Goal: Complete application form: Complete application form

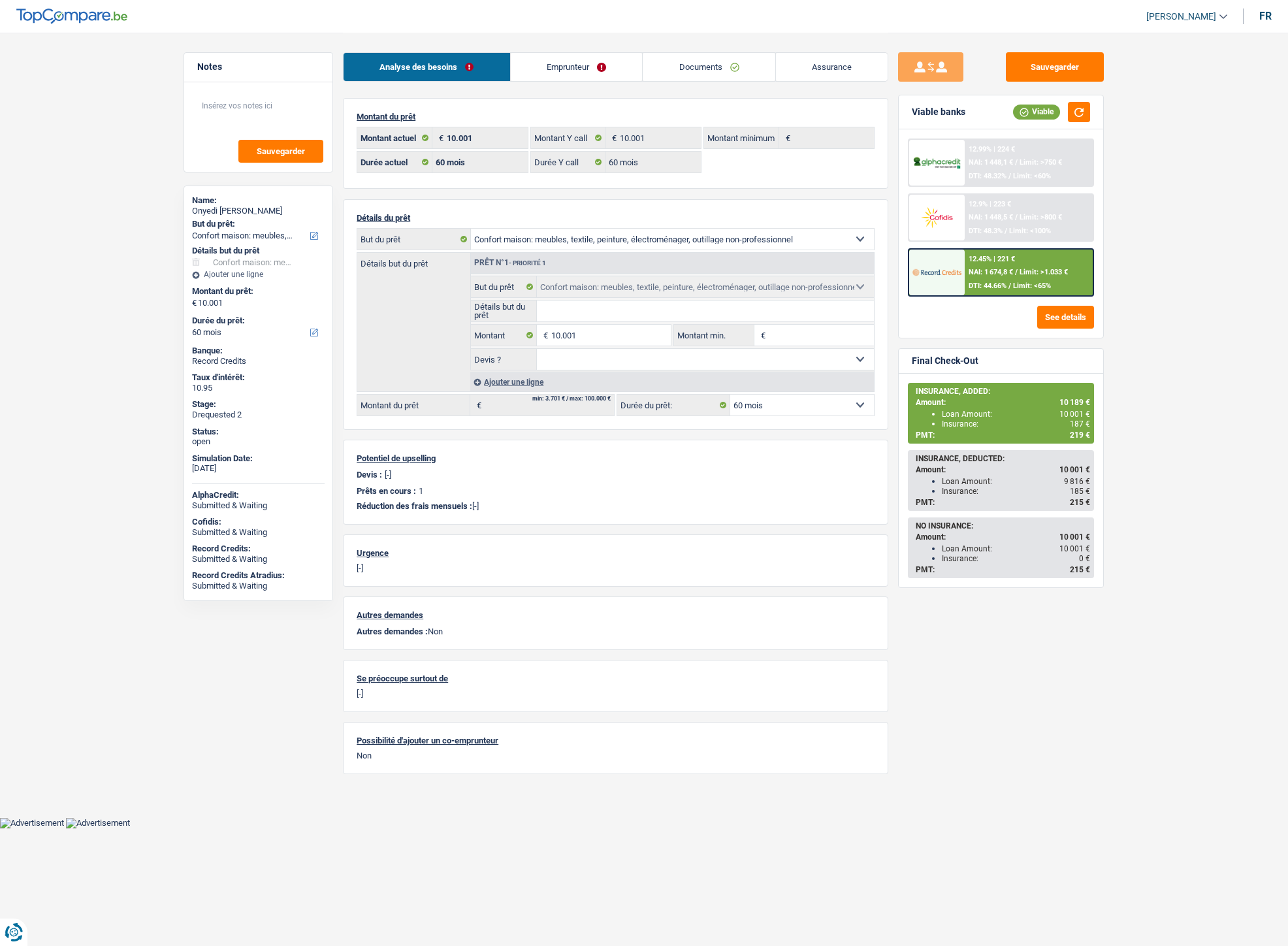
select select "household"
select select "60"
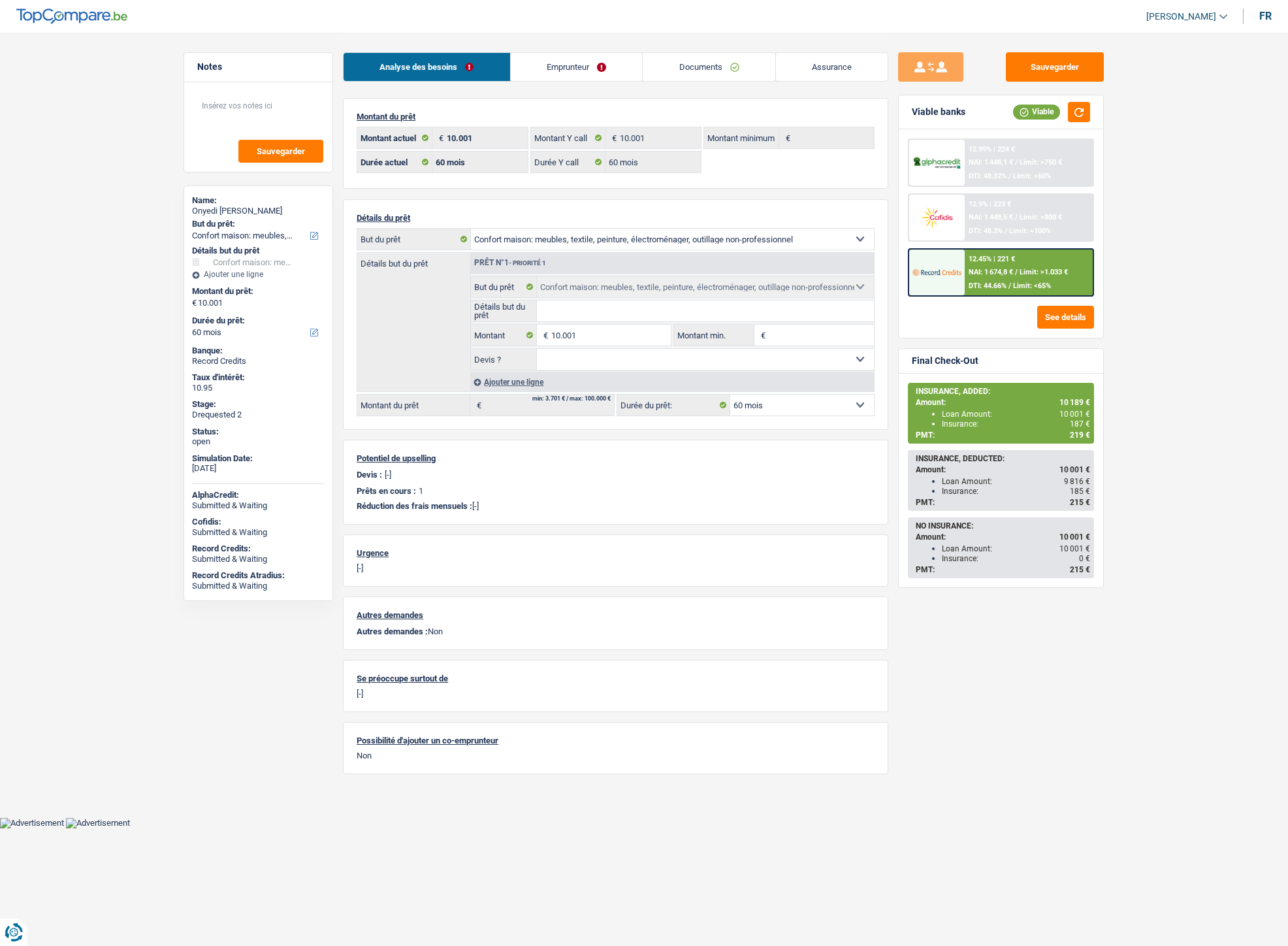
select select "household"
select select "60"
select select "32"
select select "single"
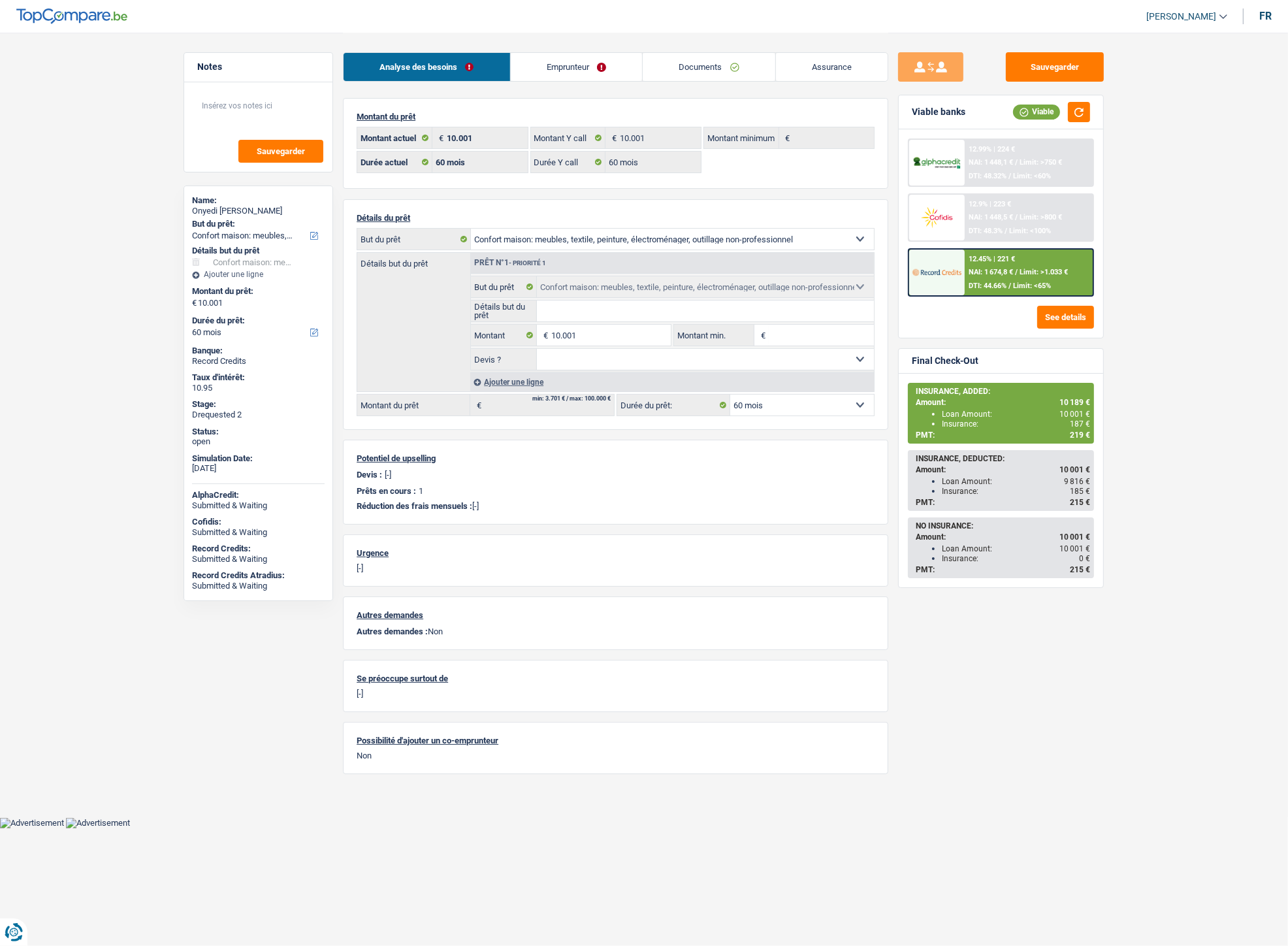
click at [596, 60] on link "Emprunteur" at bounding box center [577, 67] width 132 height 28
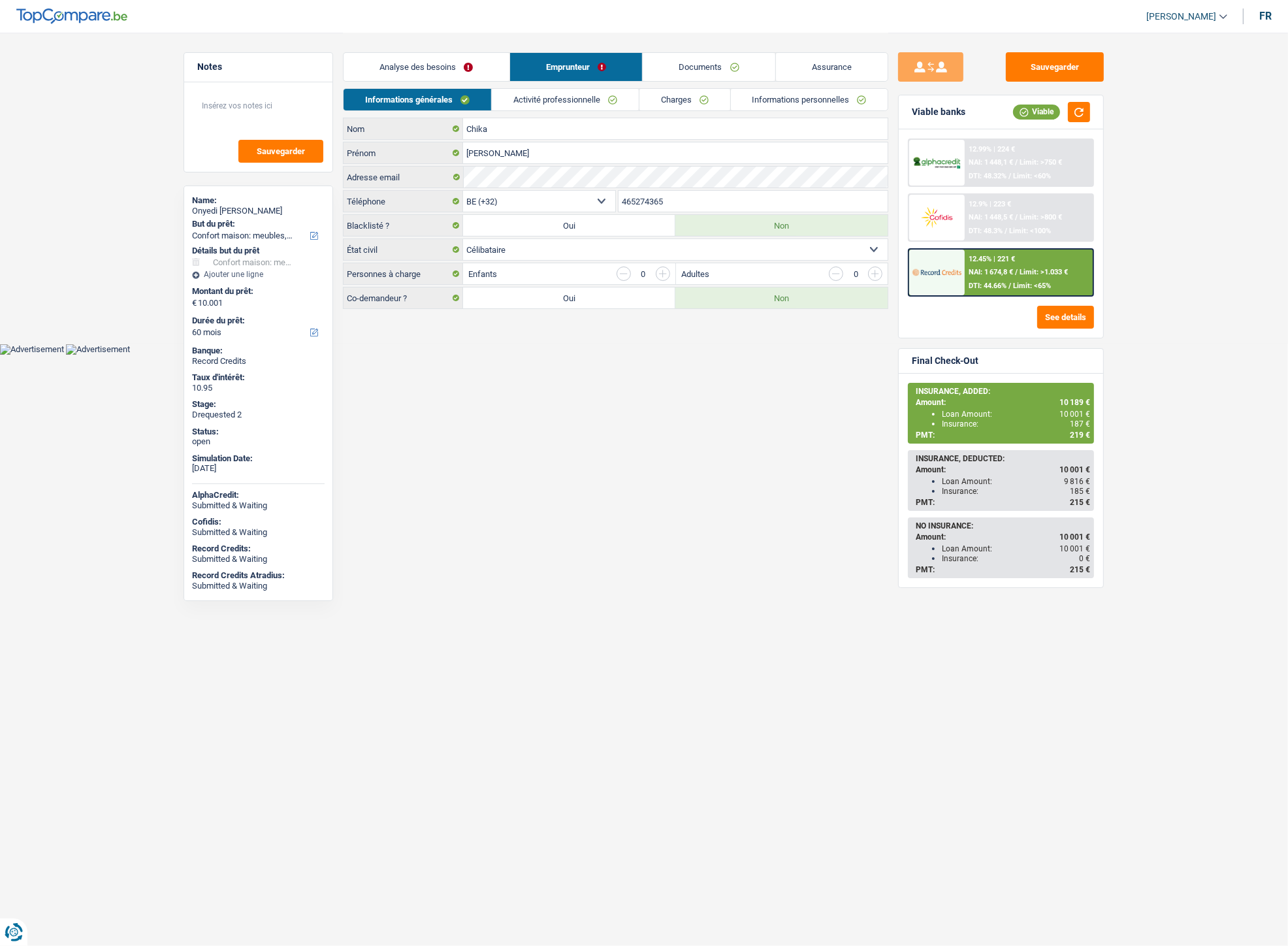
click at [600, 102] on link "Activité professionnelle" at bounding box center [566, 100] width 147 height 22
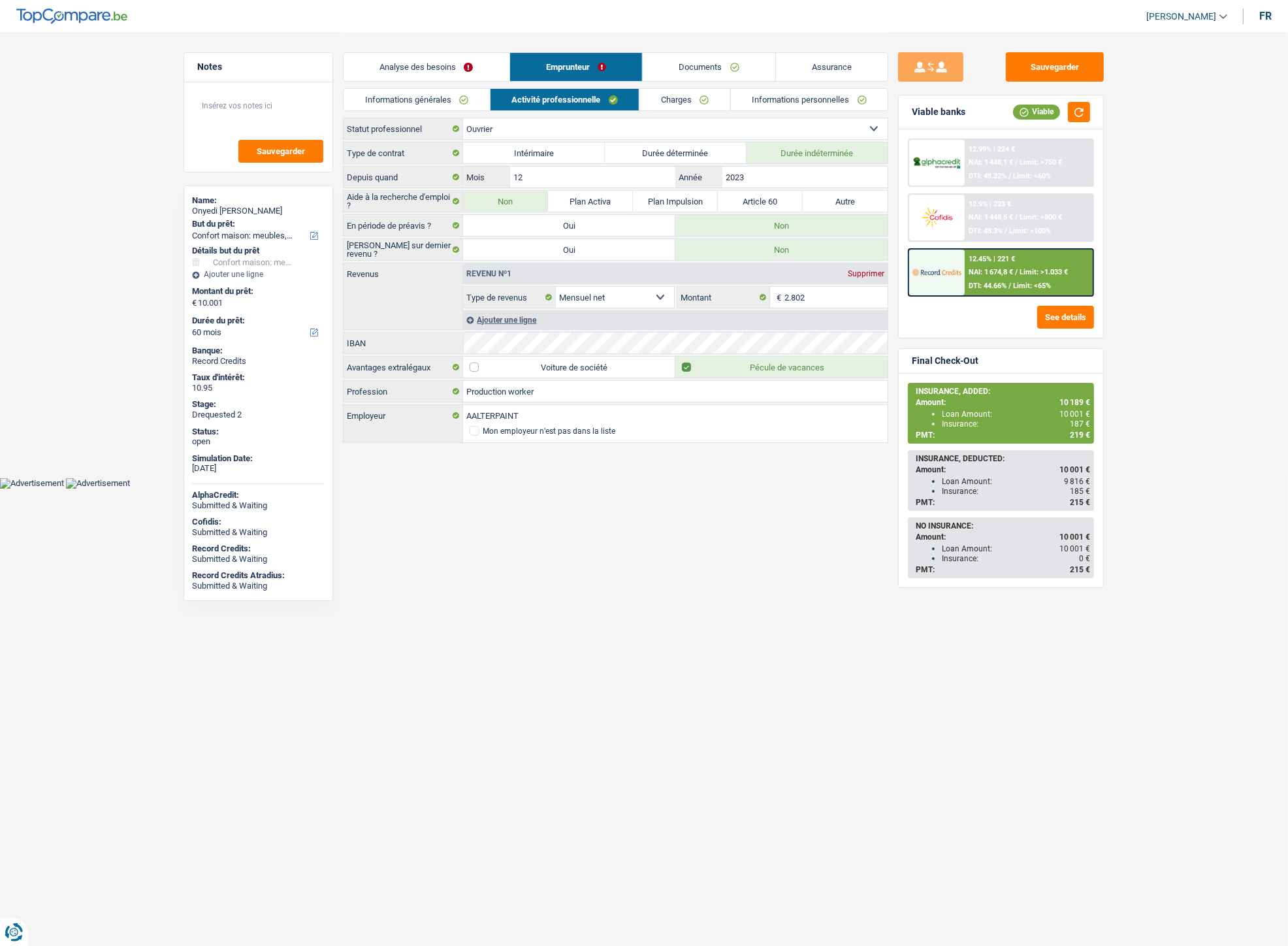
click at [658, 103] on link "Charges" at bounding box center [684, 100] width 91 height 22
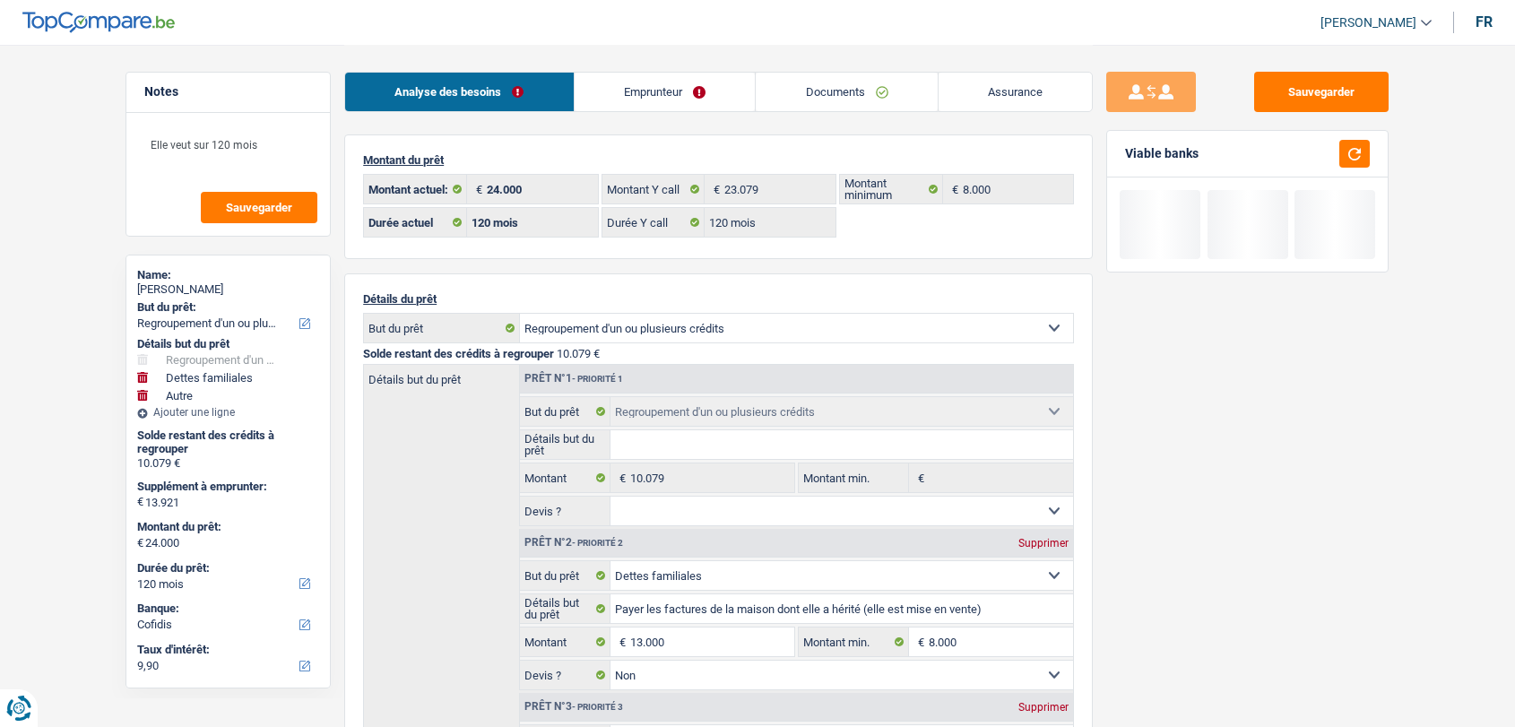
select select "refinancing"
select select "familyDebt"
select select "other"
select select "120"
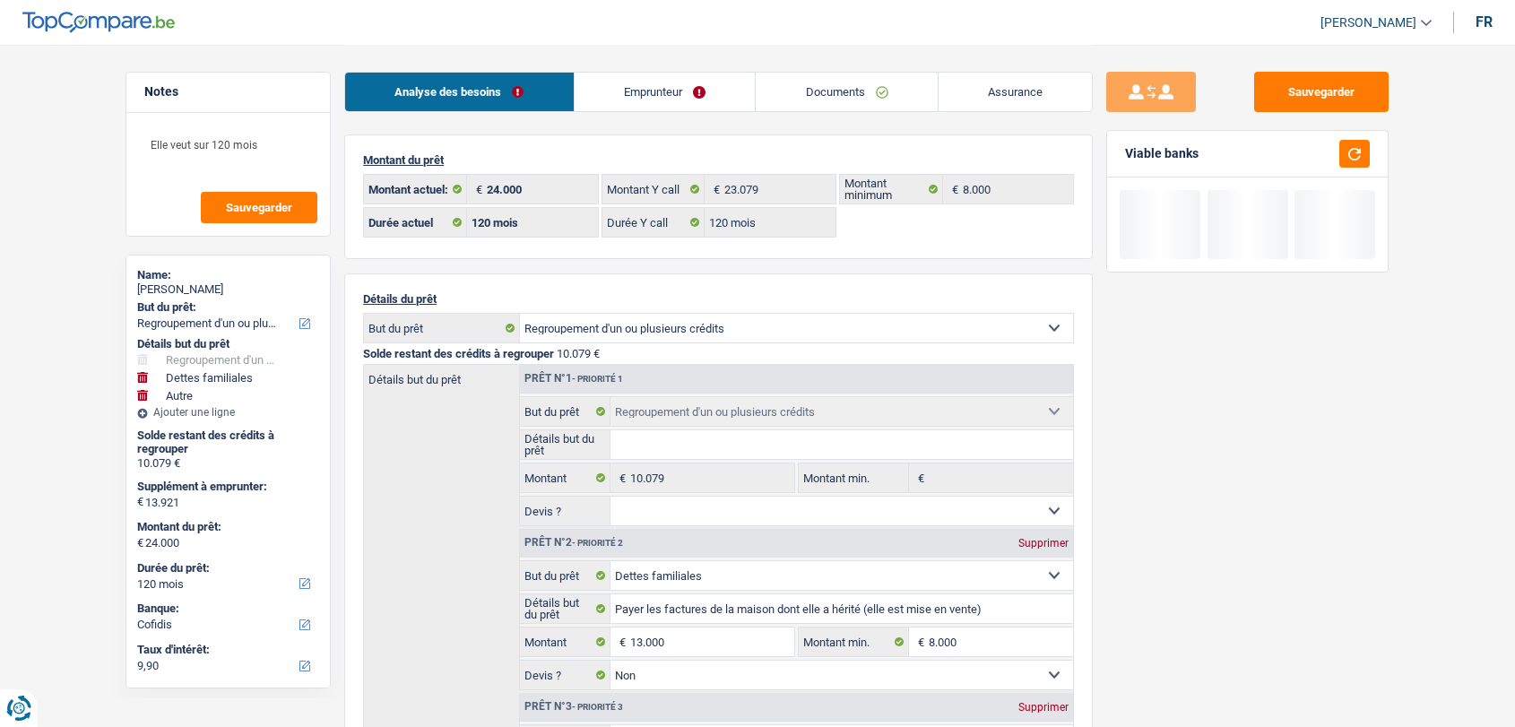
select select "120"
select select "refinancing"
select select "familyDebt"
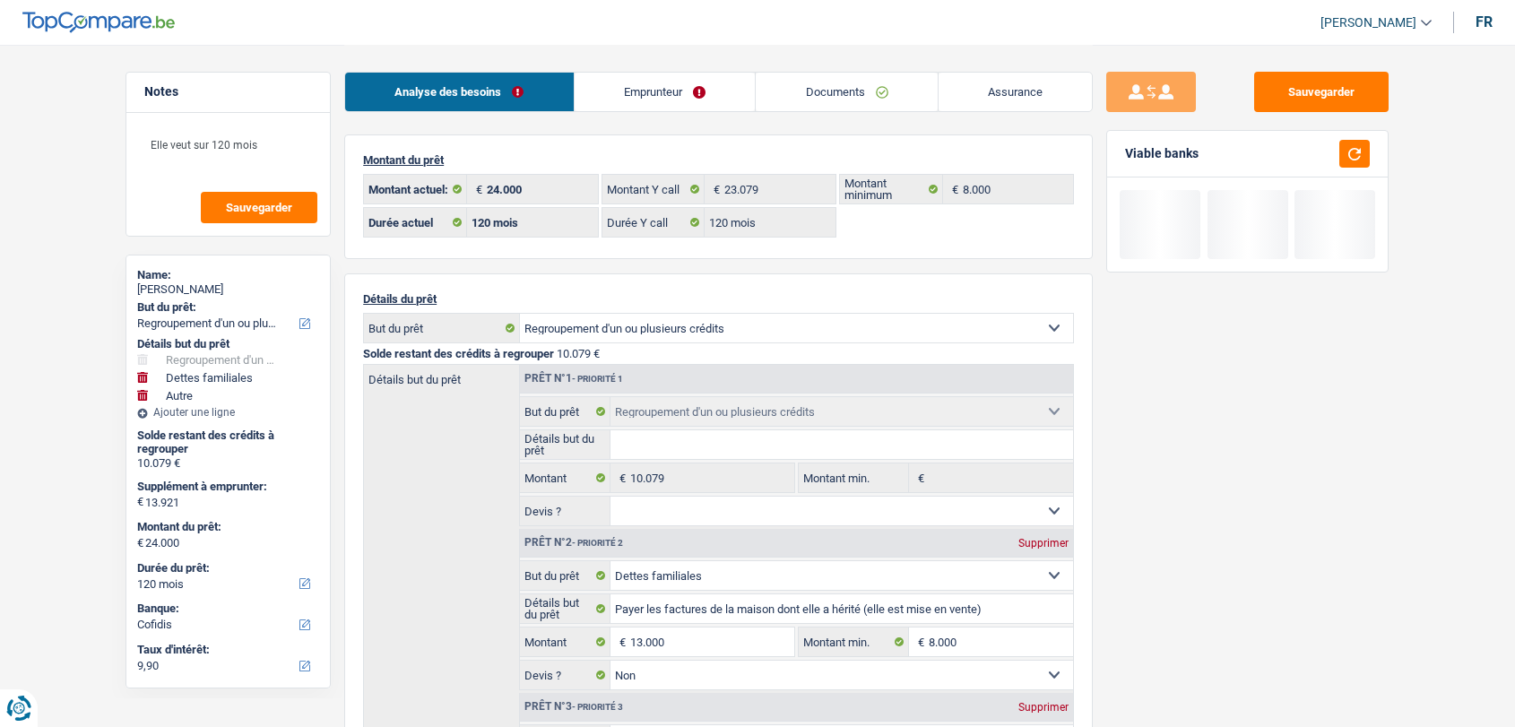
select select "false"
select select "other"
select select "120"
select select "liveWithParents"
select select "BE"
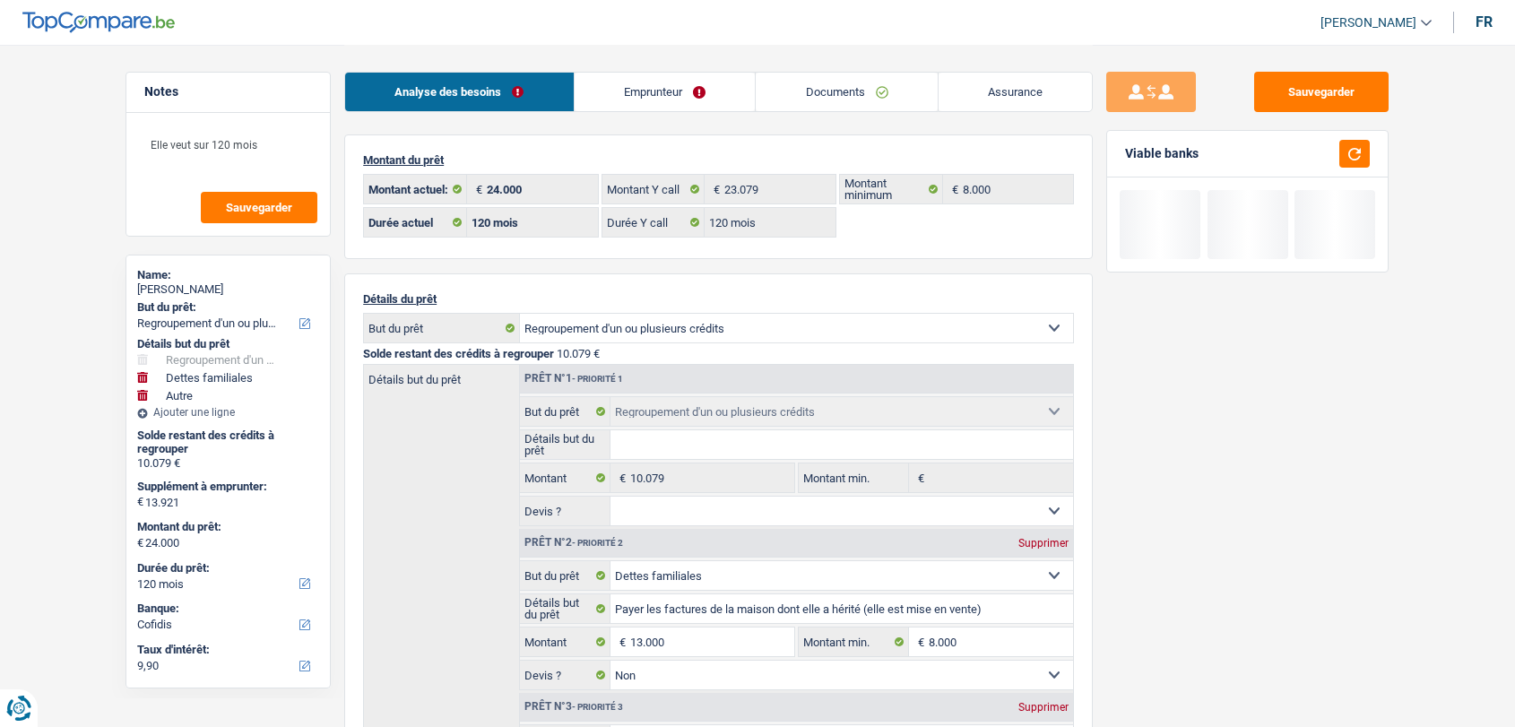
select select "creditConsolidation"
select select "60"
select select "personalLoan"
select select "other"
select select "48"
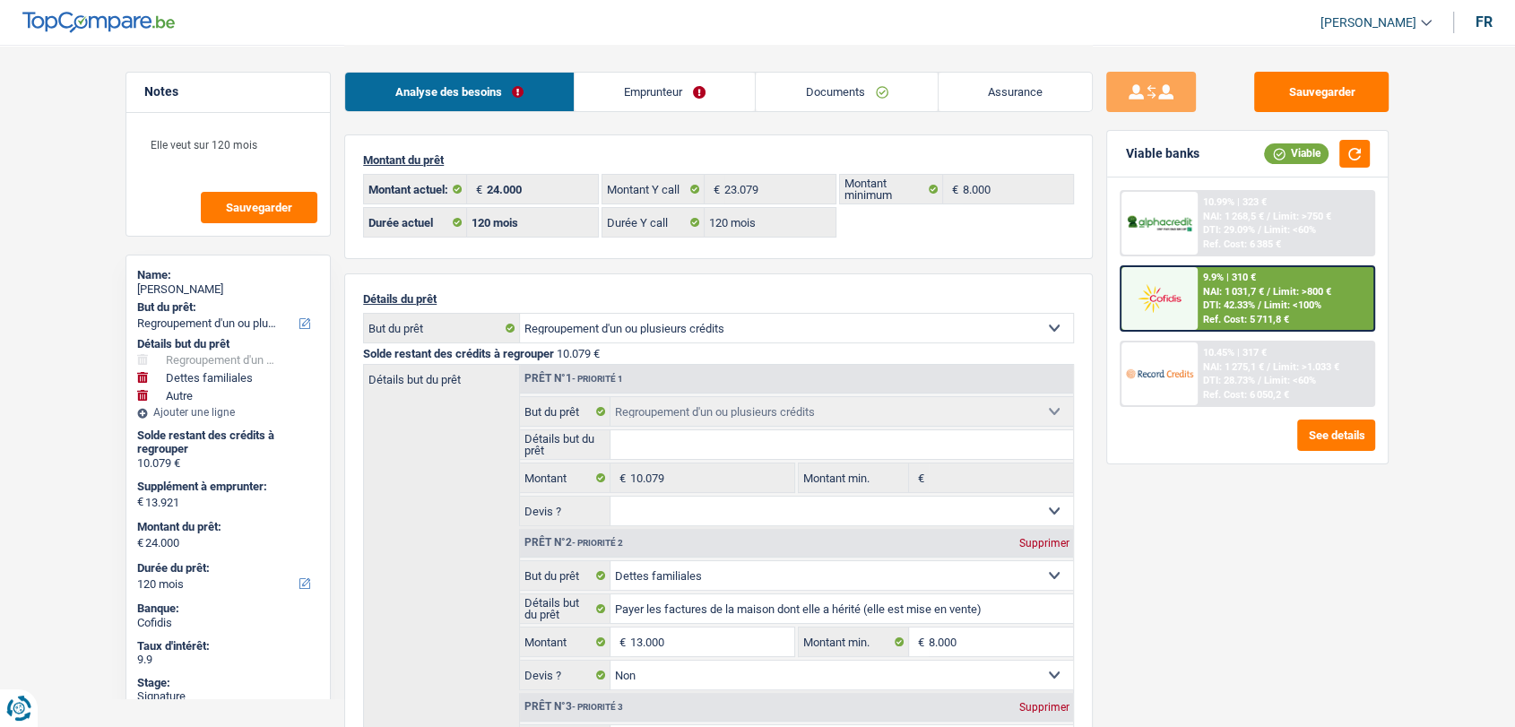
click at [621, 106] on link "Emprunteur" at bounding box center [665, 92] width 181 height 39
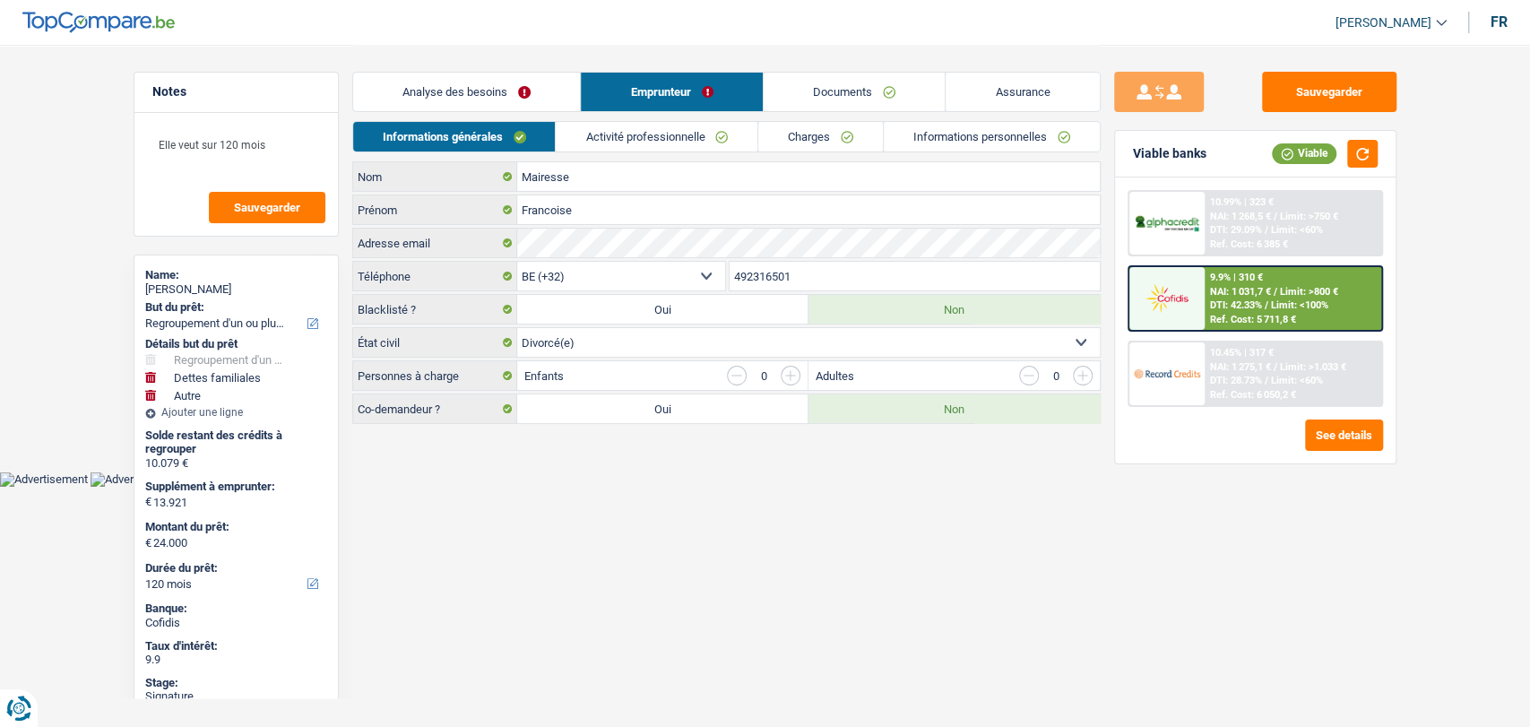
click at [674, 134] on link "Activité professionnelle" at bounding box center [657, 137] width 202 height 30
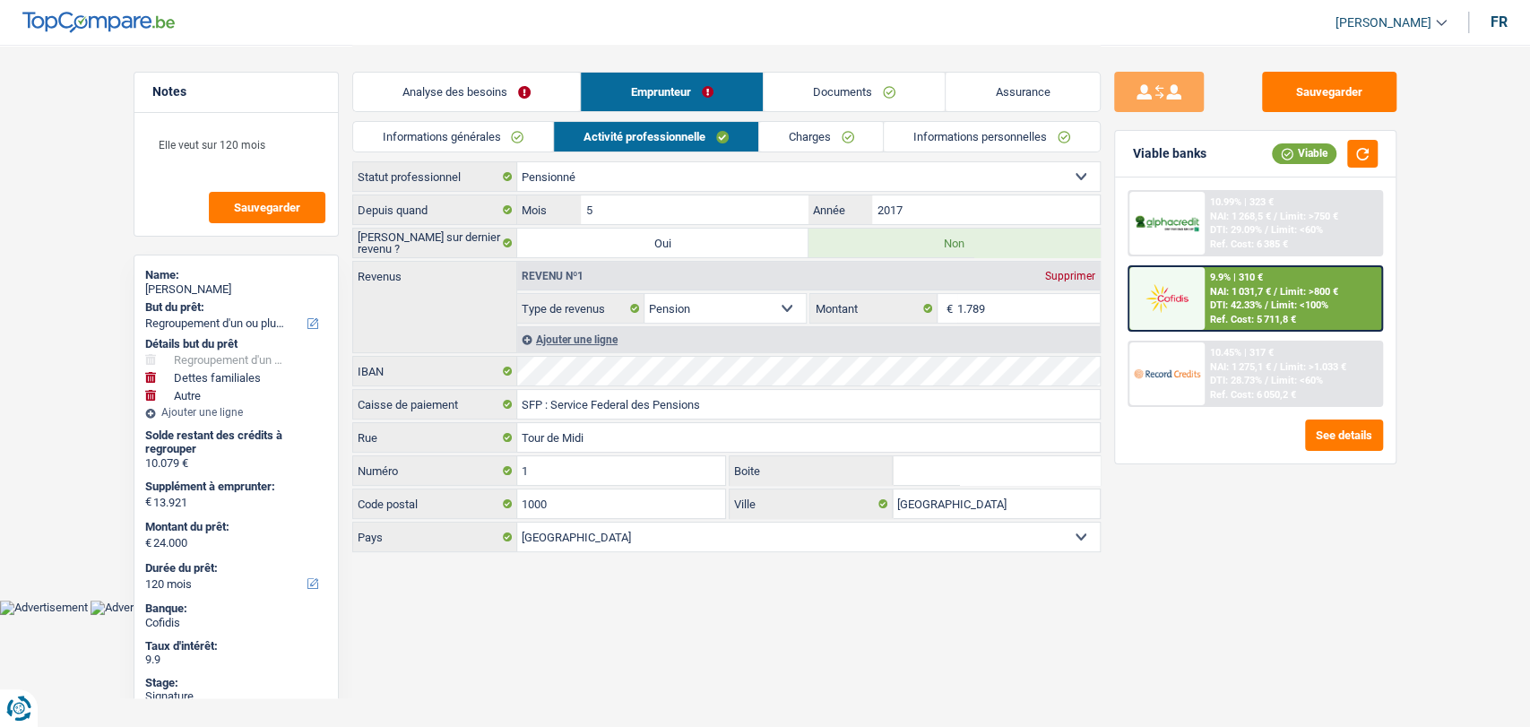
click at [799, 137] on link "Charges" at bounding box center [821, 137] width 125 height 30
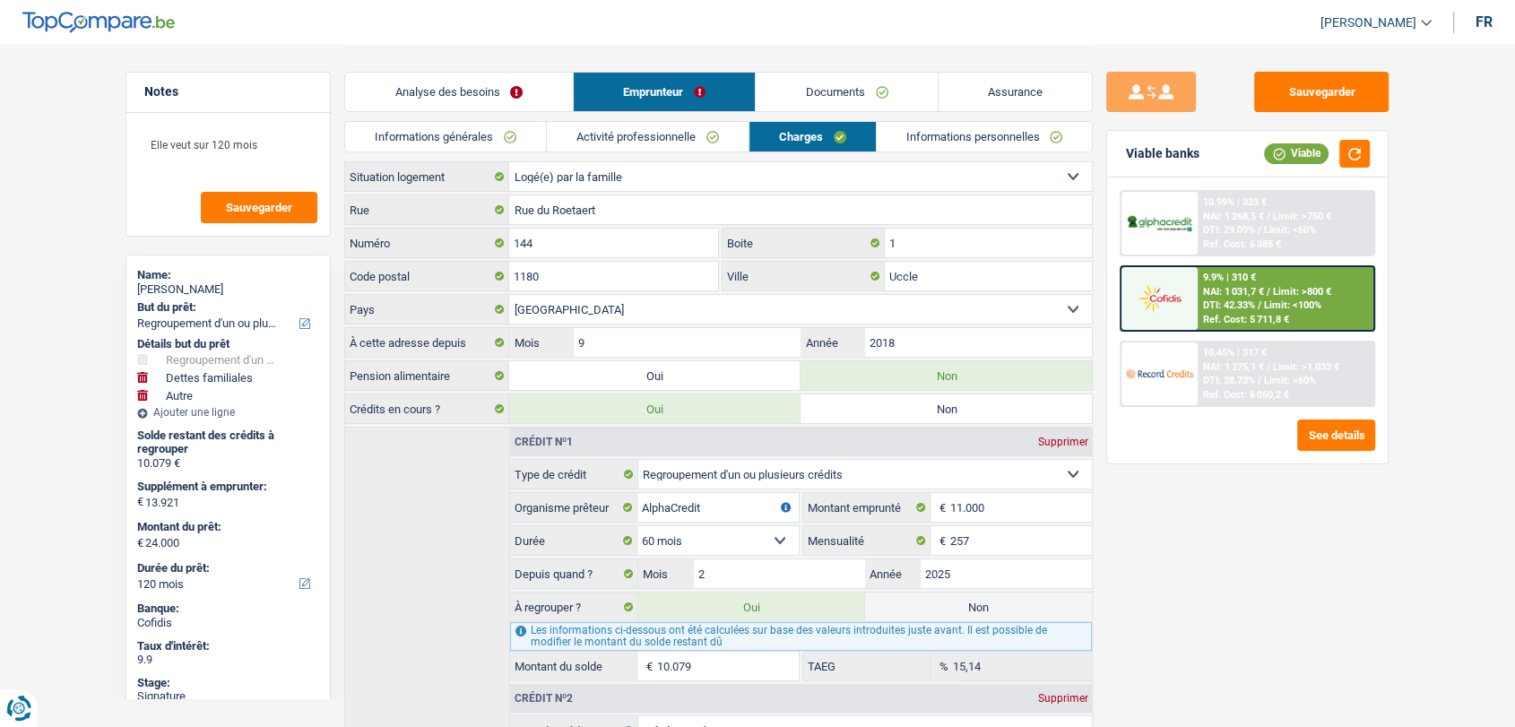
click at [845, 95] on link "Documents" at bounding box center [847, 92] width 182 height 39
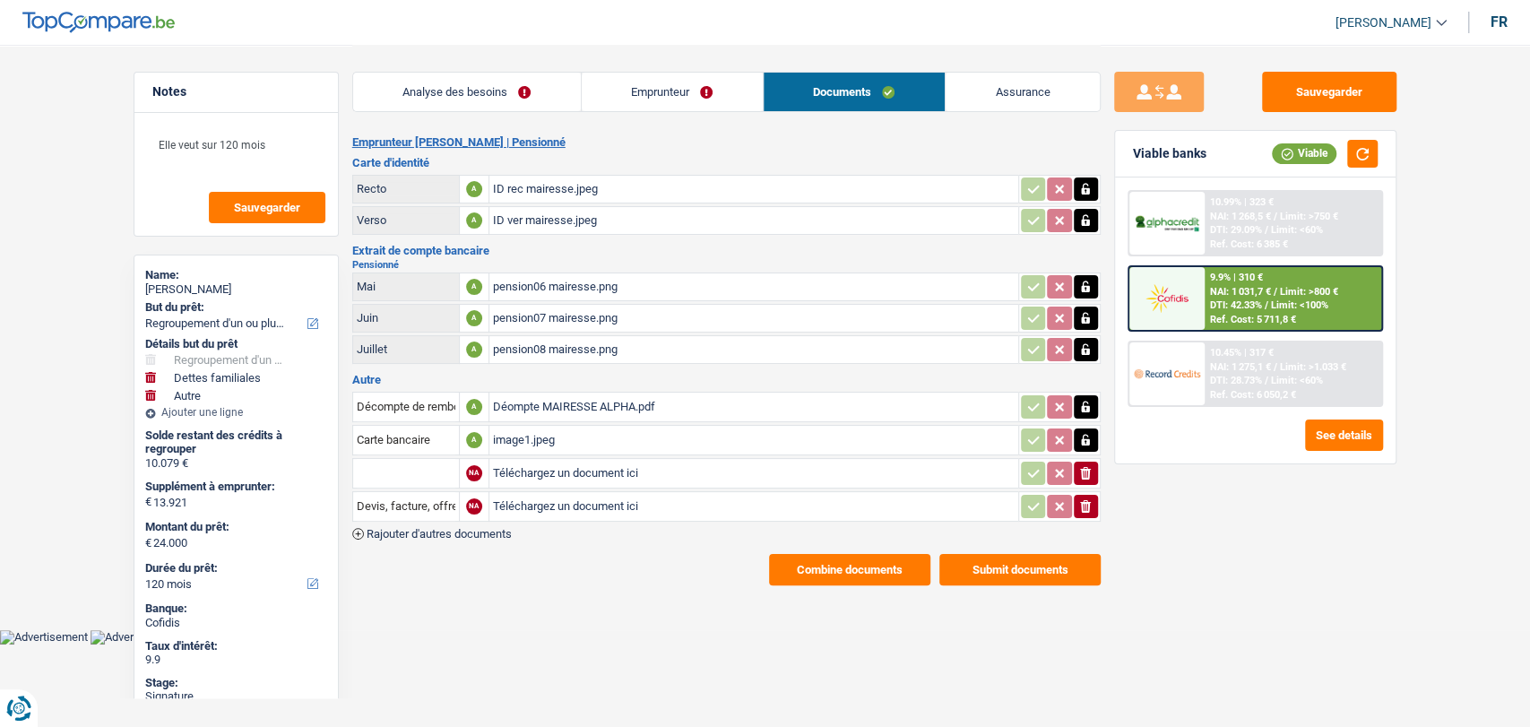
click at [574, 403] on div "Déompte MAIRESSE ALPHA.pdf" at bounding box center [754, 406] width 522 height 27
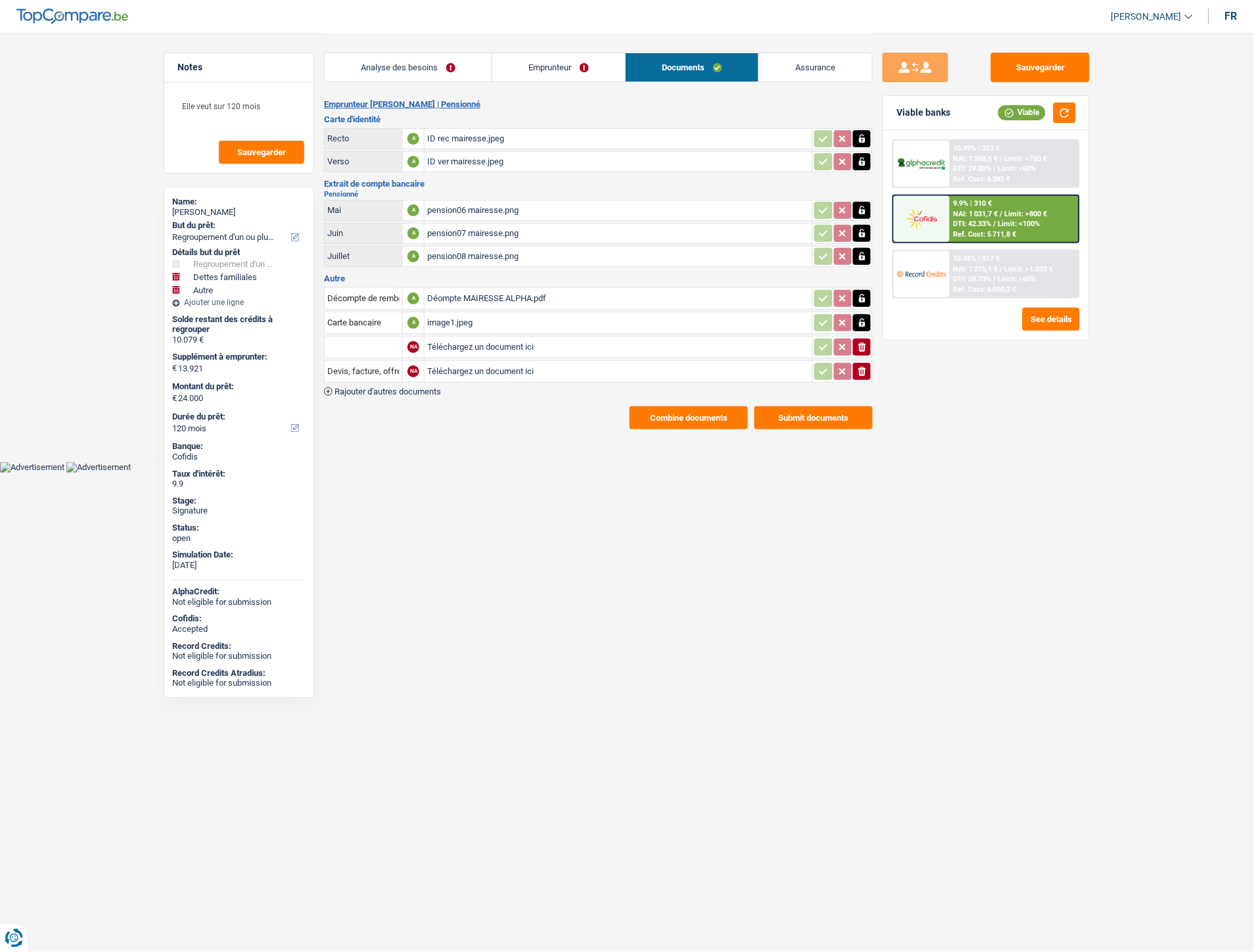
click at [471, 343] on input "Téléchargez un document ici" at bounding box center [619, 347] width 383 height 20
type input "C:\fakepath\IMG-20250910-WA0024.jpg"
click at [496, 363] on input "Téléchargez un document ici" at bounding box center [619, 371] width 383 height 20
type input "C:\fakepath\IMG-20250910-WA0025.jpg"
click at [393, 339] on input "text" at bounding box center [363, 347] width 73 height 21
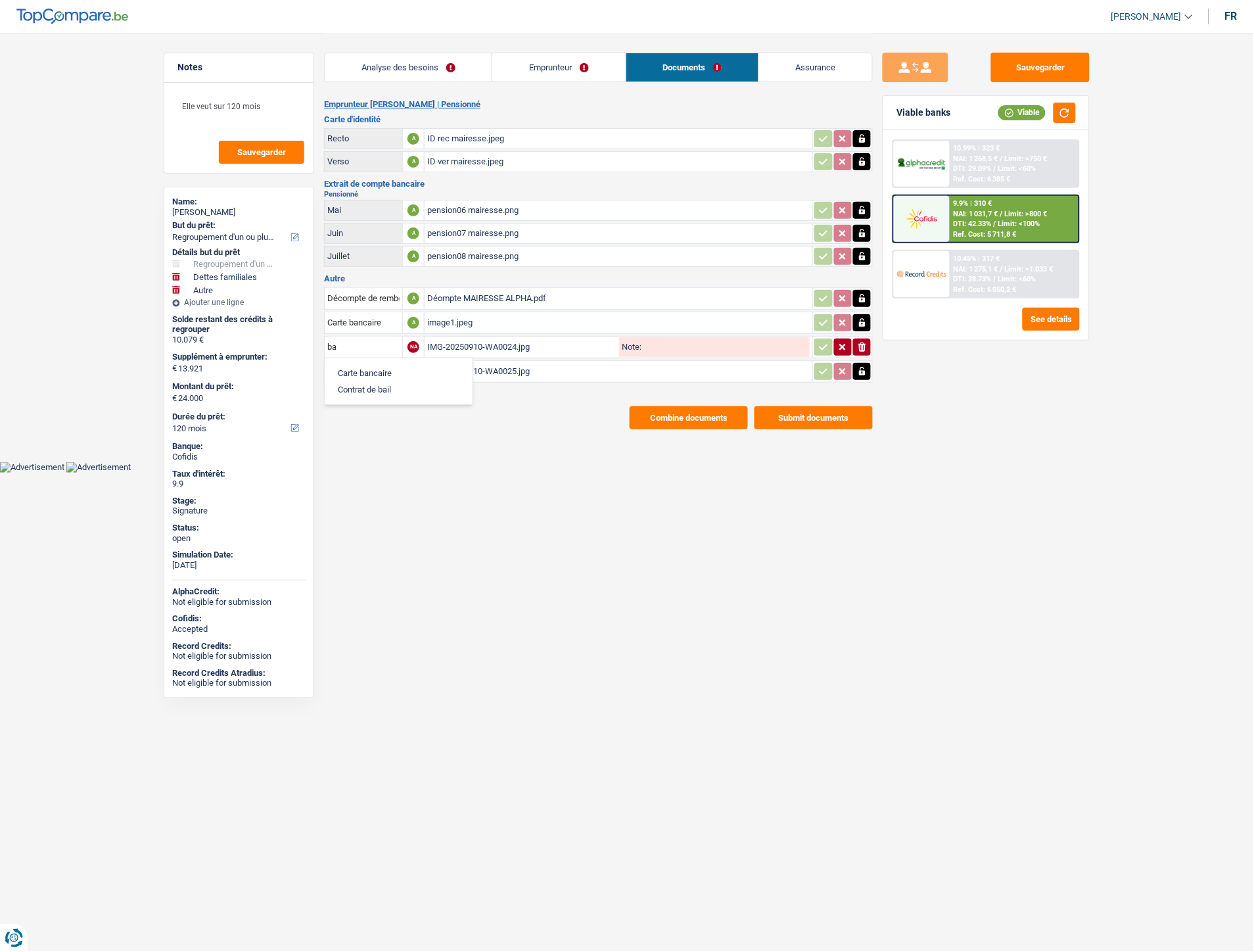
click at [375, 365] on li "Carte bancaire" at bounding box center [399, 373] width 135 height 16
type input "Carte bancaire"
click at [373, 365] on input "Devis, facture, offre, bon de commande" at bounding box center [363, 371] width 73 height 21
click at [366, 392] on li "Carte bancaire" at bounding box center [399, 398] width 135 height 16
type input "Carte bancaire"
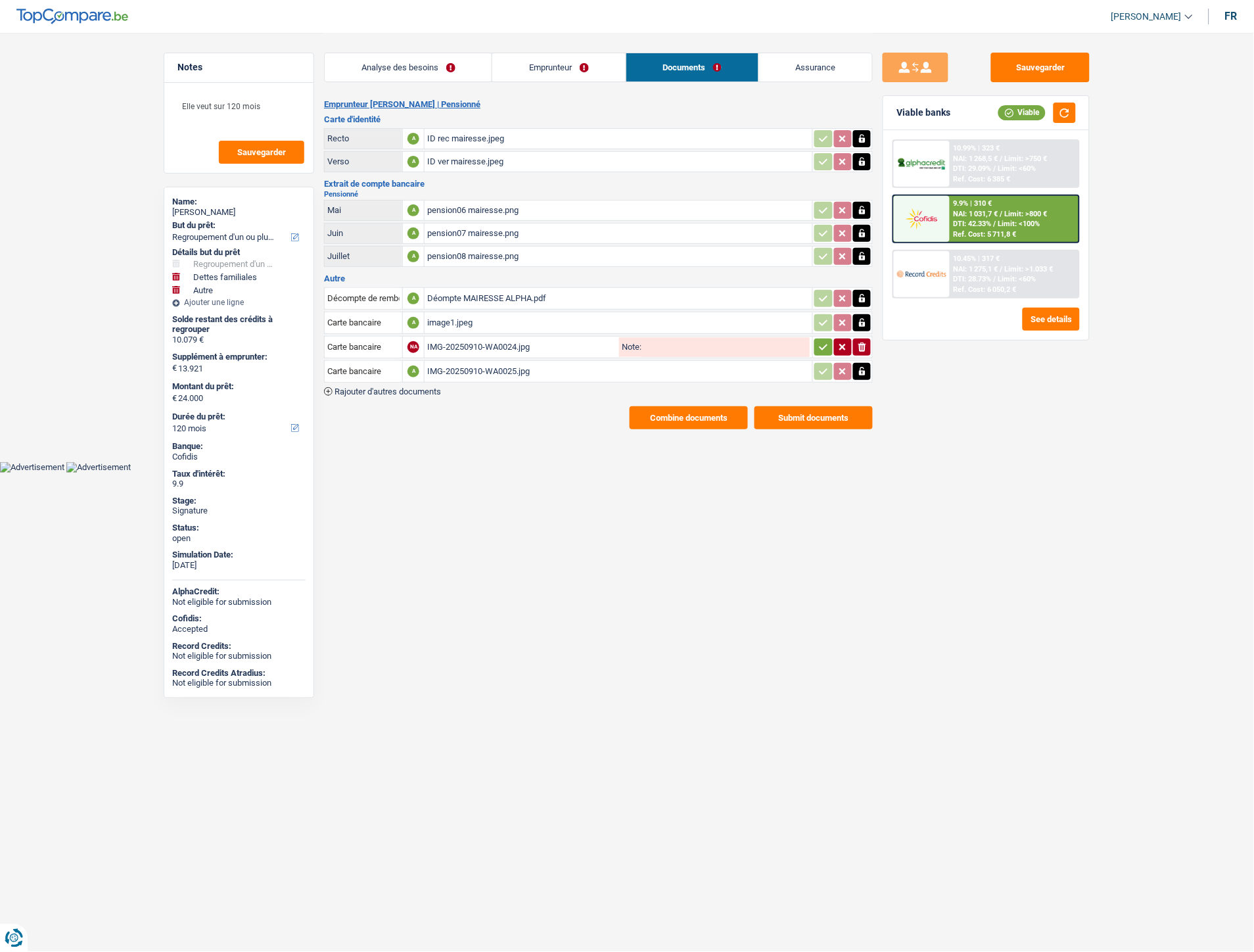
click at [825, 352] on td "ionicons-v5-e" at bounding box center [843, 347] width 60 height 22
click at [826, 351] on button "button" at bounding box center [823, 347] width 18 height 17
click at [521, 453] on main "Notes Elle veut sur 120 mois Sauvegarder Name: Francoise Mairesse But du prêt: …" at bounding box center [627, 231] width 1254 height 462
click at [406, 392] on div "Emprunteur Francoise Mairesse | Pensionné Carte d'identité Recto A ID rec maire…" at bounding box center [598, 264] width 549 height 330
click at [405, 388] on span "Rajouter d'autres documents" at bounding box center [387, 392] width 106 height 9
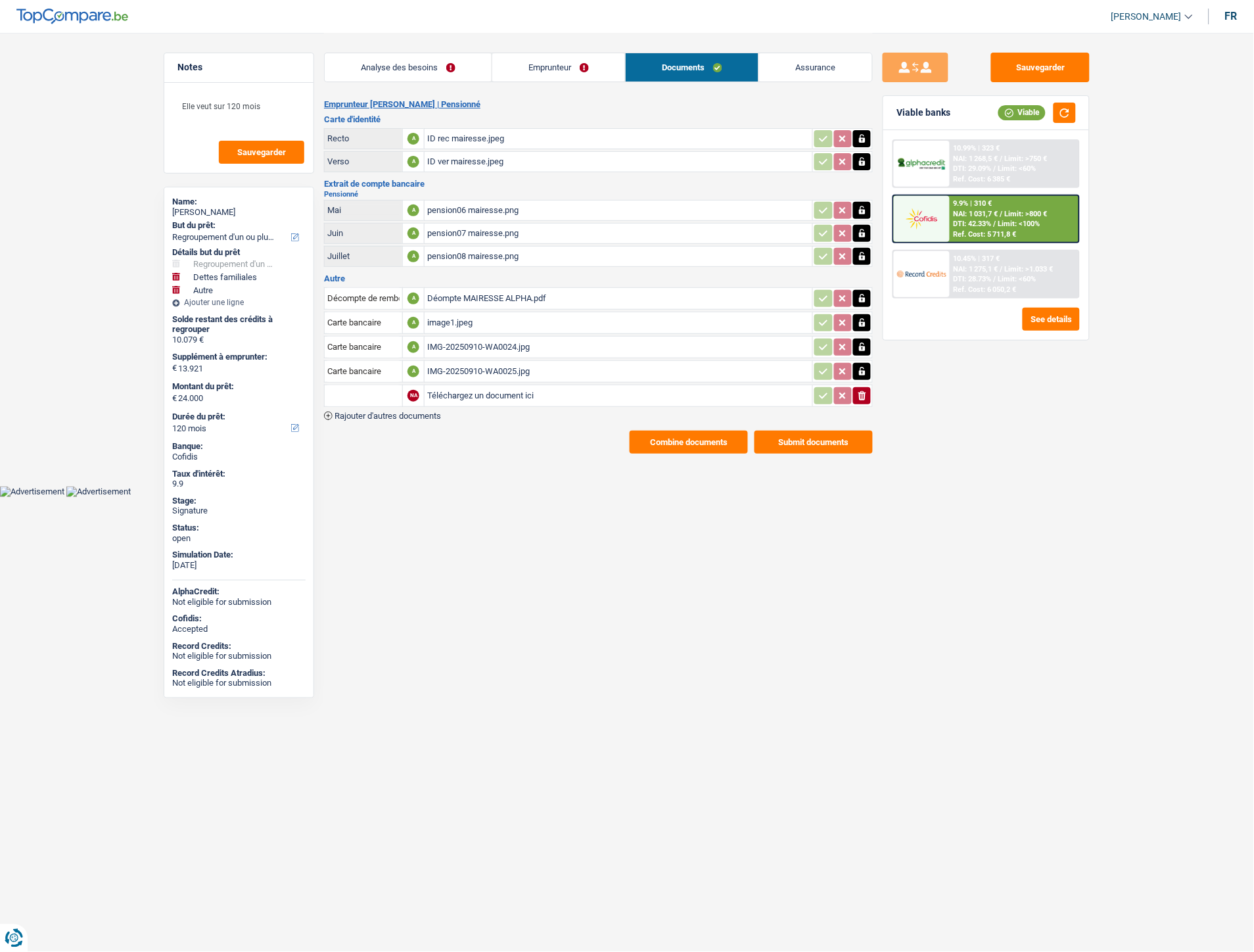
click at [444, 389] on input "Téléchargez un document ici" at bounding box center [619, 395] width 383 height 20
type input "C:\fakepath\Extrait Mairesse.pdf"
click at [345, 389] on input "text" at bounding box center [363, 395] width 73 height 21
click at [415, 447] on li "Extraits de compte de toutes les transactions 3 derniers mois" at bounding box center [456, 455] width 250 height 16
type input "Extraits de compte de toutes les transactions 3 derniers mois"
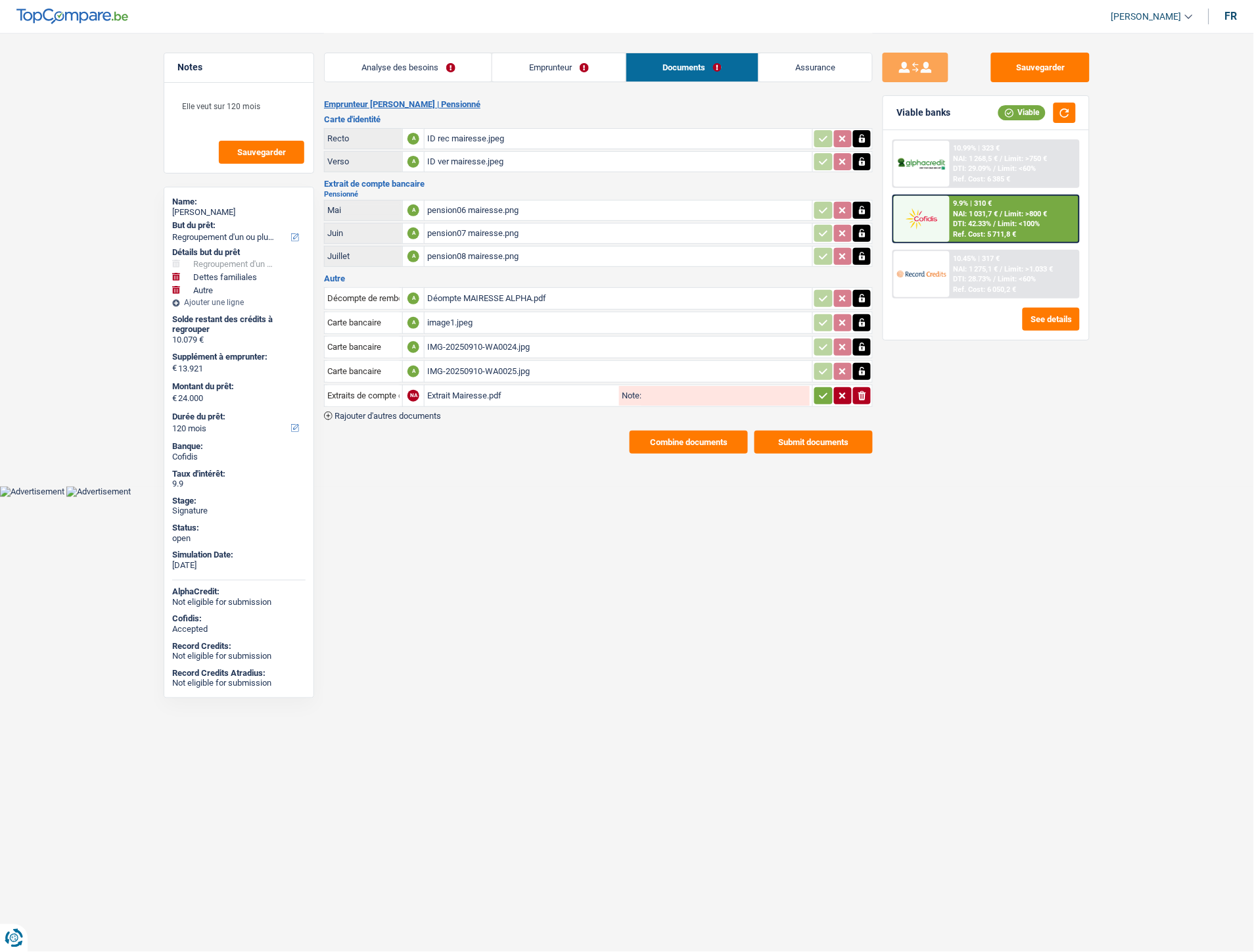
click at [824, 395] on icon "button" at bounding box center [824, 396] width 10 height 13
click at [1068, 63] on button "Sauvegarder" at bounding box center [1041, 67] width 98 height 29
click at [701, 433] on button "Combine documents" at bounding box center [689, 442] width 118 height 23
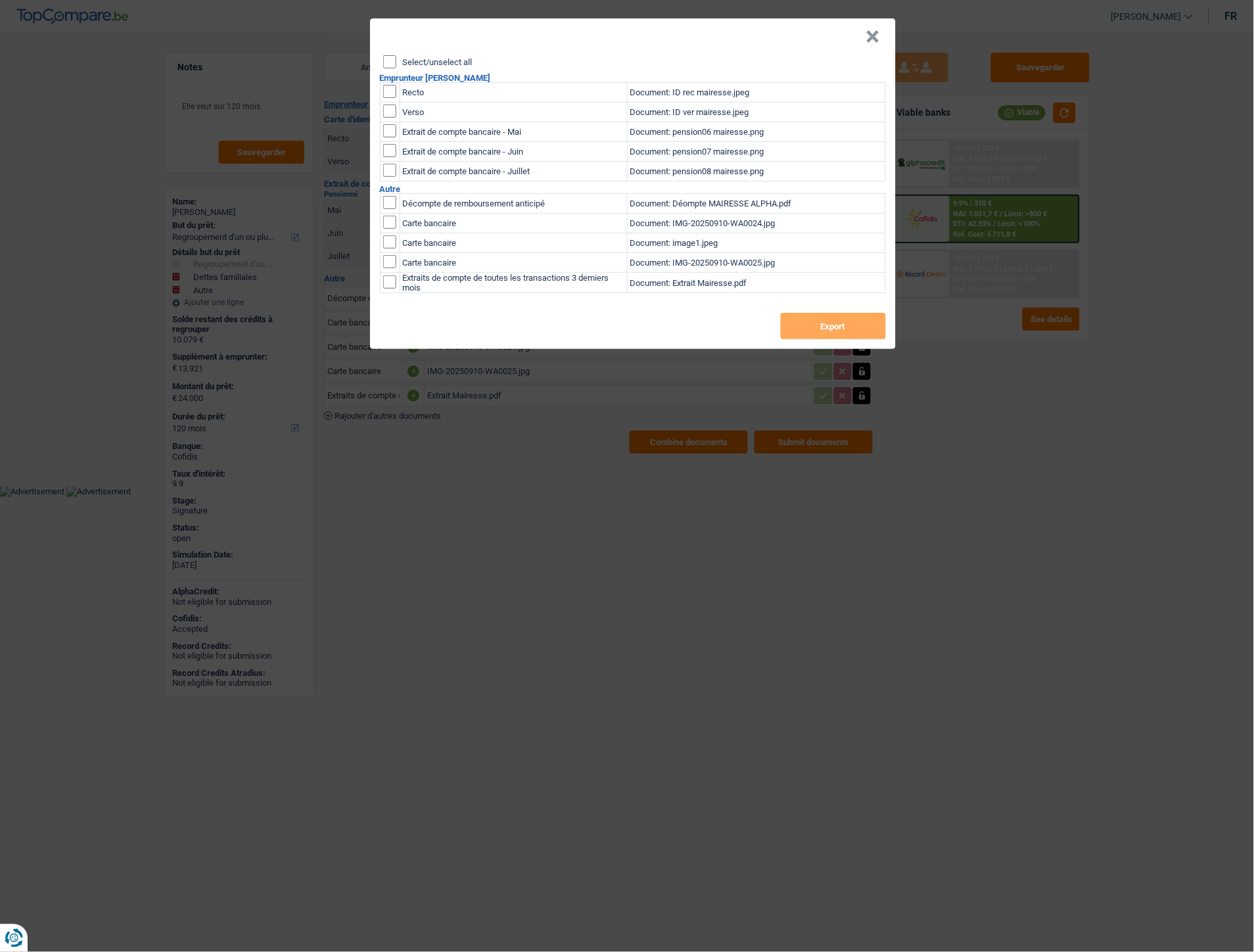
click at [392, 61] on input "Select/unselect all" at bounding box center [390, 62] width 13 height 13
checkbox input "true"
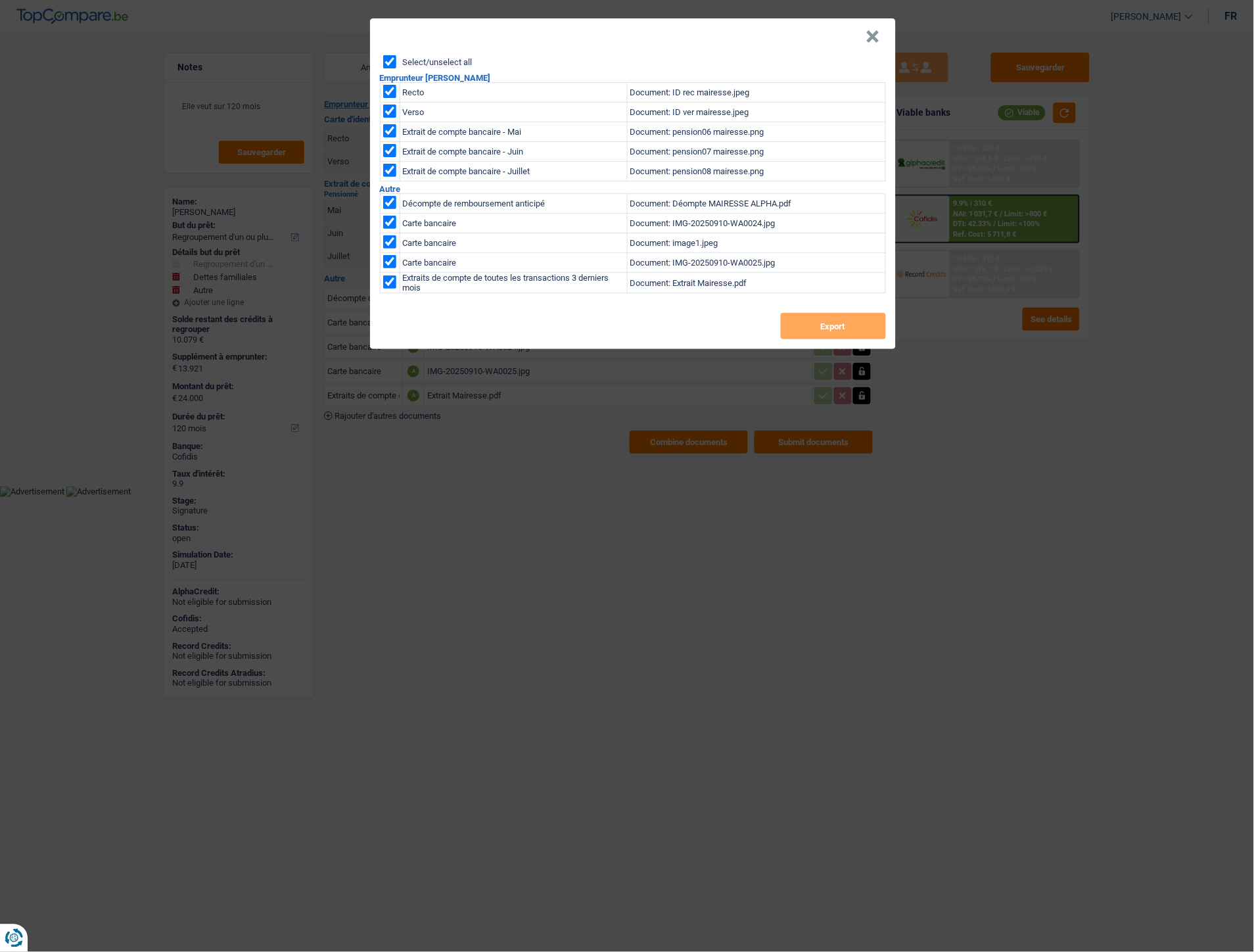
checkbox input "true"
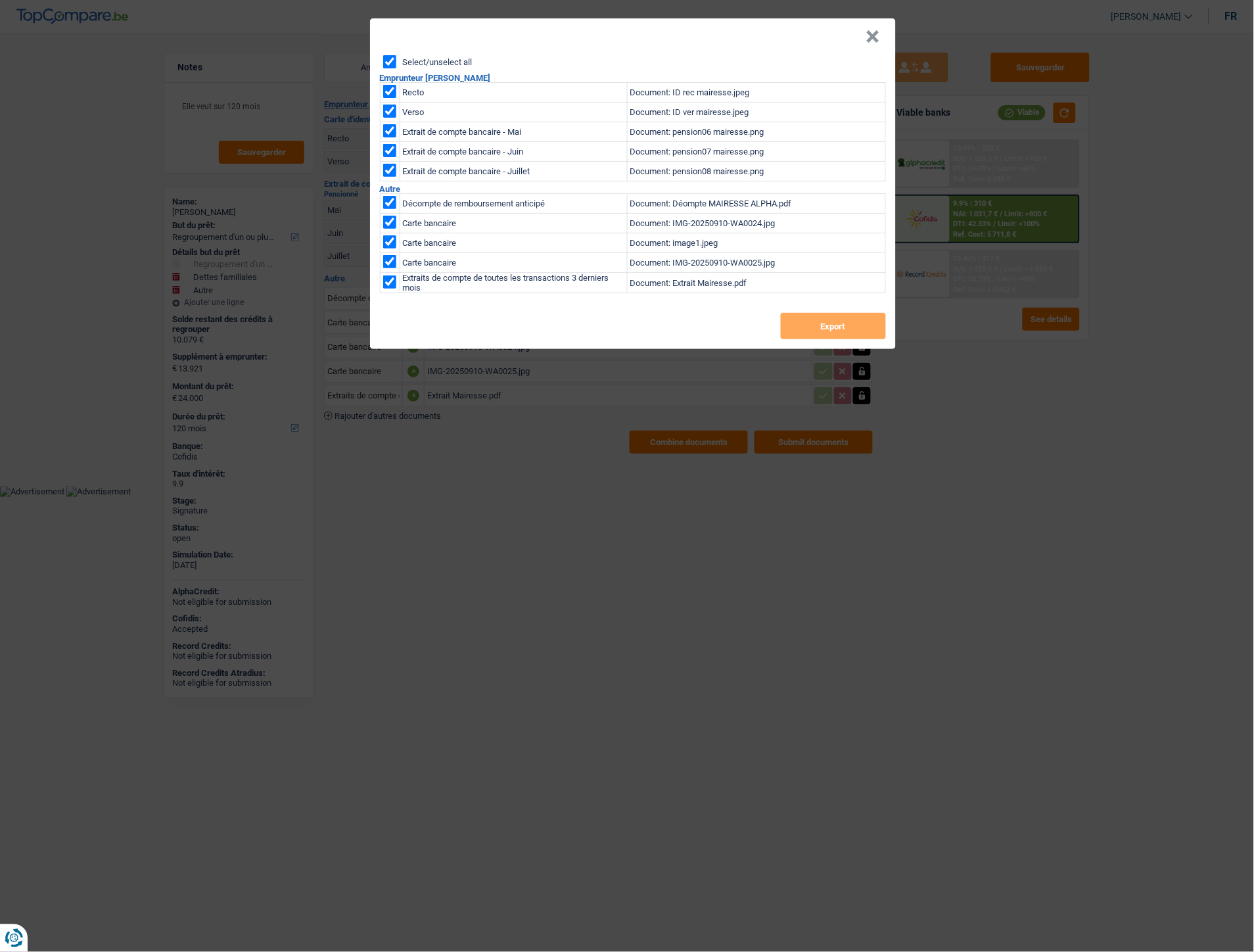
checkbox input "true"
click at [851, 325] on button "Export" at bounding box center [833, 326] width 105 height 26
drag, startPoint x: 865, startPoint y: 36, endPoint x: 874, endPoint y: 31, distance: 10.3
click at [870, 34] on button "×" at bounding box center [873, 37] width 14 height 13
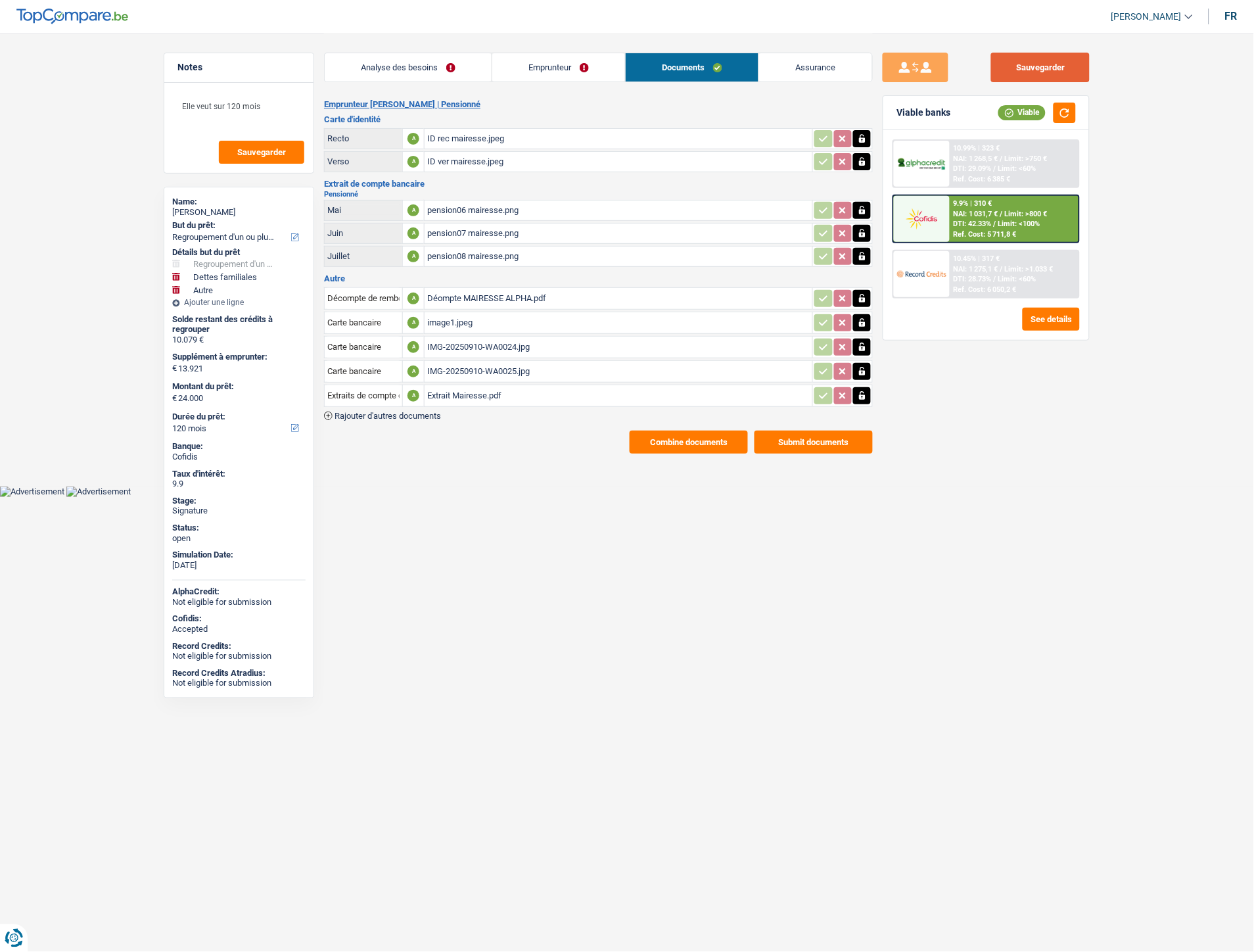
click at [1030, 79] on button "Sauvegarder" at bounding box center [1041, 67] width 98 height 29
click at [1030, 67] on button "Sauvegarder" at bounding box center [1041, 67] width 98 height 29
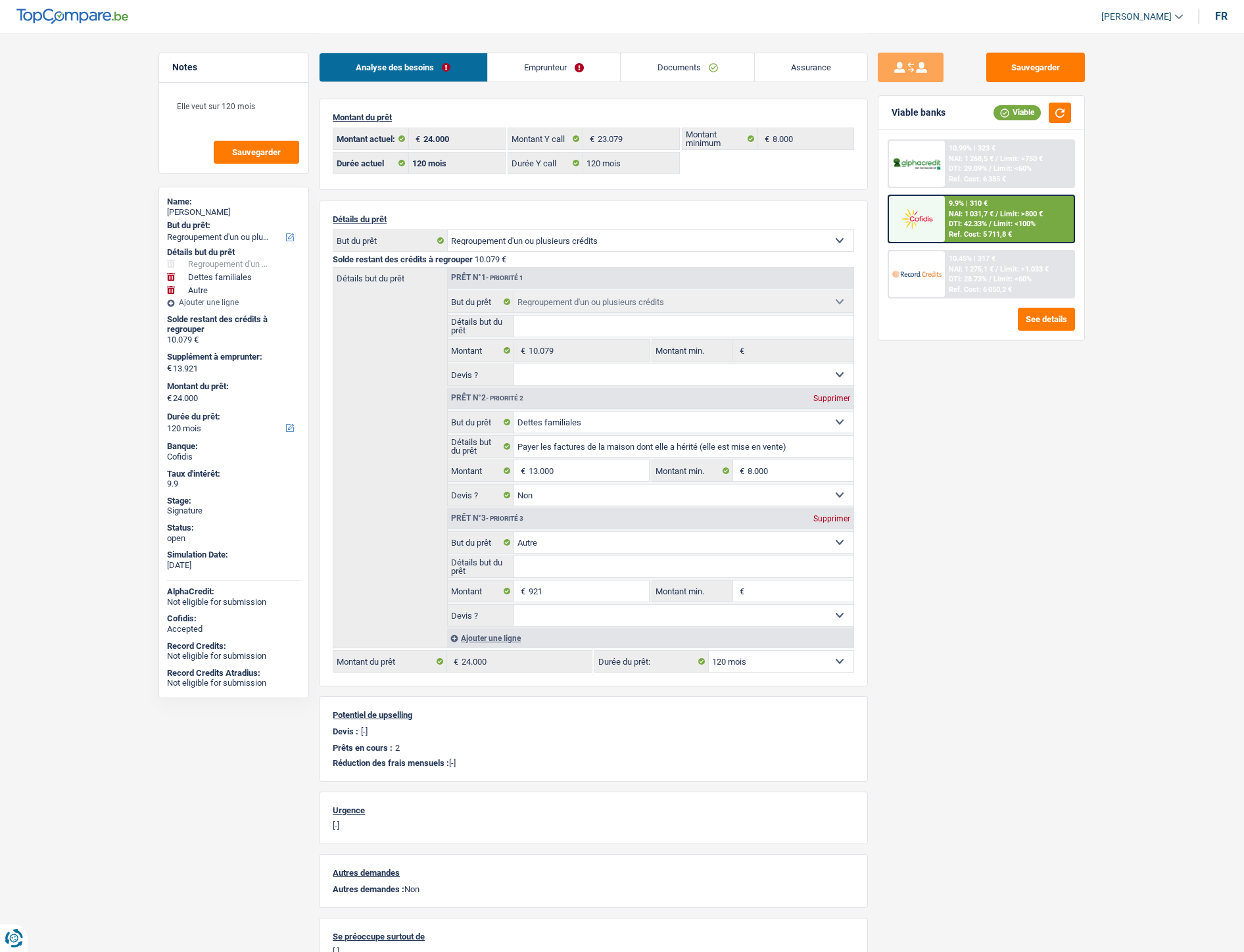
select select "refinancing"
select select "familyDebt"
select select "other"
select select "120"
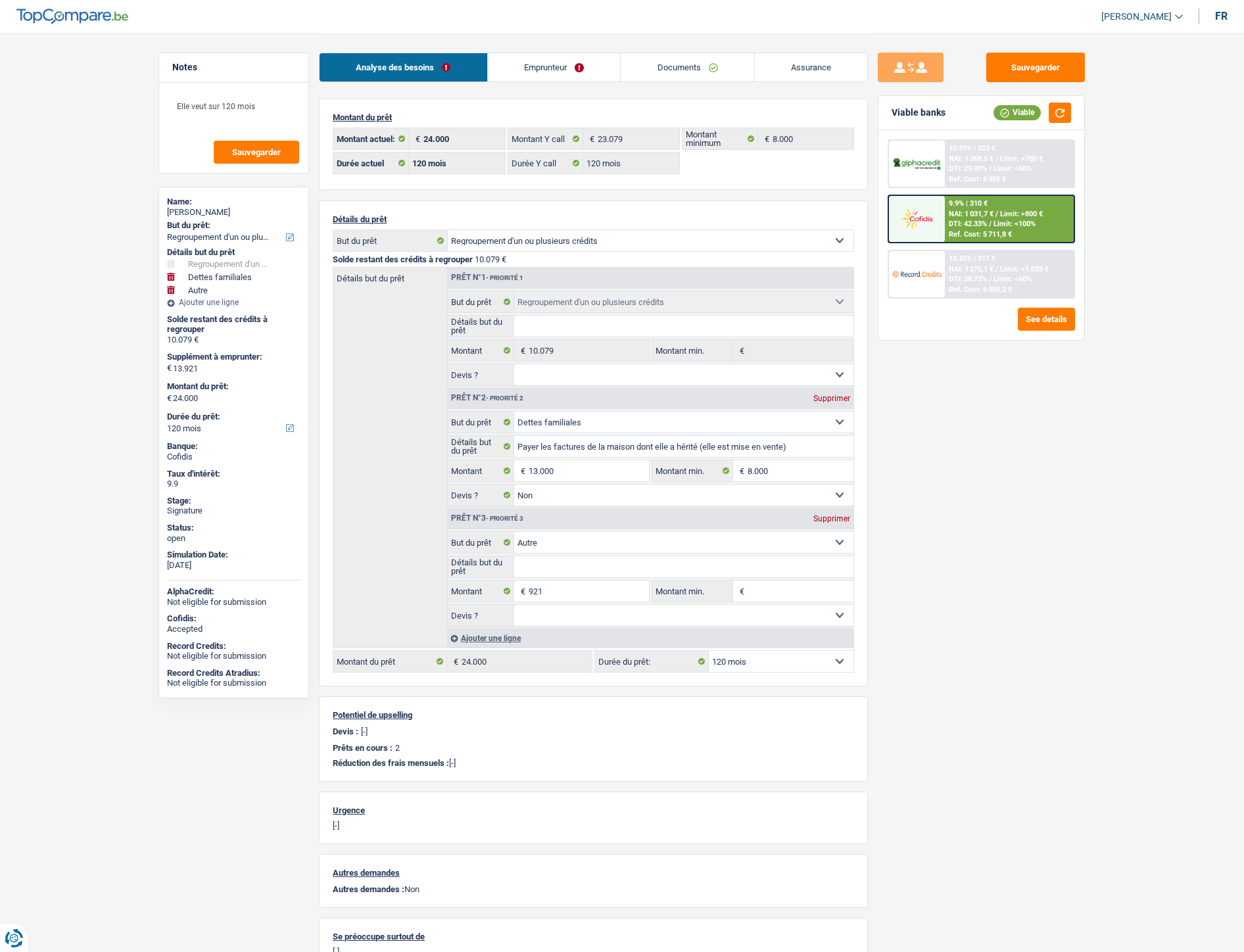
select select "120"
select select "refinancing"
select select "familyDebt"
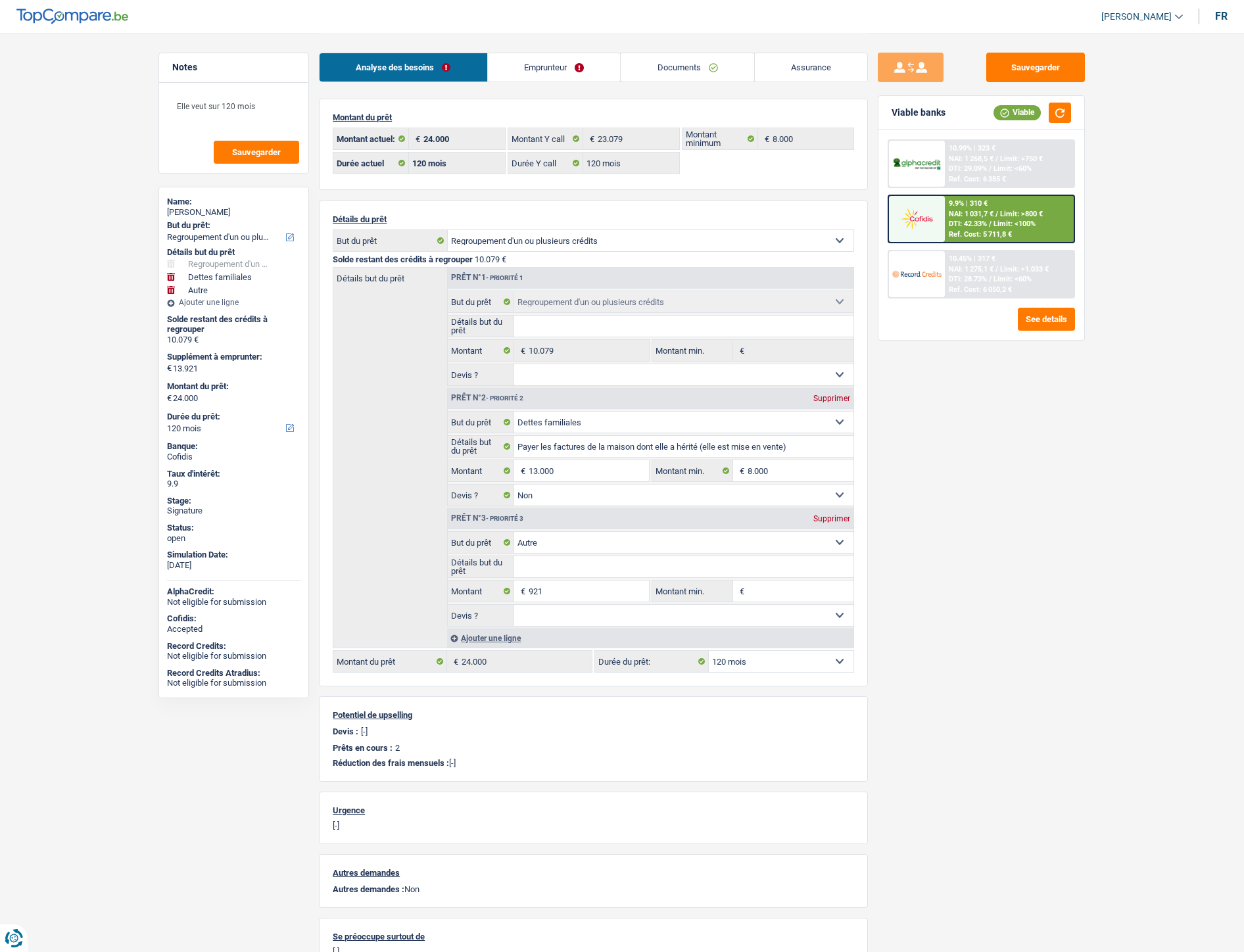
select select "false"
select select "other"
select select "120"
click at [560, 76] on link "Emprunteur" at bounding box center [554, 67] width 133 height 29
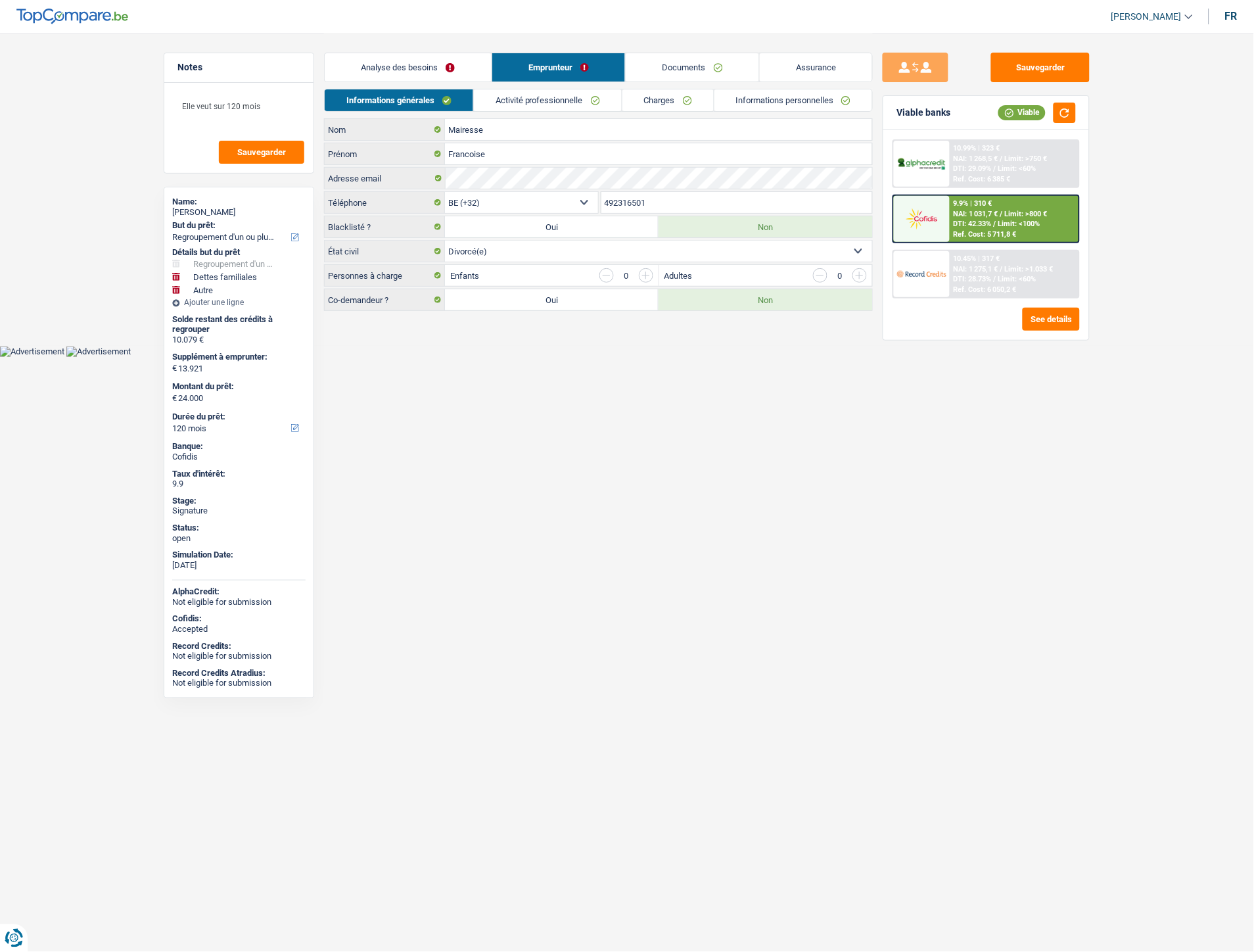
click at [763, 98] on link "Informations personnelles" at bounding box center [793, 100] width 158 height 22
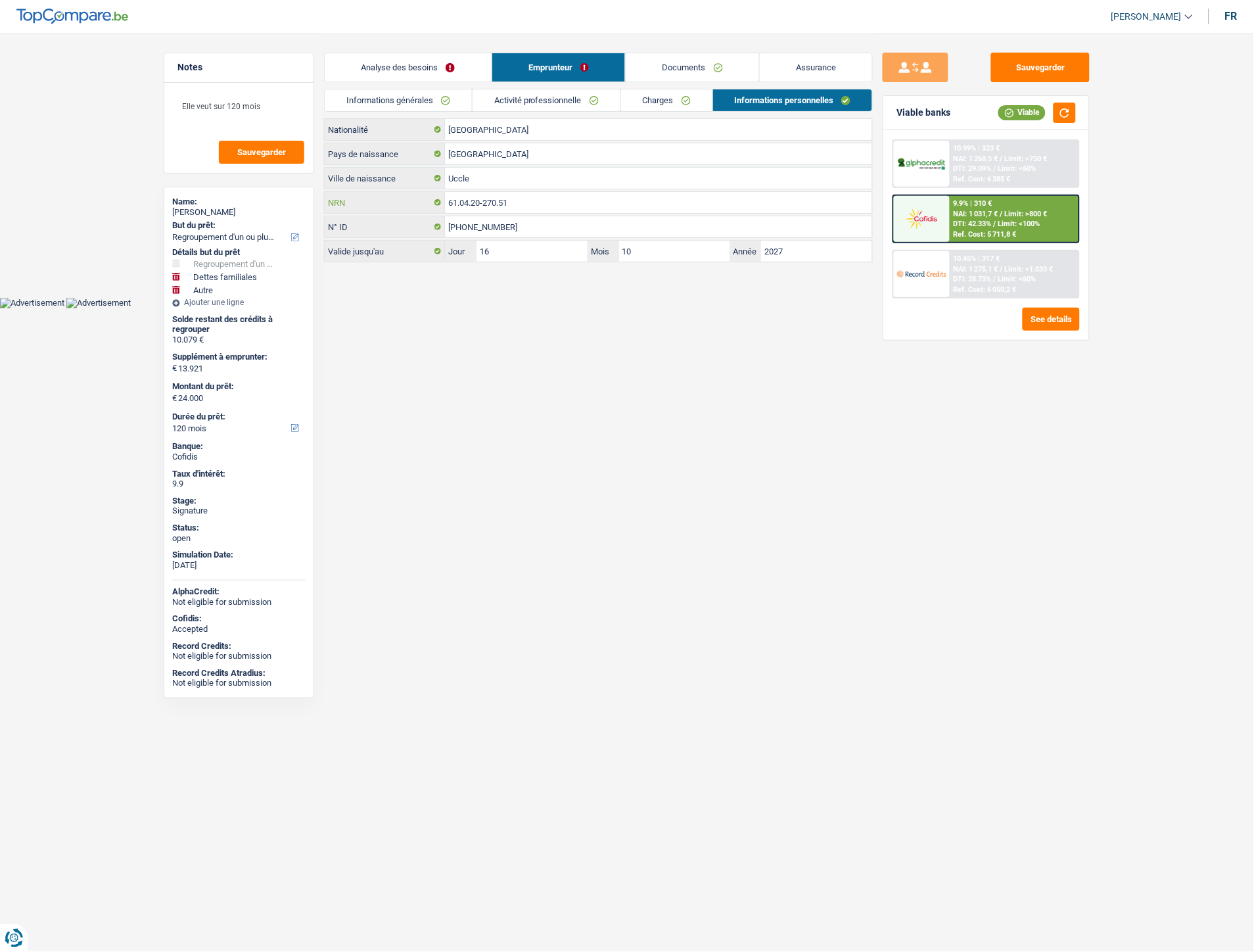
drag, startPoint x: 521, startPoint y: 202, endPoint x: 438, endPoint y: 202, distance: 83.0
click at [434, 202] on div "61.04.20-270.51 NRN" at bounding box center [598, 202] width 548 height 21
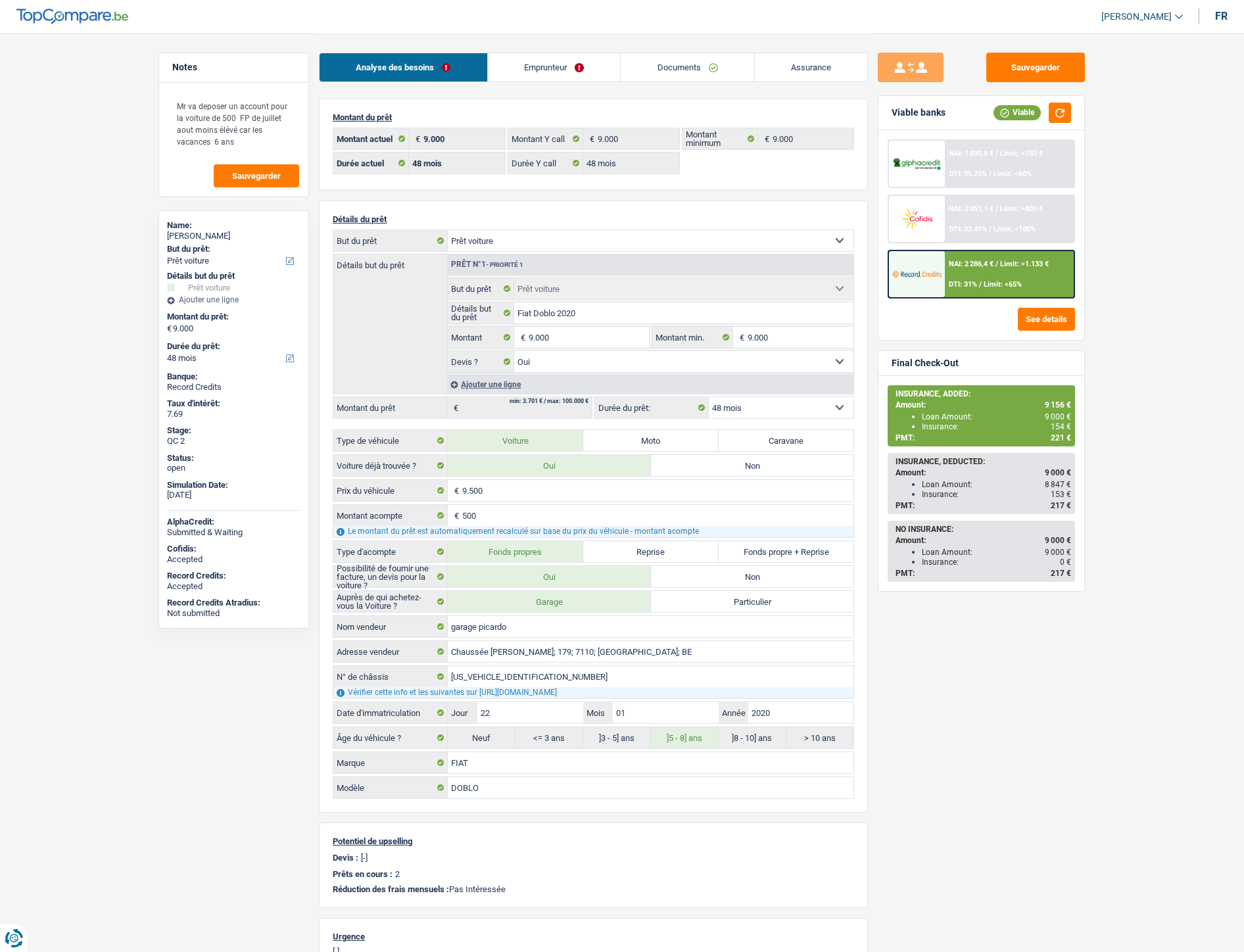
select select "car"
select select "48"
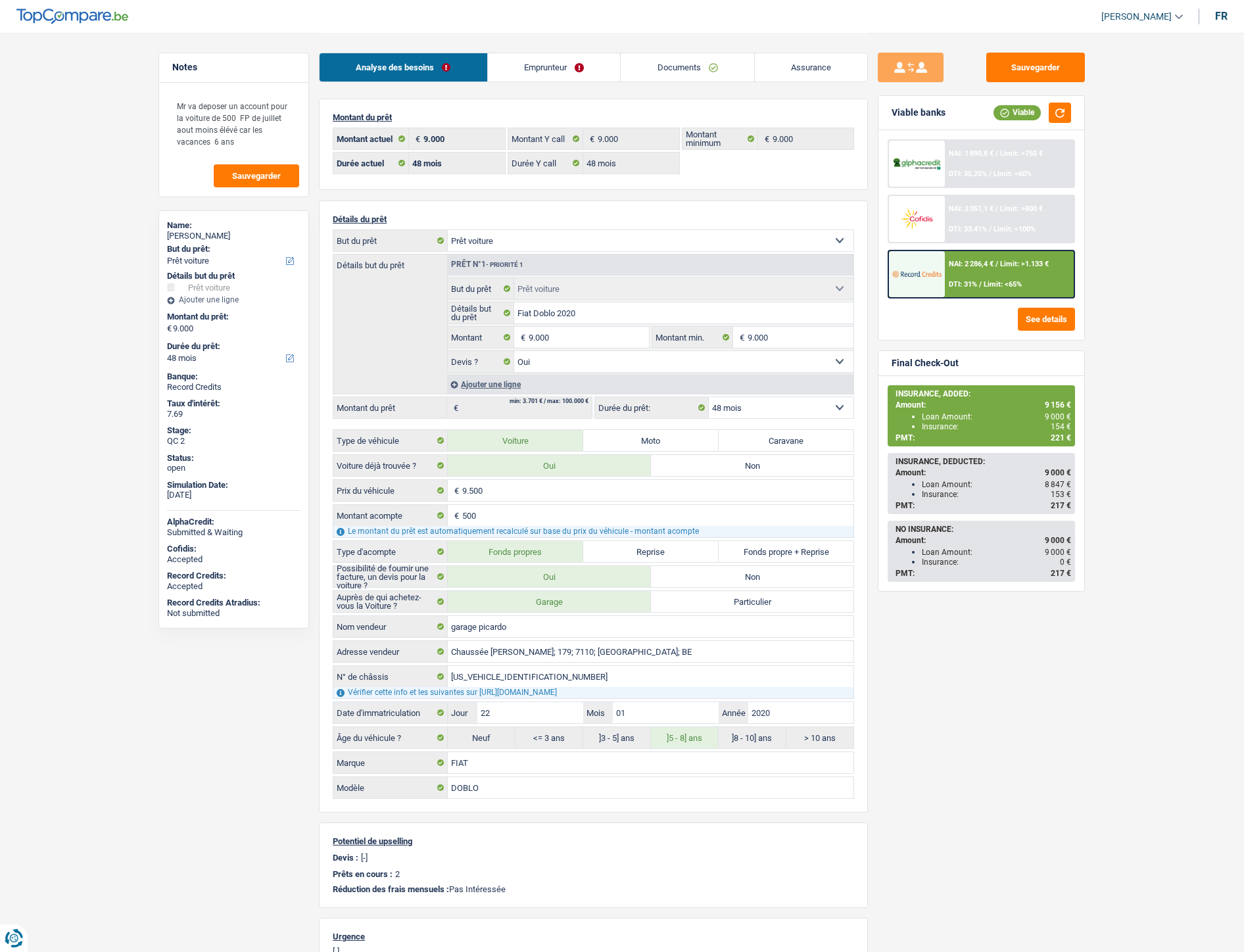
select select "car"
select select "yes"
select select "48"
click at [690, 64] on link "Documents" at bounding box center [687, 67] width 133 height 29
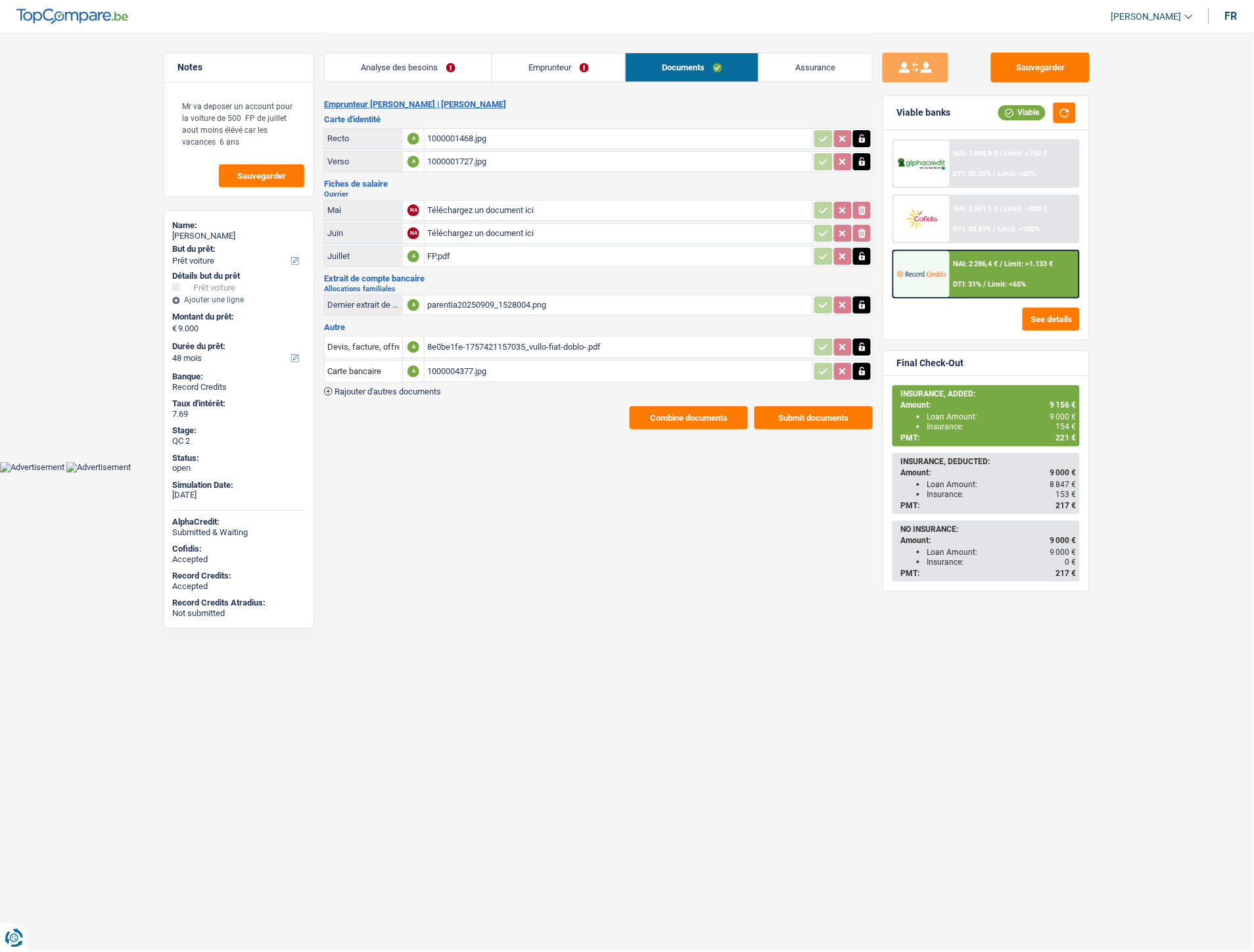
click at [393, 387] on span "Rajouter d'autres documents" at bounding box center [387, 392] width 106 height 9
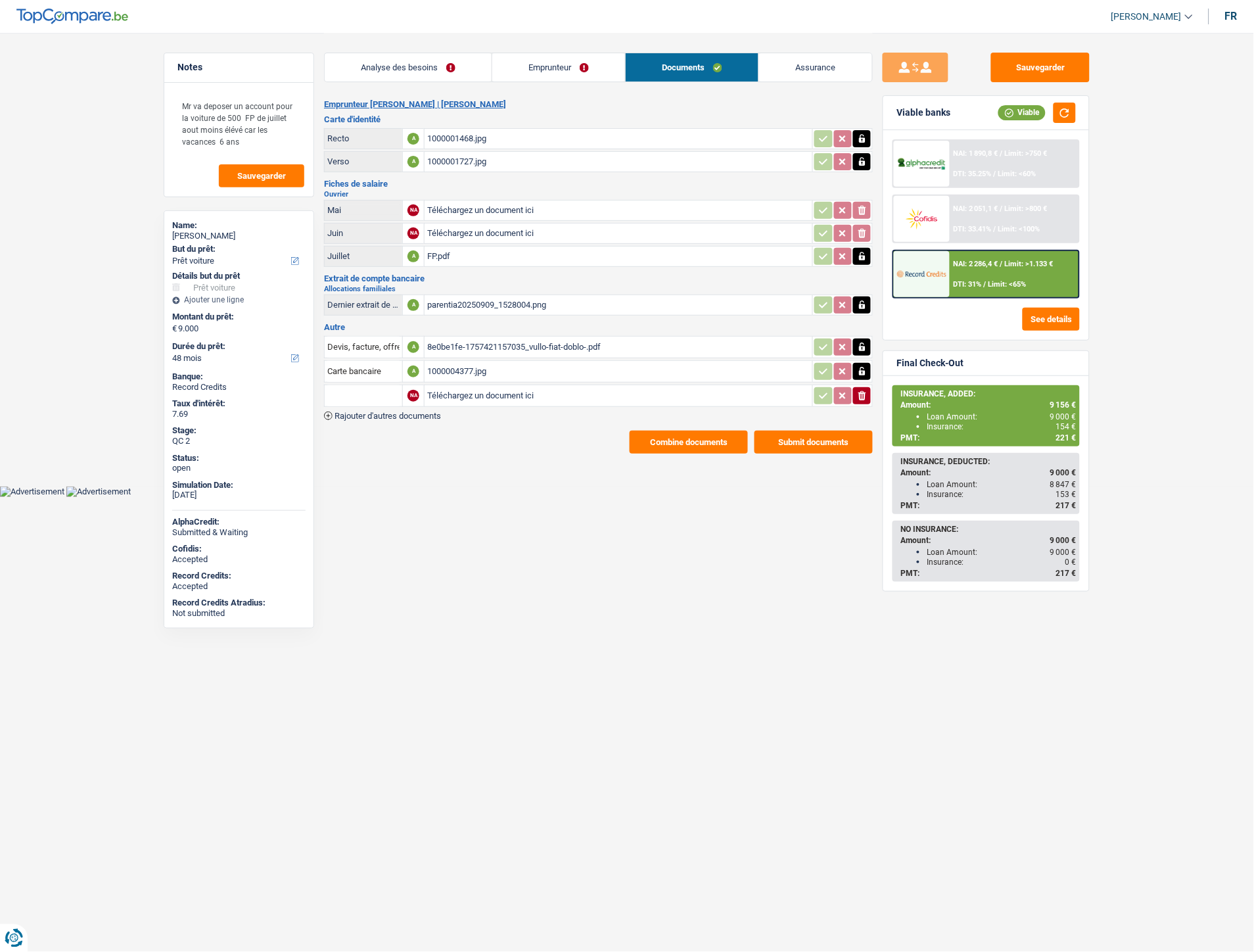
click at [461, 389] on input "Téléchargez un document ici" at bounding box center [619, 395] width 383 height 20
type input "C:\fakepath\VULLO DORIANO.pdf"
click at [371, 386] on input "text" at bounding box center [363, 395] width 73 height 21
click at [378, 414] on li "Devis, facture, offre, bon de commande" at bounding box center [411, 422] width 161 height 16
type input "Devis, facture, offre, bon de commande"
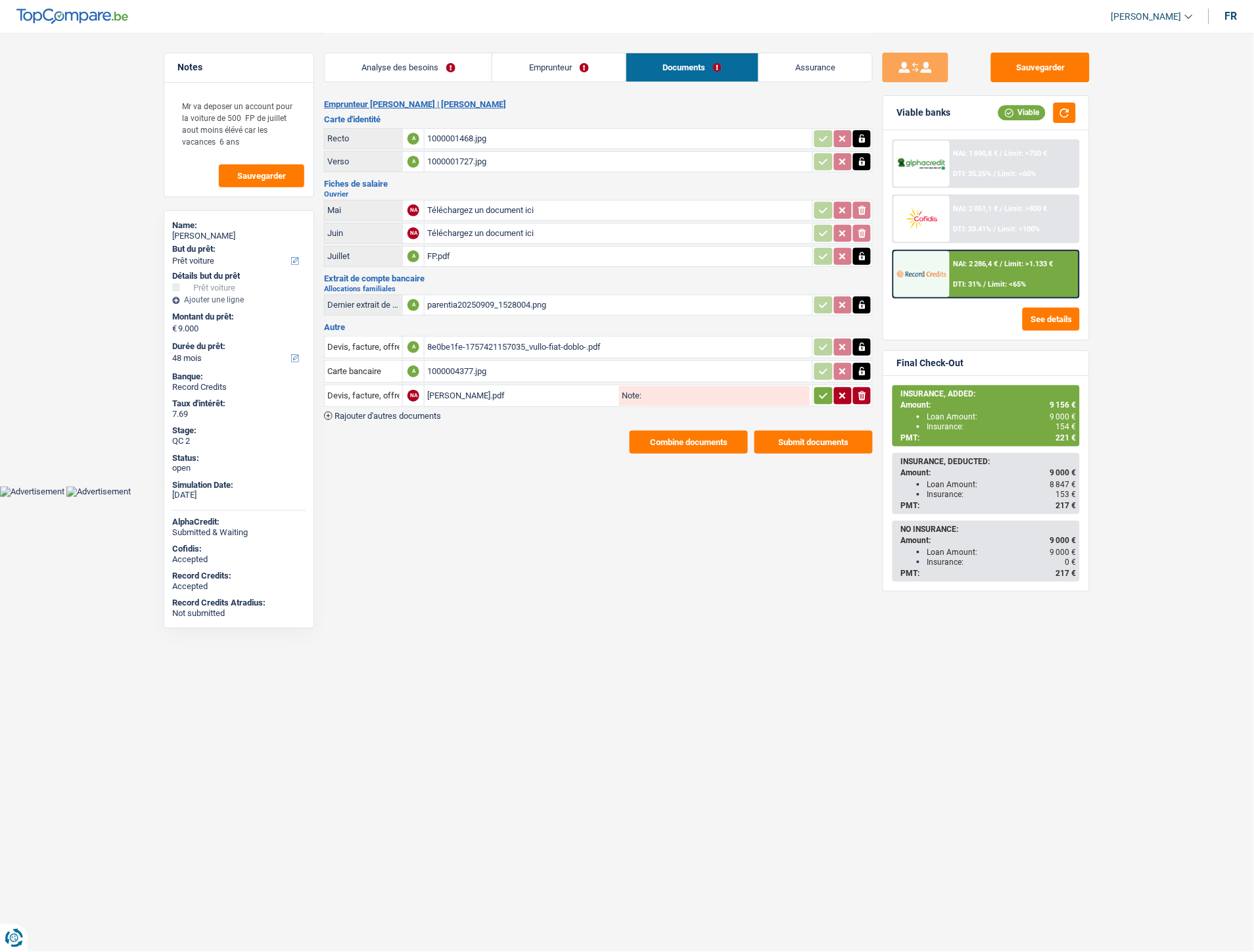
click at [818, 395] on icon "button" at bounding box center [824, 396] width 10 height 13
click at [1019, 60] on button "Sauvegarder" at bounding box center [1041, 67] width 98 height 29
click at [1082, 69] on button "Sauvegarder" at bounding box center [1041, 67] width 98 height 29
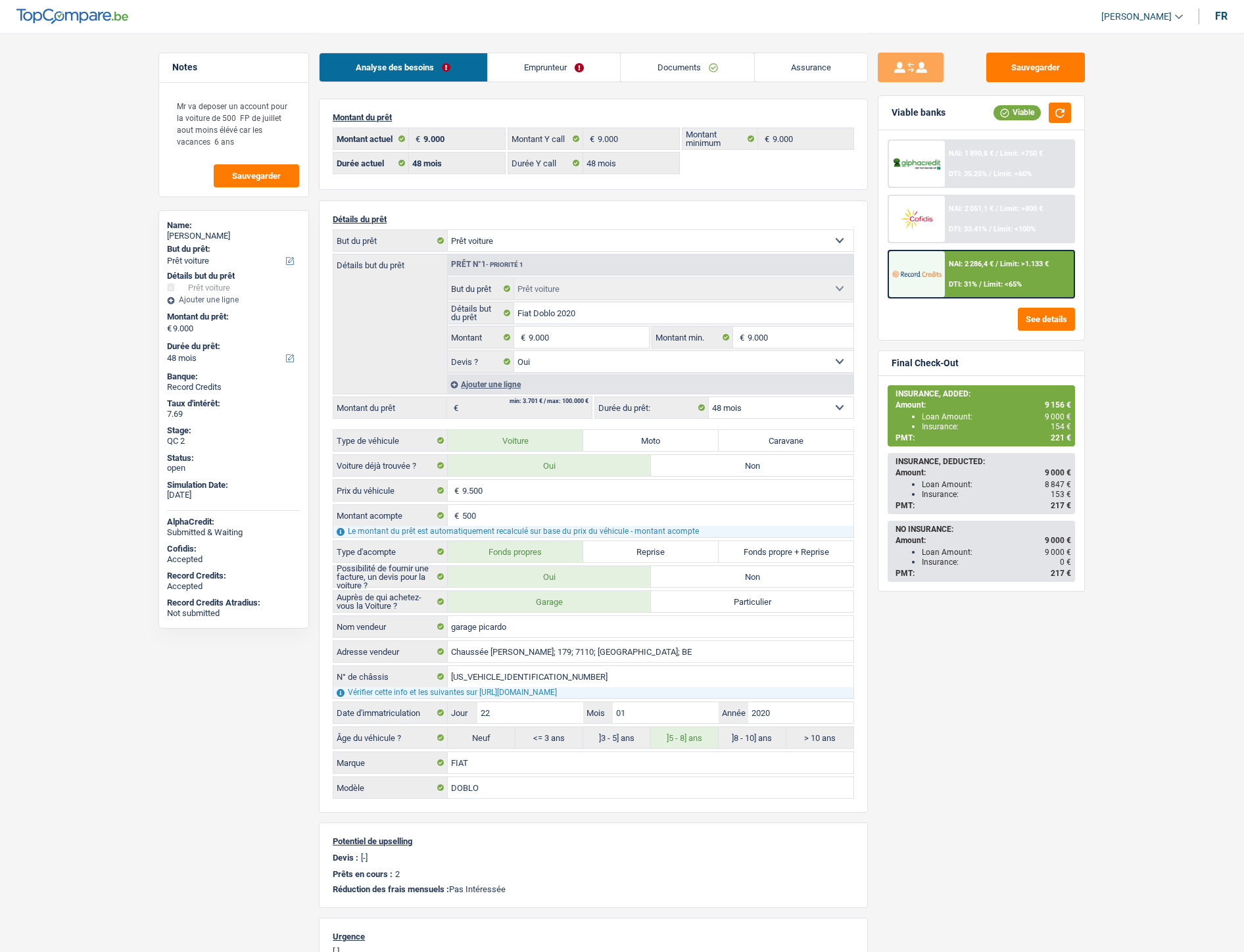
select select "car"
select select "48"
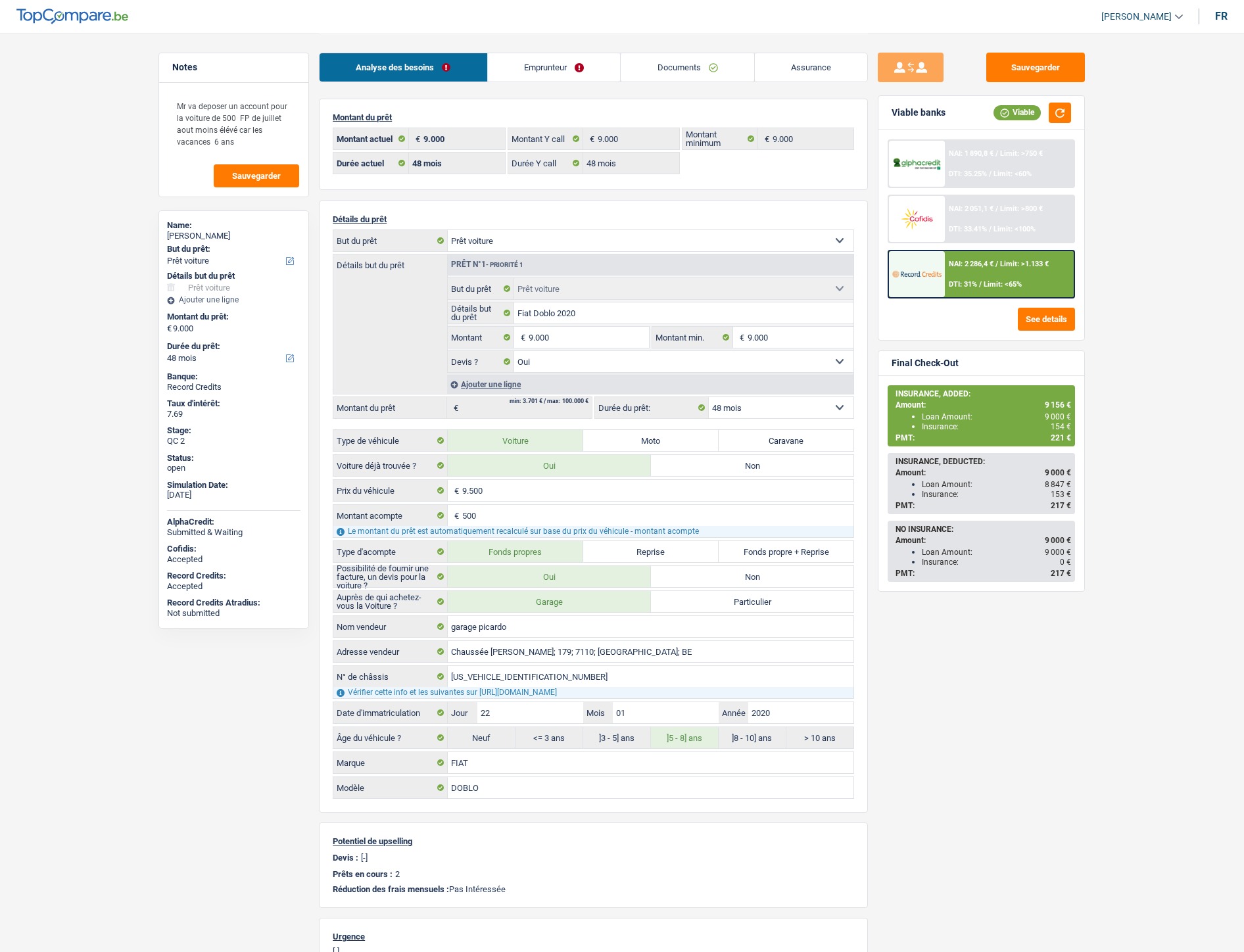
select select "car"
select select "yes"
select select "48"
click at [537, 65] on link "Emprunteur" at bounding box center [554, 67] width 133 height 29
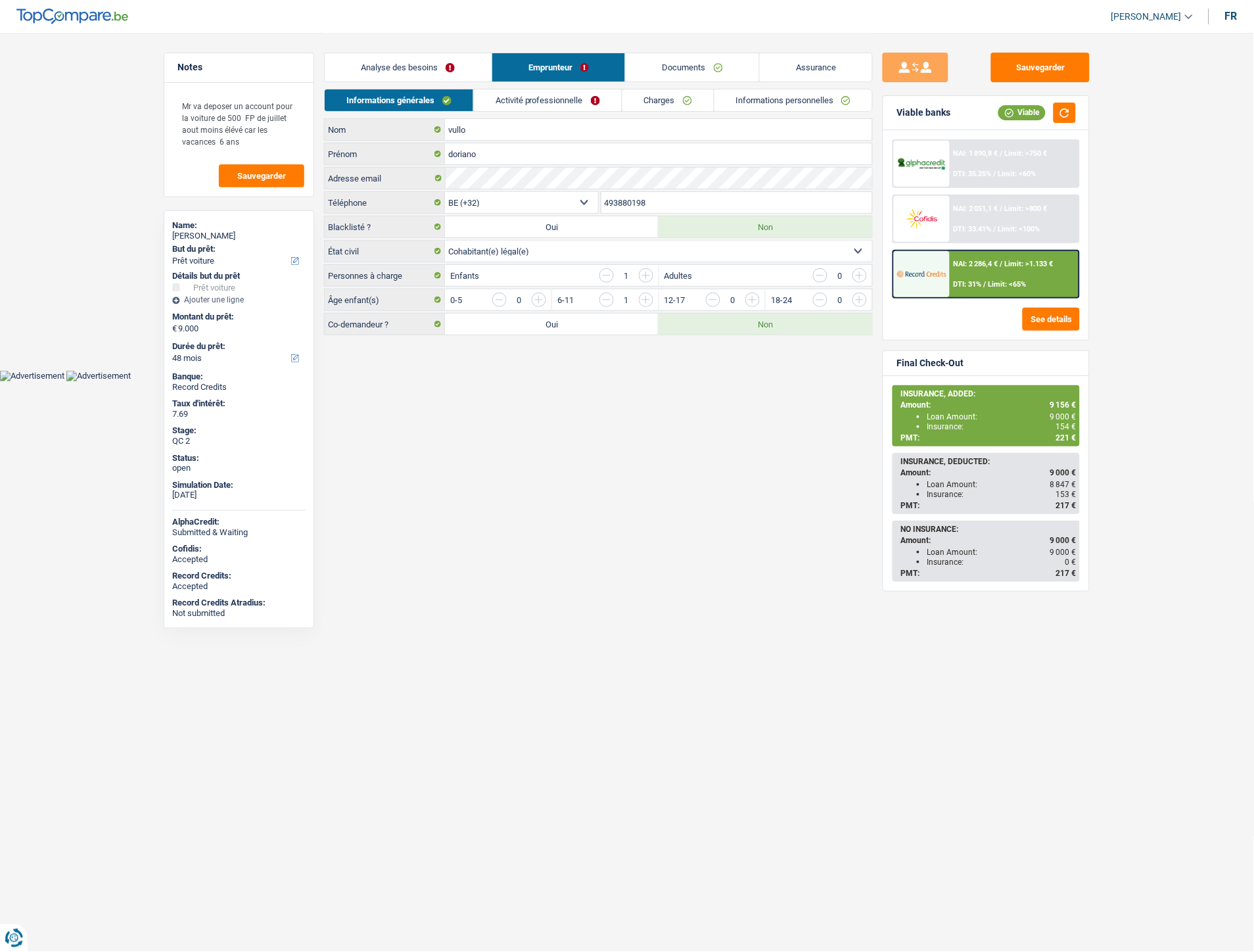
click at [411, 61] on link "Analyse des besoins" at bounding box center [408, 67] width 167 height 29
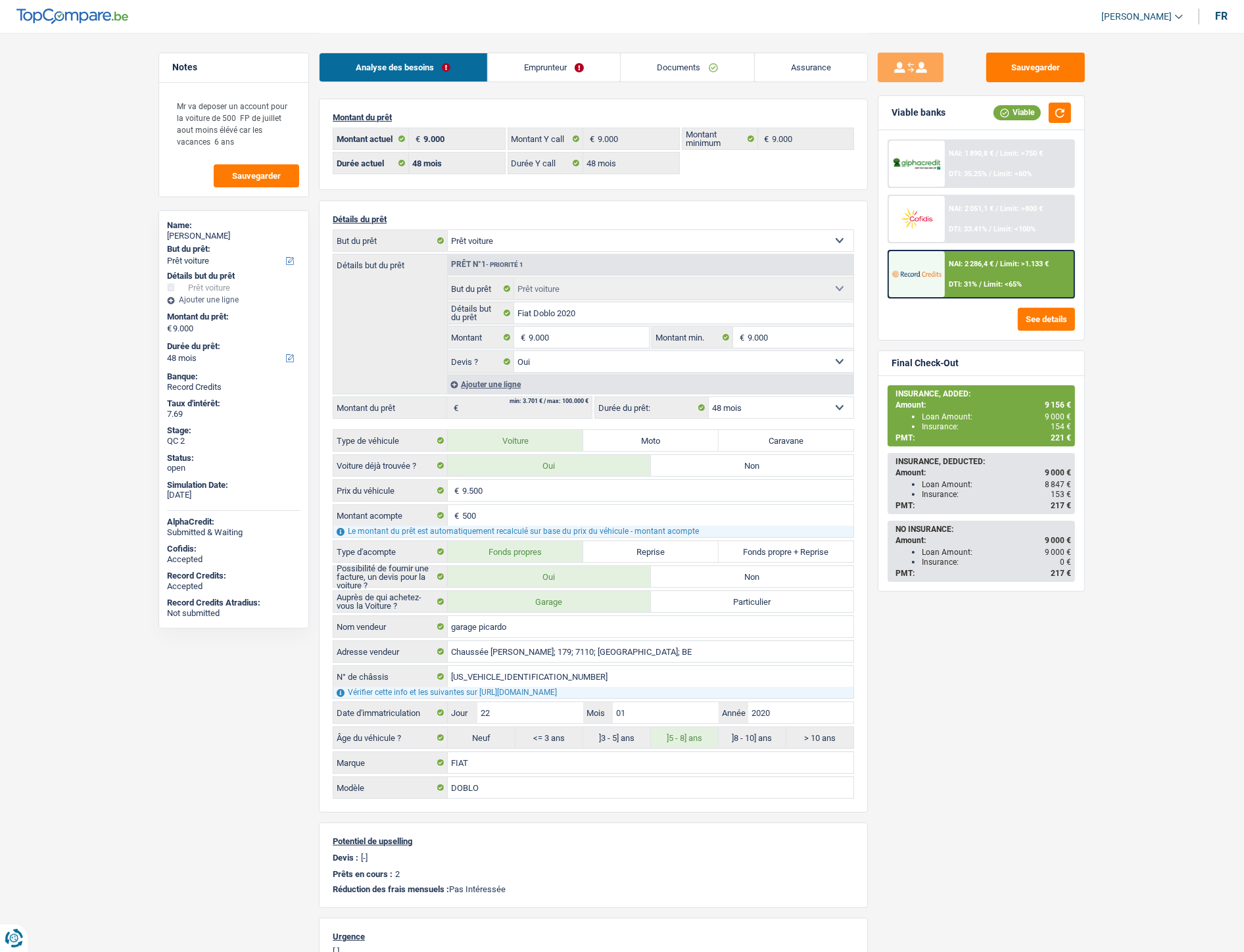
click at [667, 67] on link "Documents" at bounding box center [687, 67] width 133 height 29
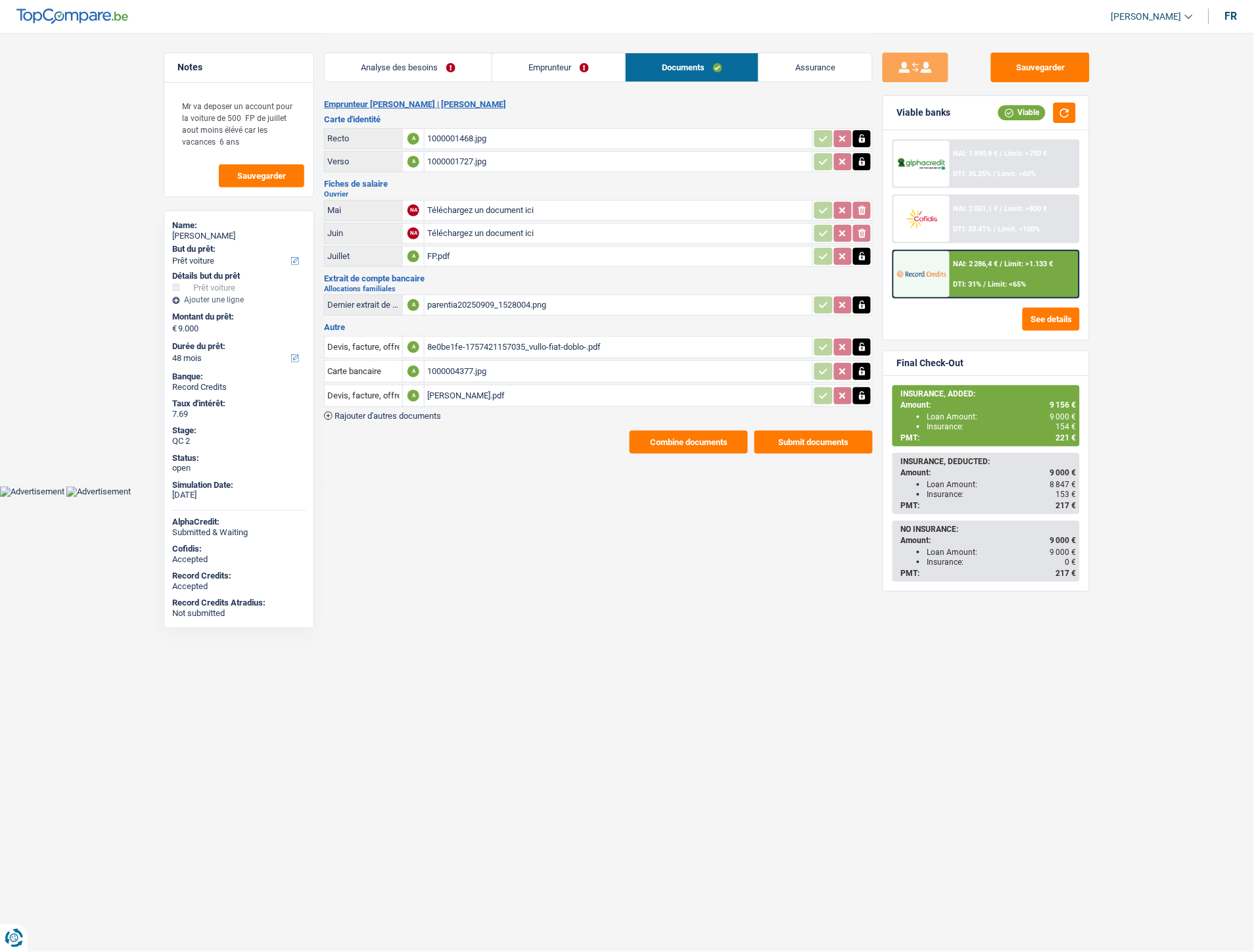
click at [464, 391] on div "VULLO DORIANO.pdf" at bounding box center [619, 395] width 383 height 20
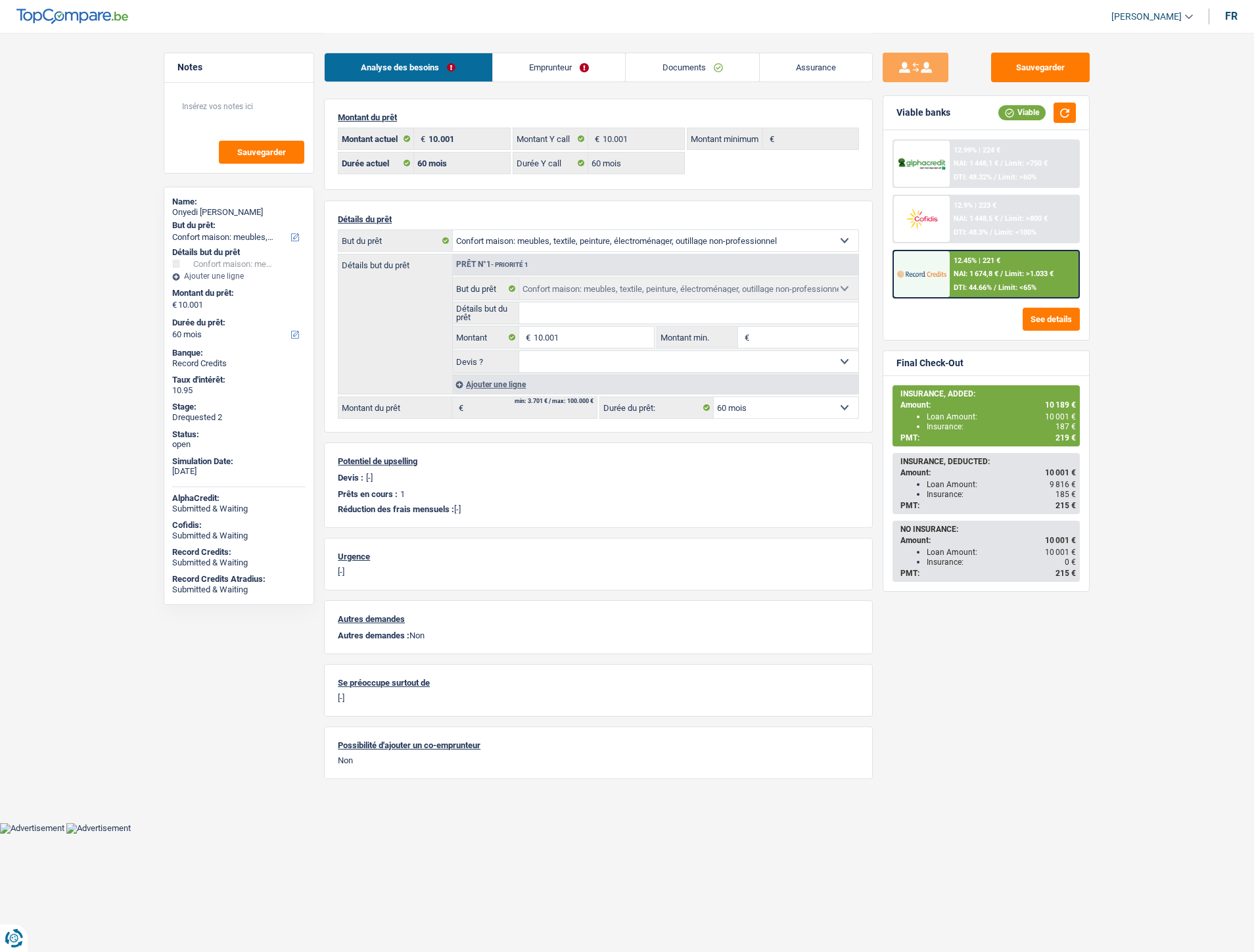
select select "household"
select select "60"
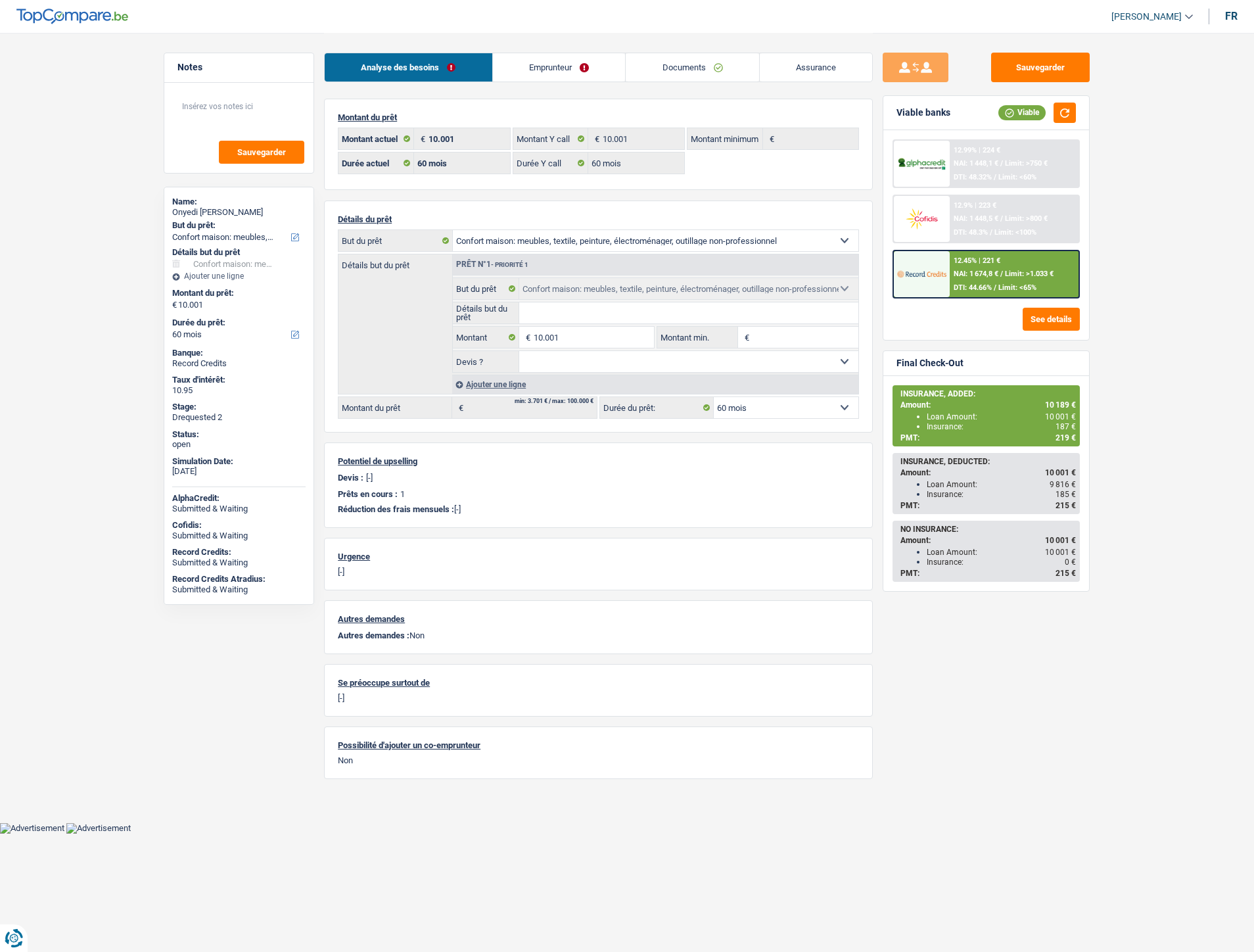
select select "household"
select select "60"
select select "worker"
select select "netSalary"
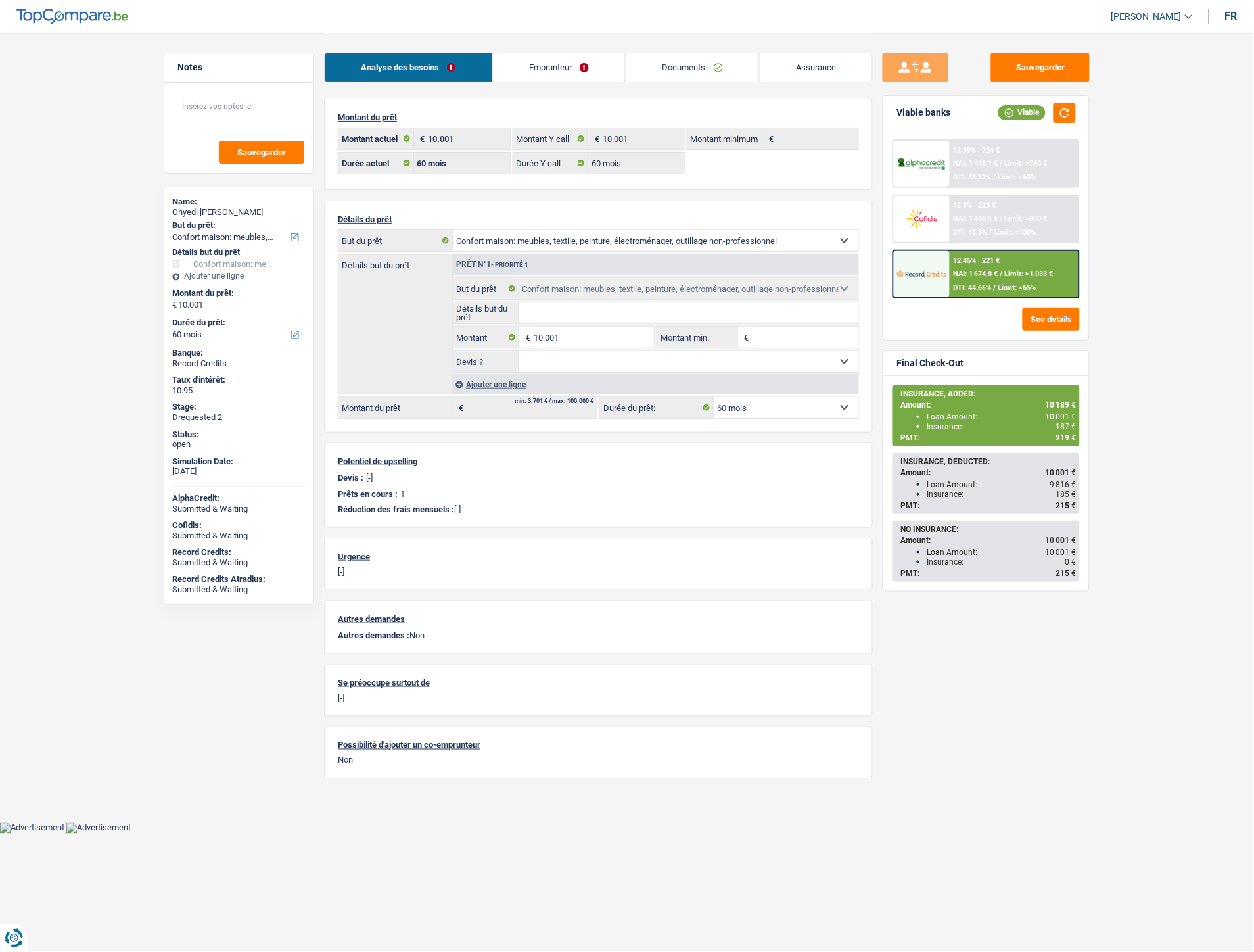
click at [551, 67] on link "Emprunteur" at bounding box center [559, 67] width 133 height 29
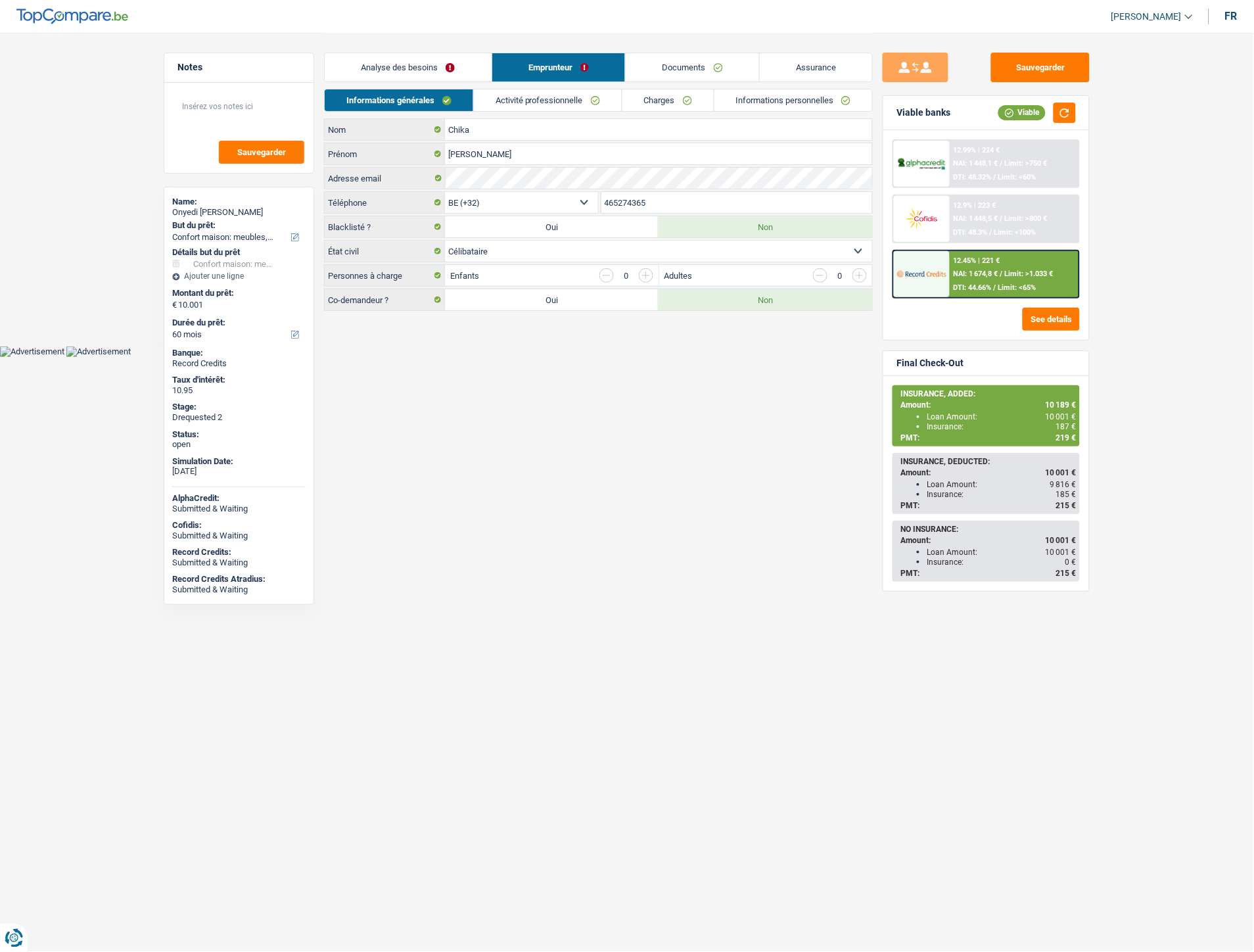
click at [546, 92] on link "Activité professionnelle" at bounding box center [548, 100] width 148 height 22
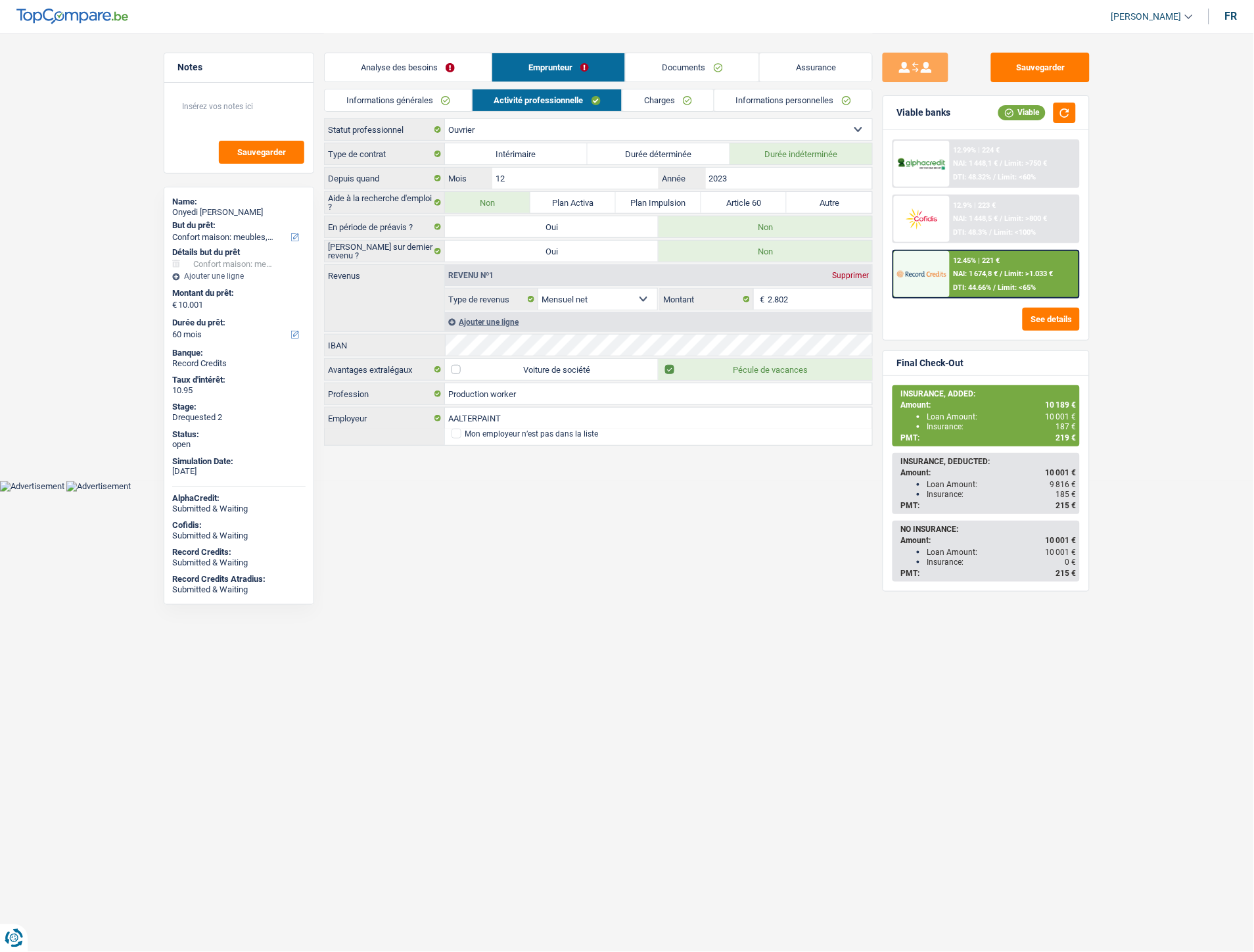
click at [654, 107] on link "Charges" at bounding box center [668, 100] width 92 height 22
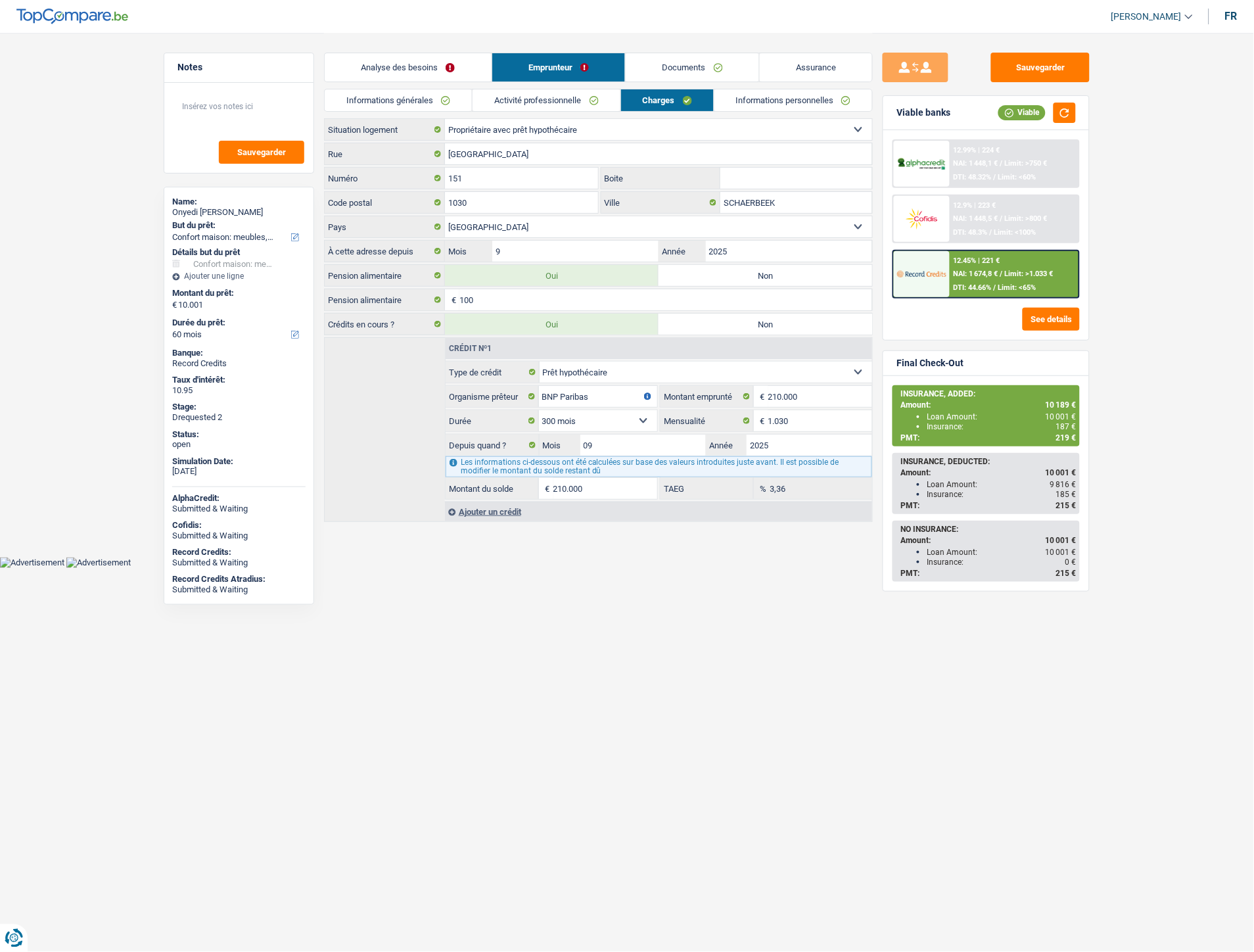
click at [667, 73] on link "Documents" at bounding box center [692, 67] width 133 height 29
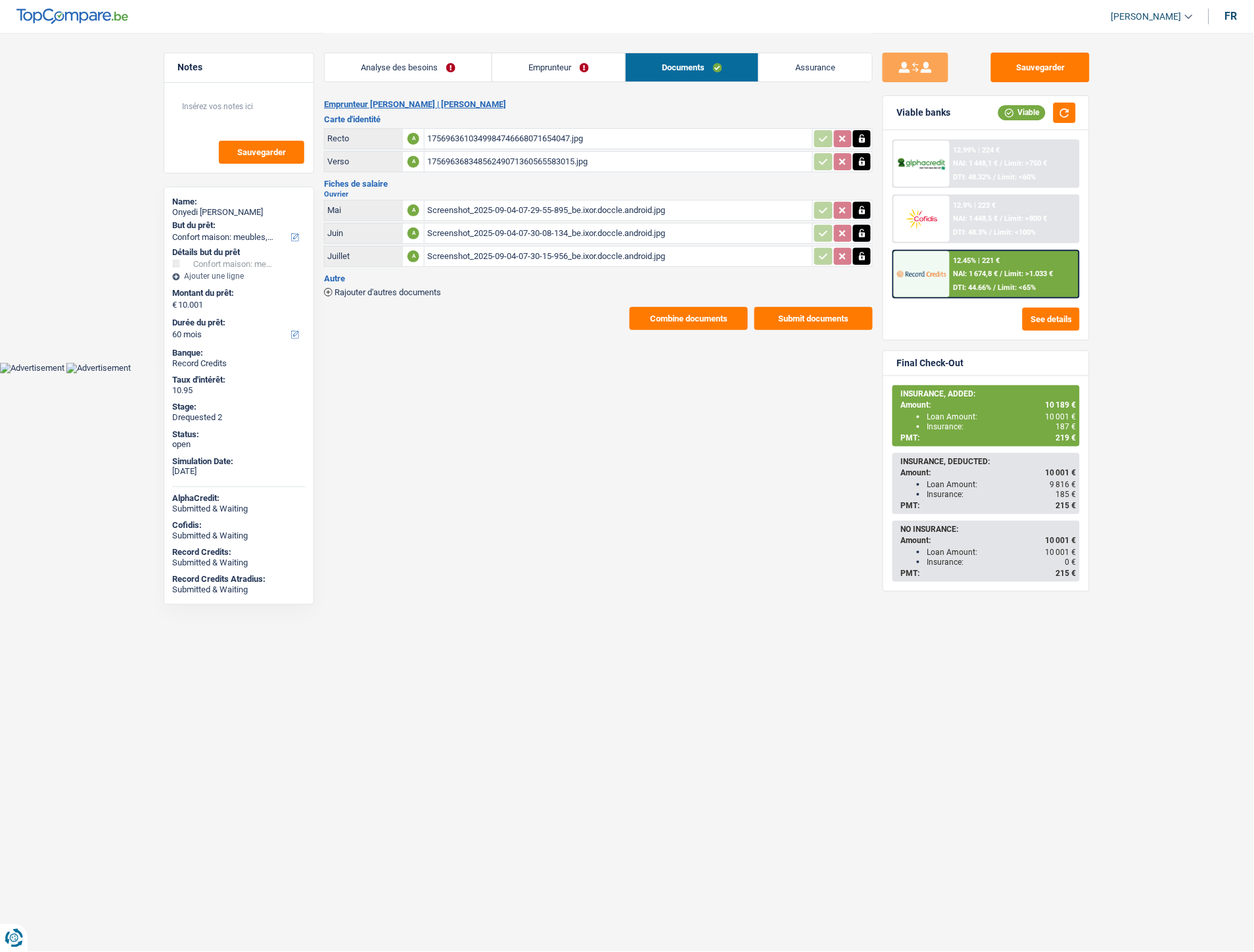
drag, startPoint x: 566, startPoint y: 73, endPoint x: 443, endPoint y: 10, distance: 138.2
click at [564, 71] on link "Emprunteur" at bounding box center [558, 67] width 133 height 29
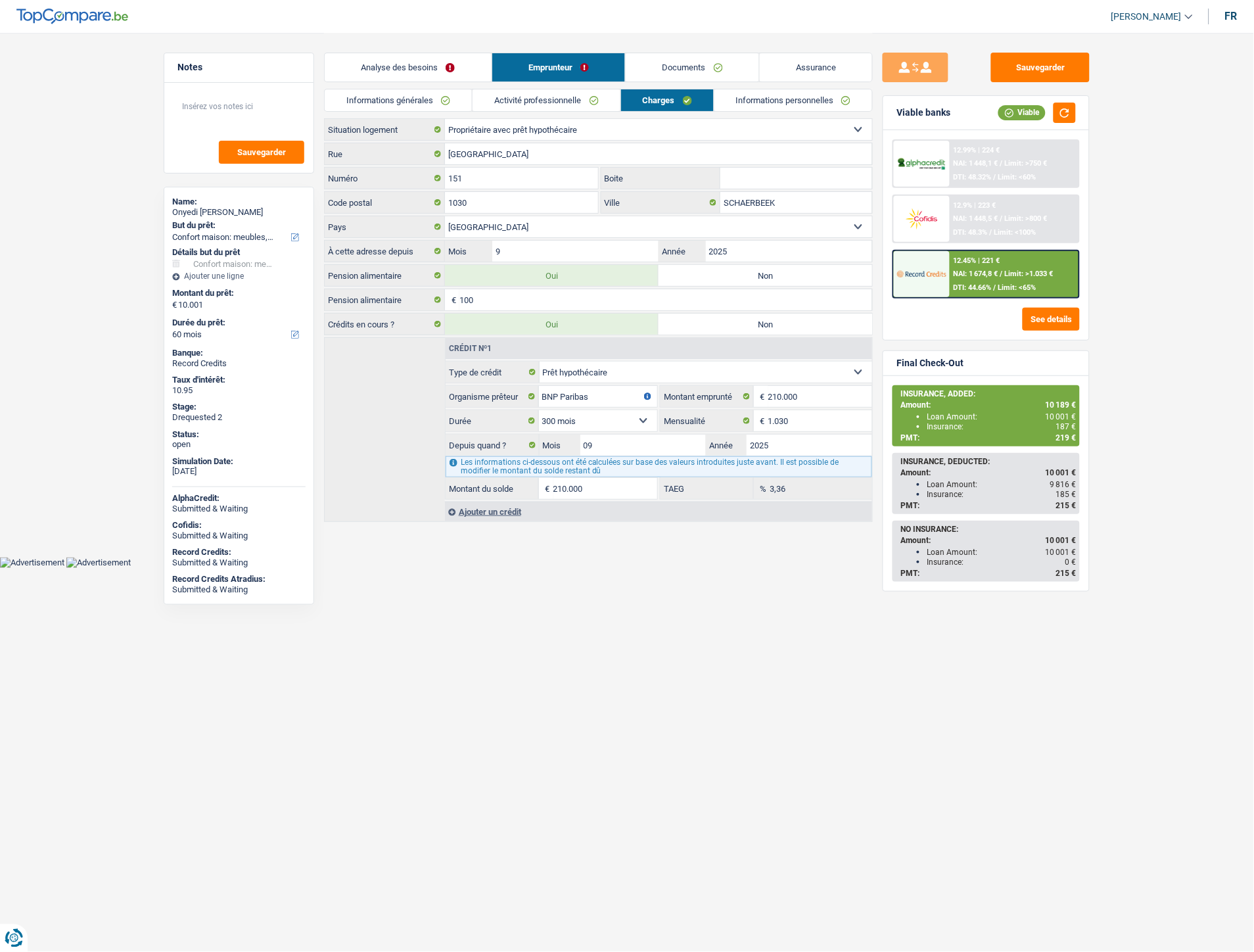
click at [574, 98] on link "Activité professionnelle" at bounding box center [546, 100] width 148 height 22
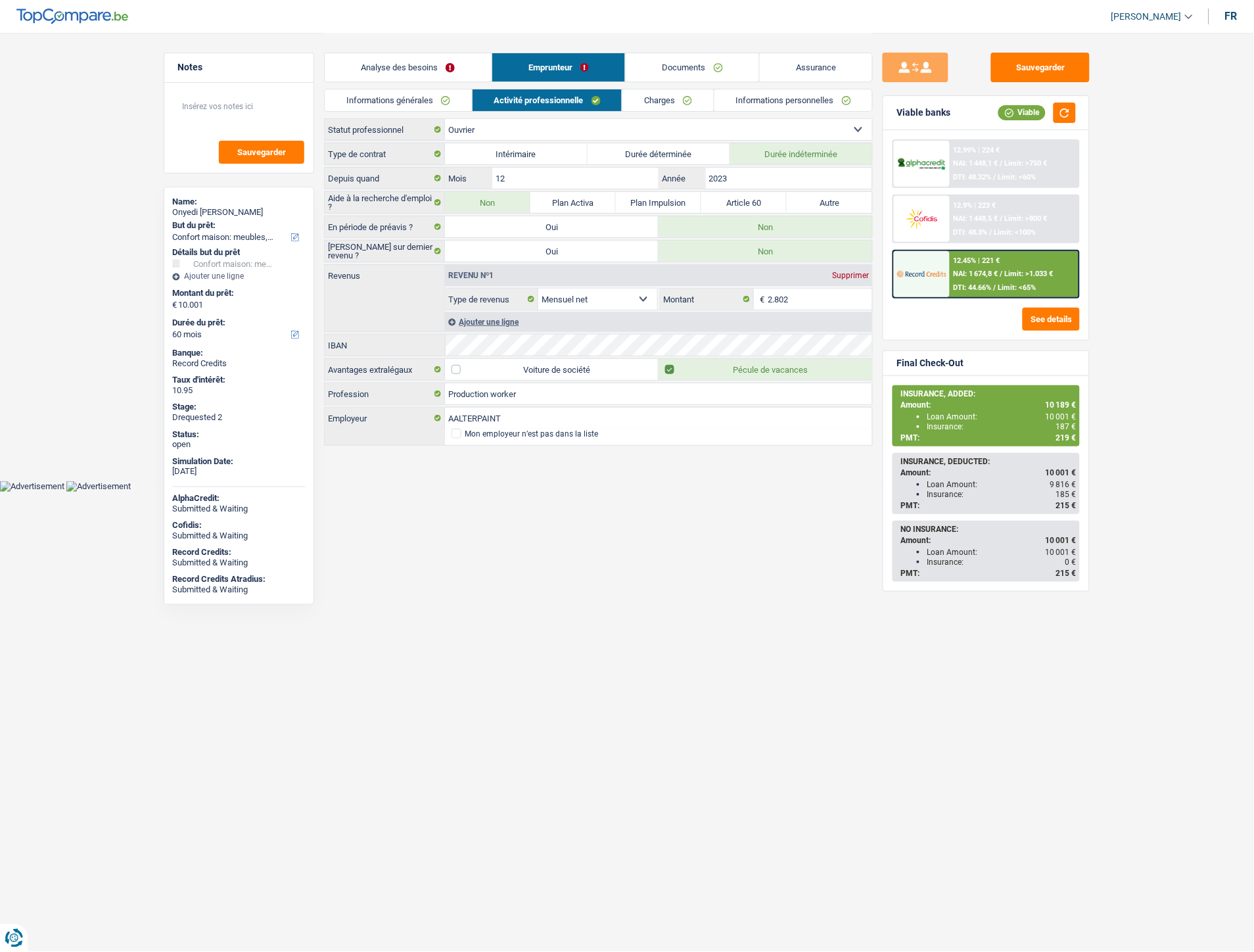
click at [419, 107] on link "Informations générales" at bounding box center [398, 100] width 147 height 22
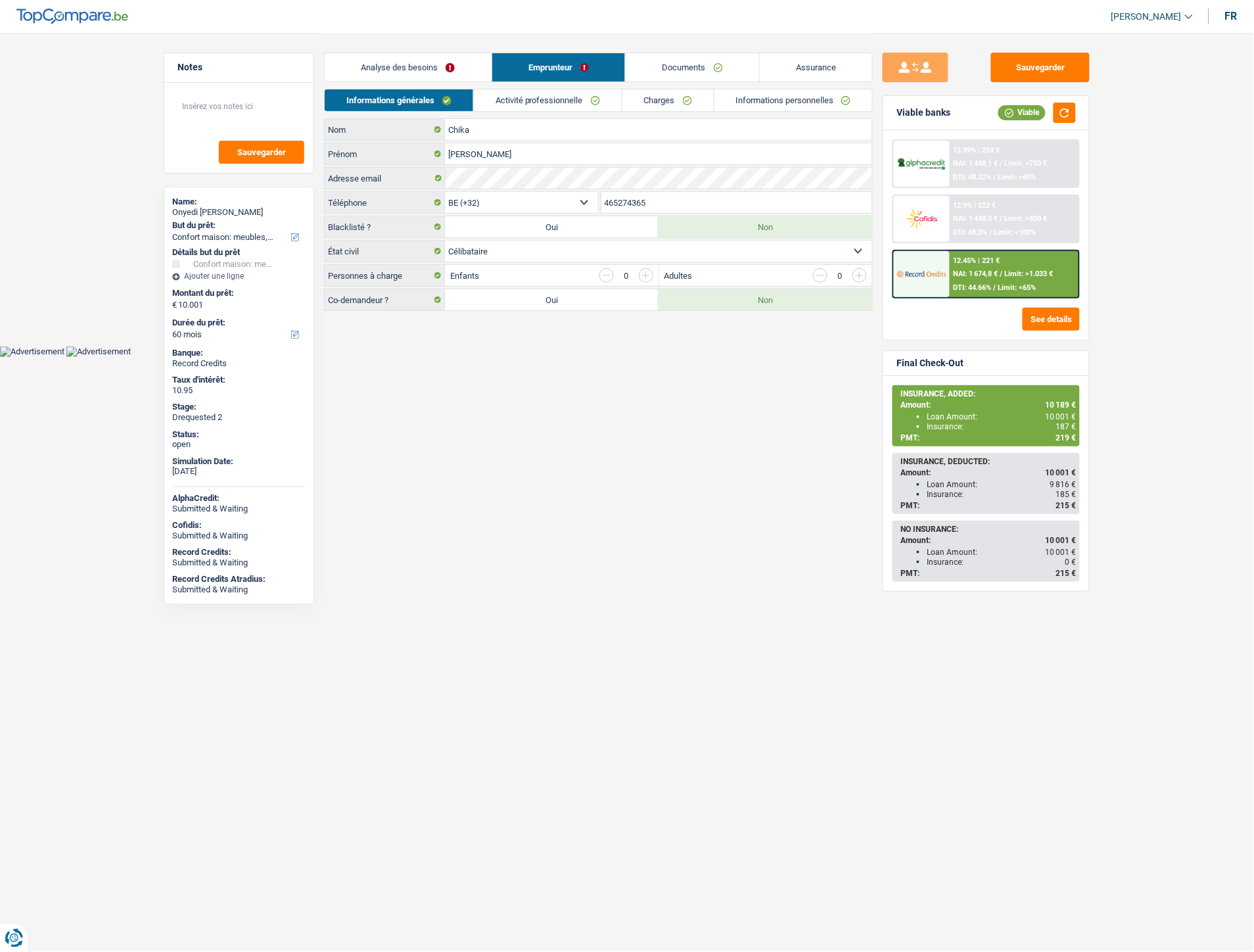
click at [650, 100] on link "Charges" at bounding box center [668, 100] width 92 height 22
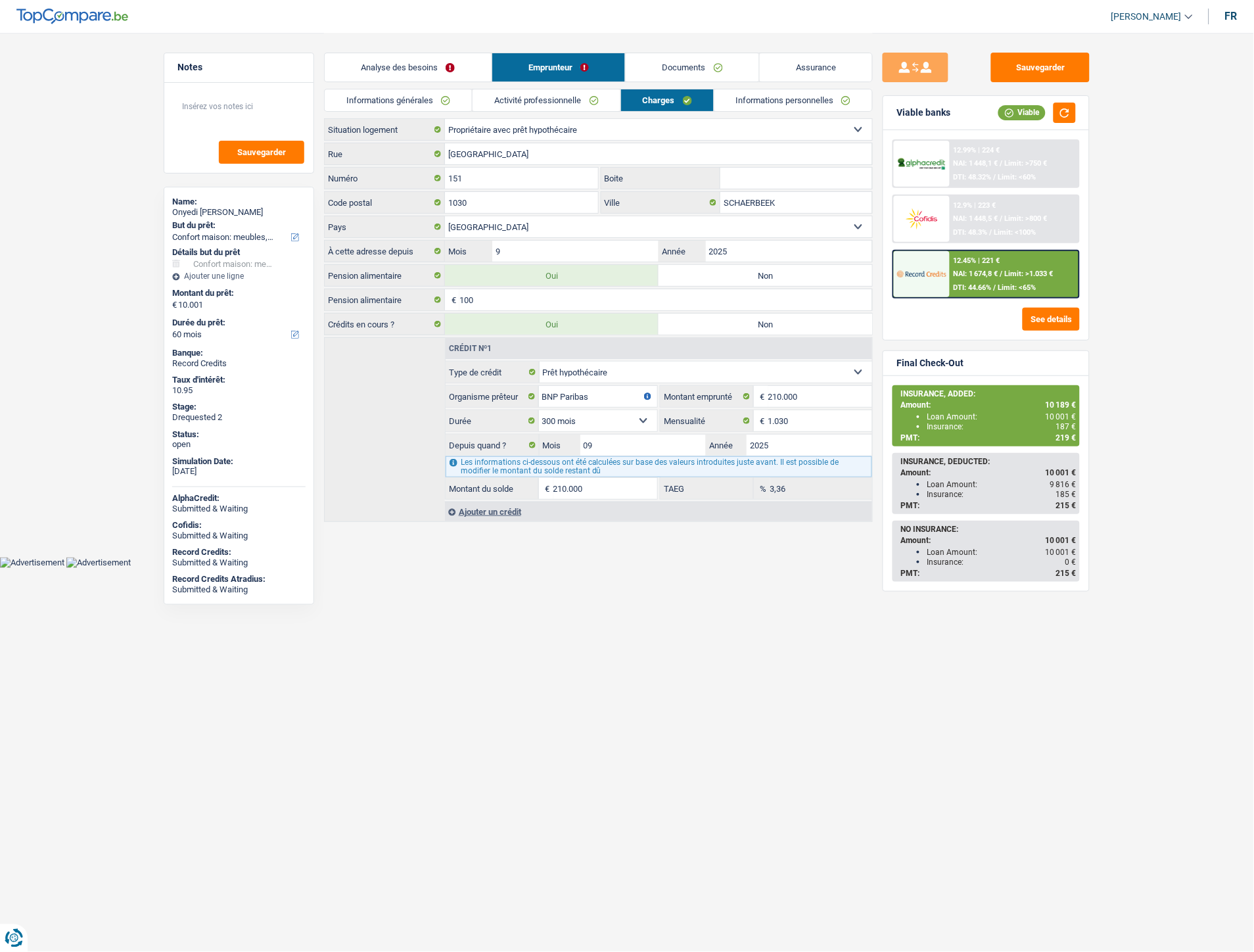
click at [781, 100] on link "Informations personnelles" at bounding box center [793, 100] width 158 height 22
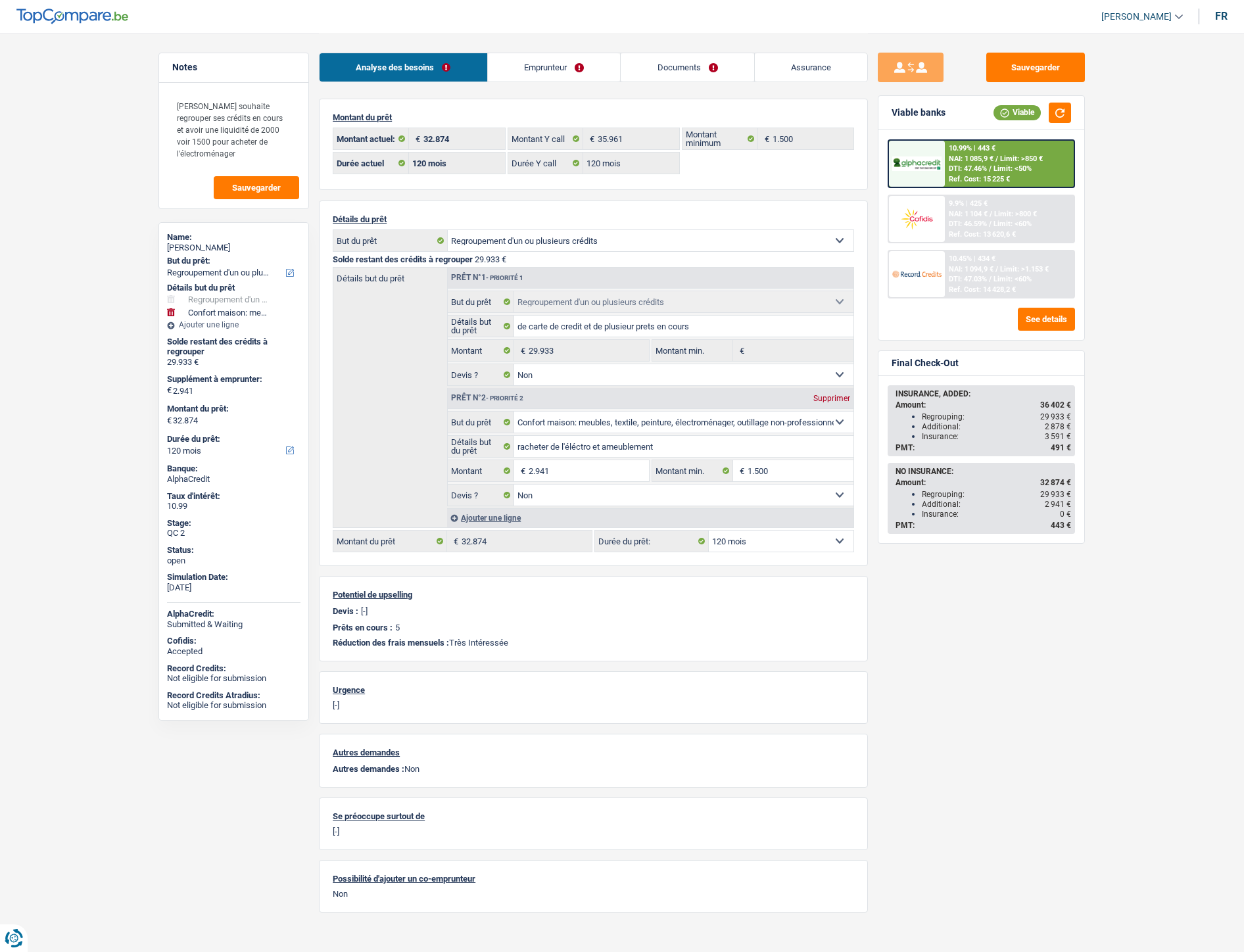
select select "refinancing"
select select "household"
select select "120"
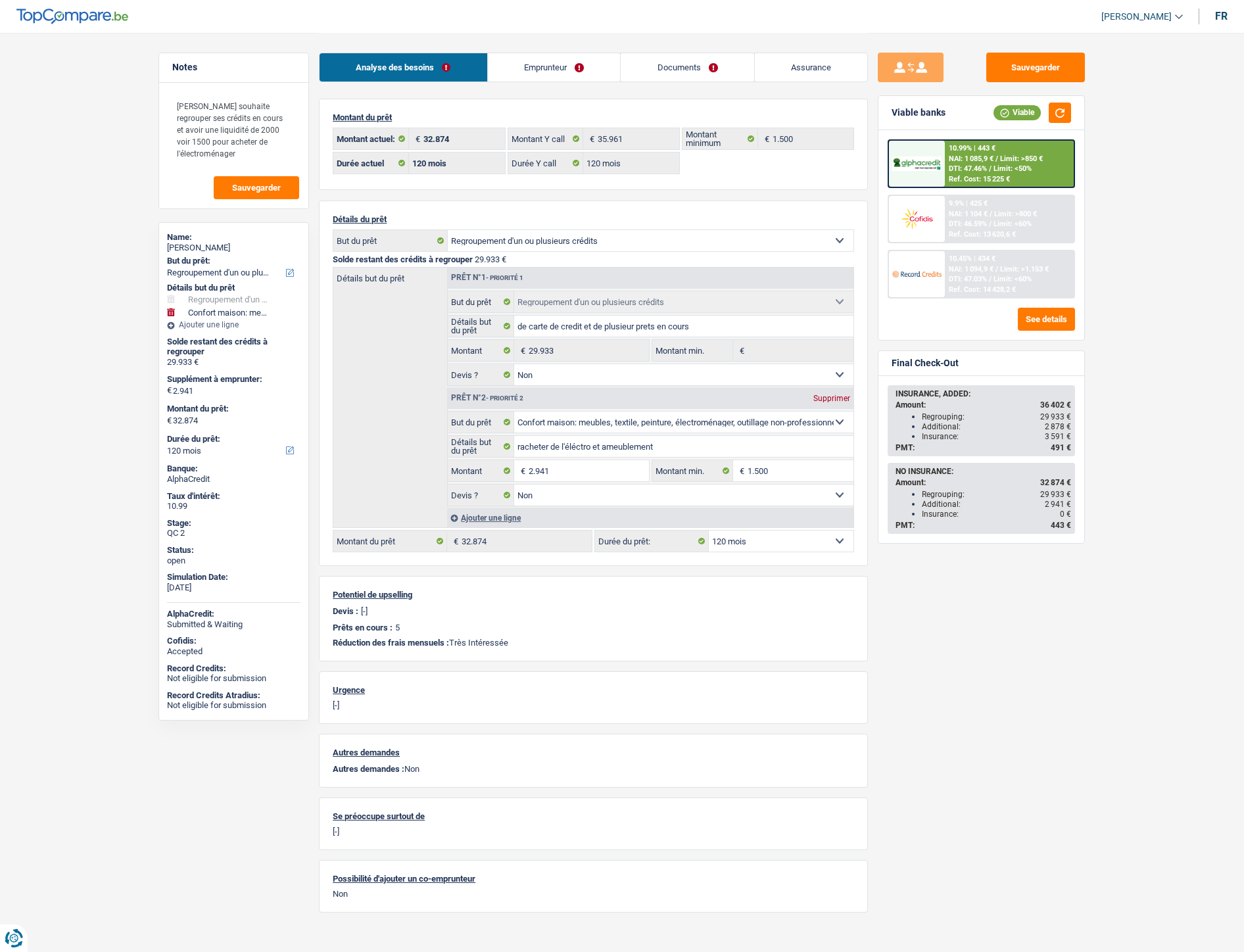
select select "120"
select select "refinancing"
select select "false"
select select "household"
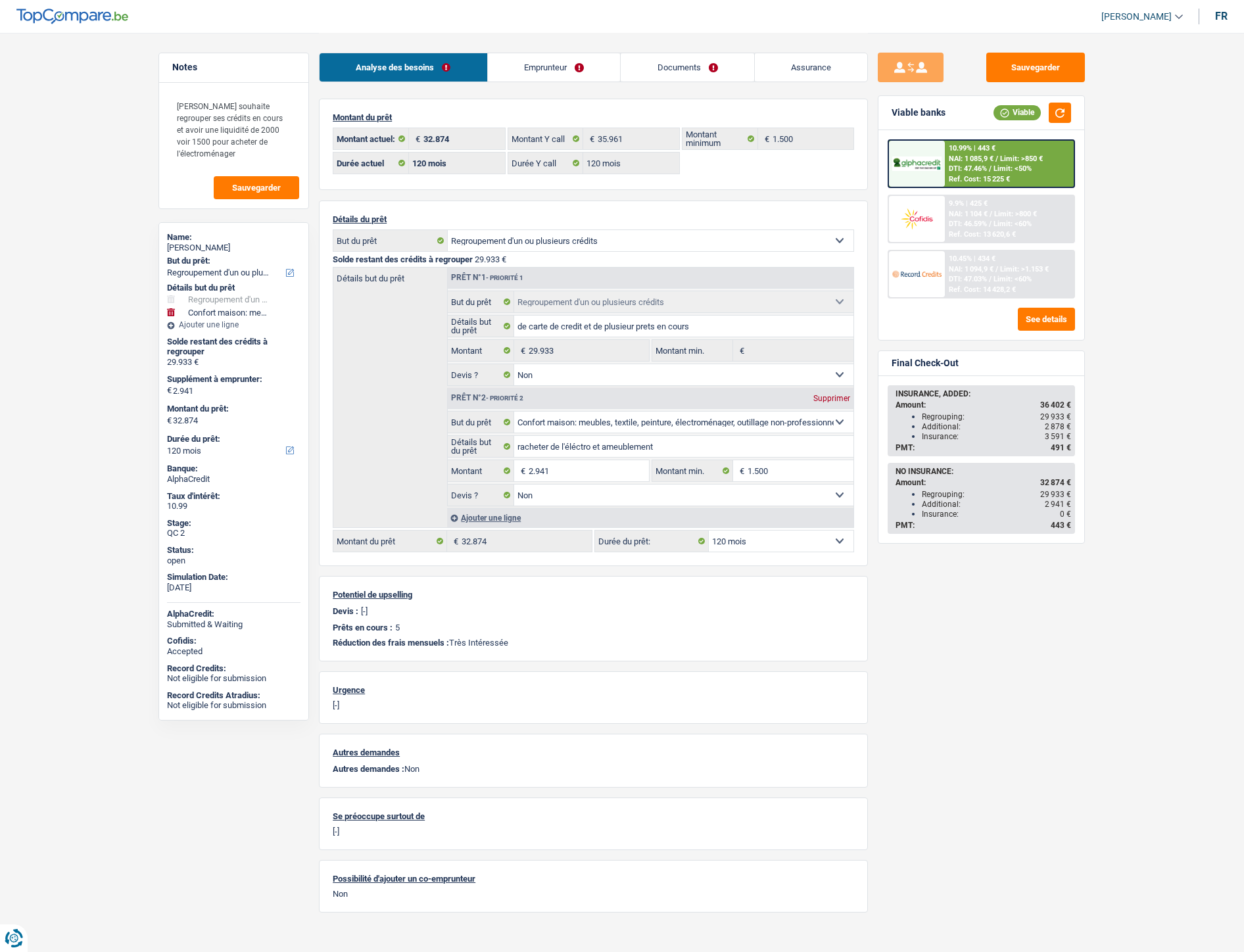
select select "false"
select select "120"
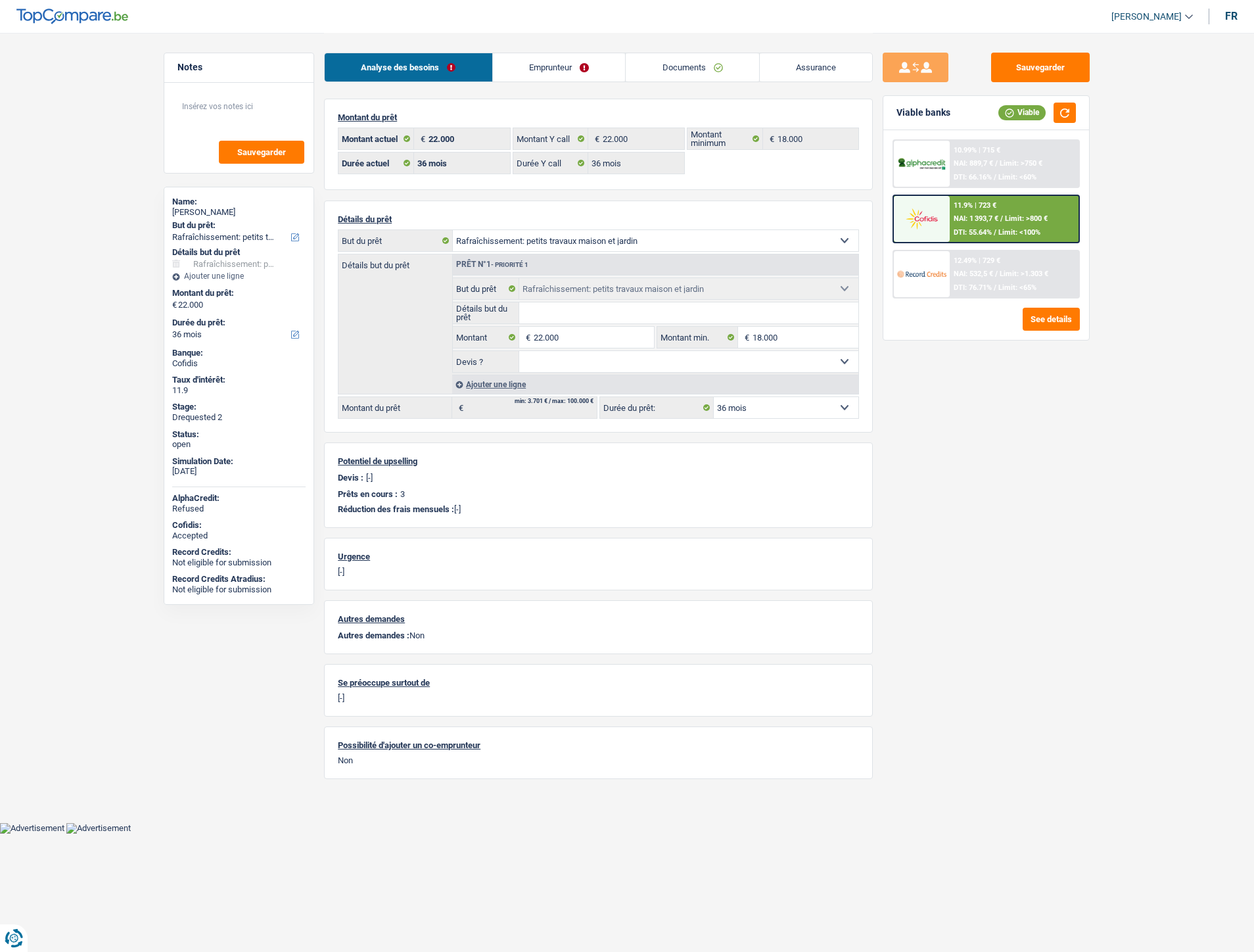
select select "houseOrGarden"
select select "36"
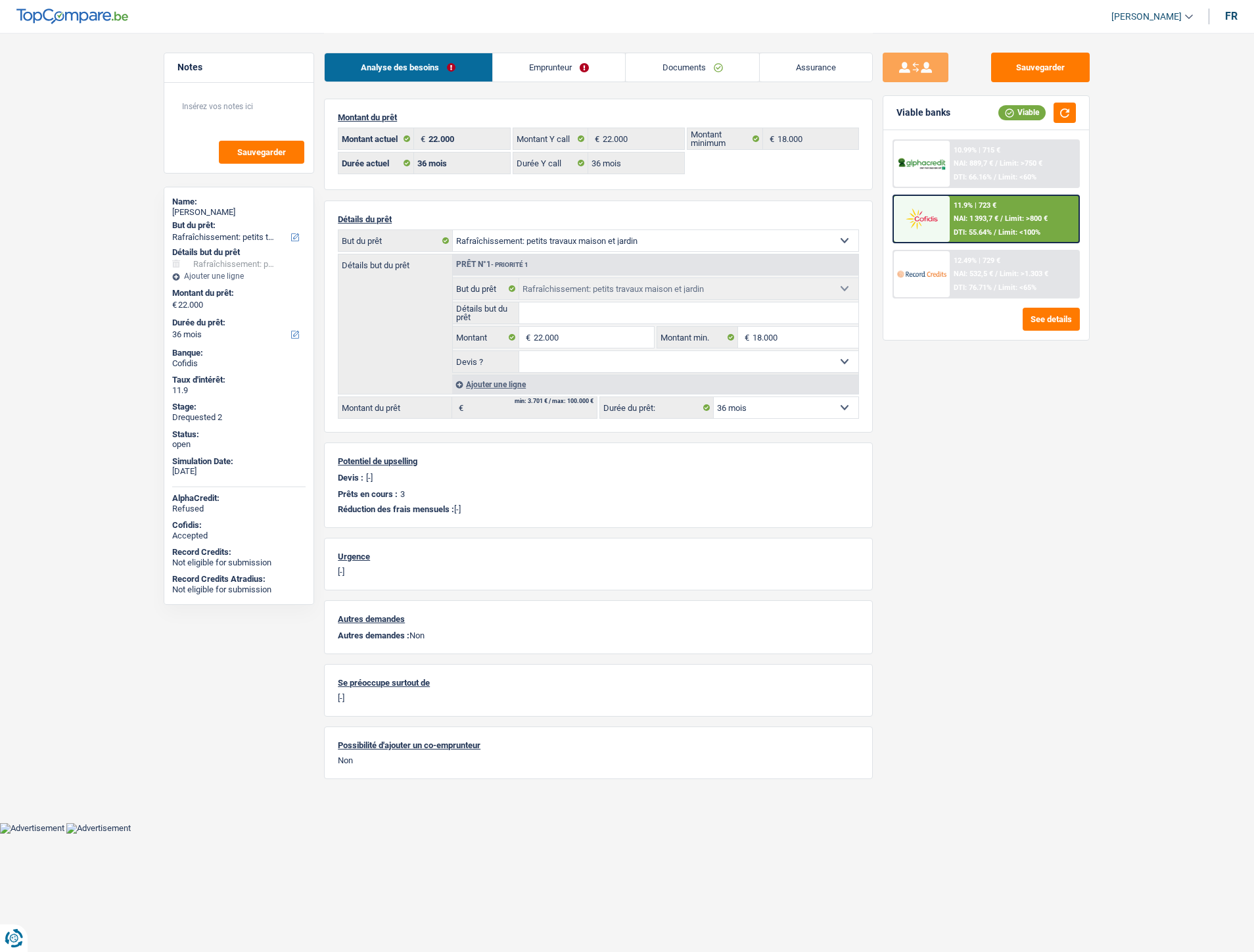
select select "houseOrGarden"
select select "36"
click at [534, 75] on link "Emprunteur" at bounding box center [559, 67] width 133 height 29
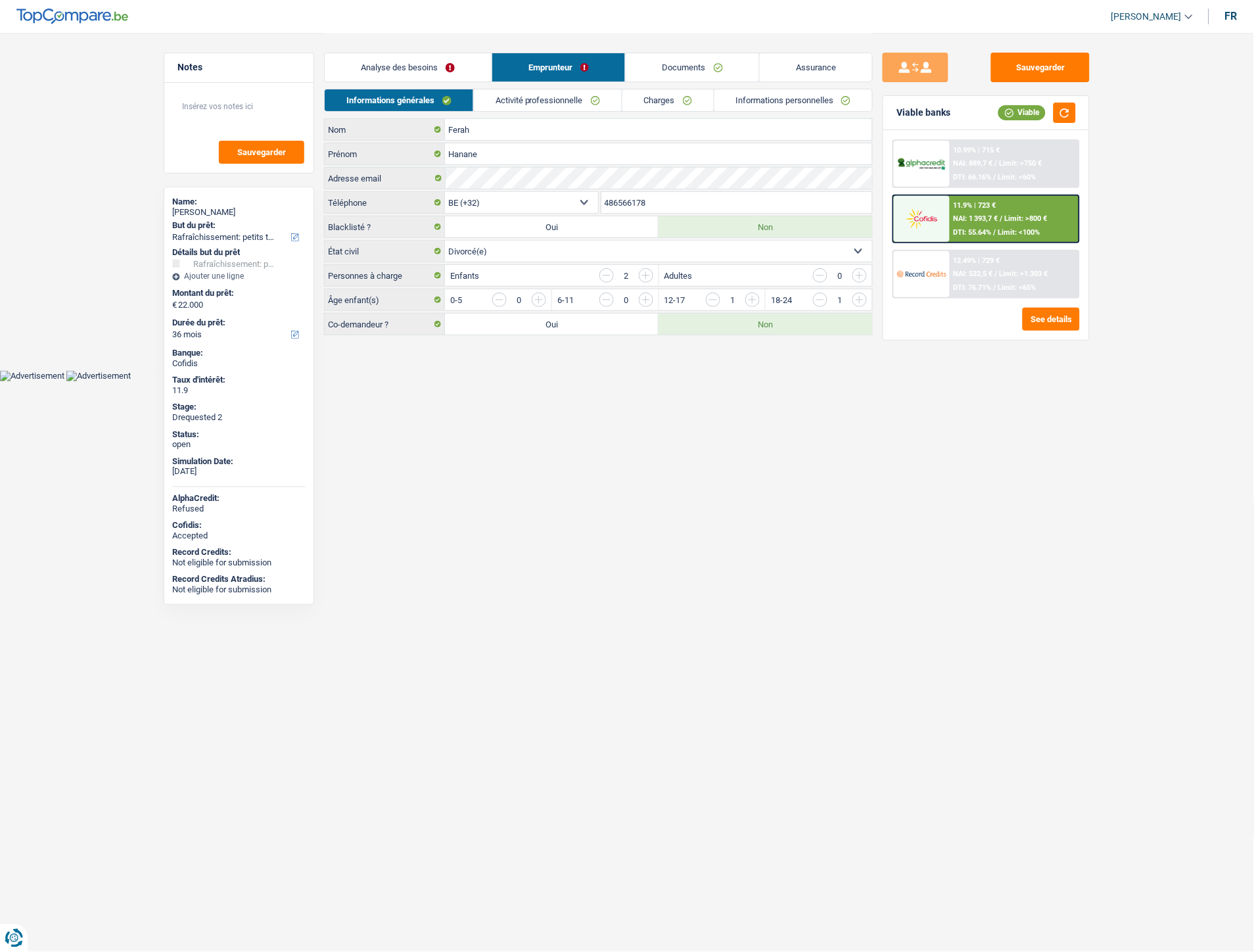
click at [816, 102] on link "Informations personnelles" at bounding box center [793, 100] width 158 height 22
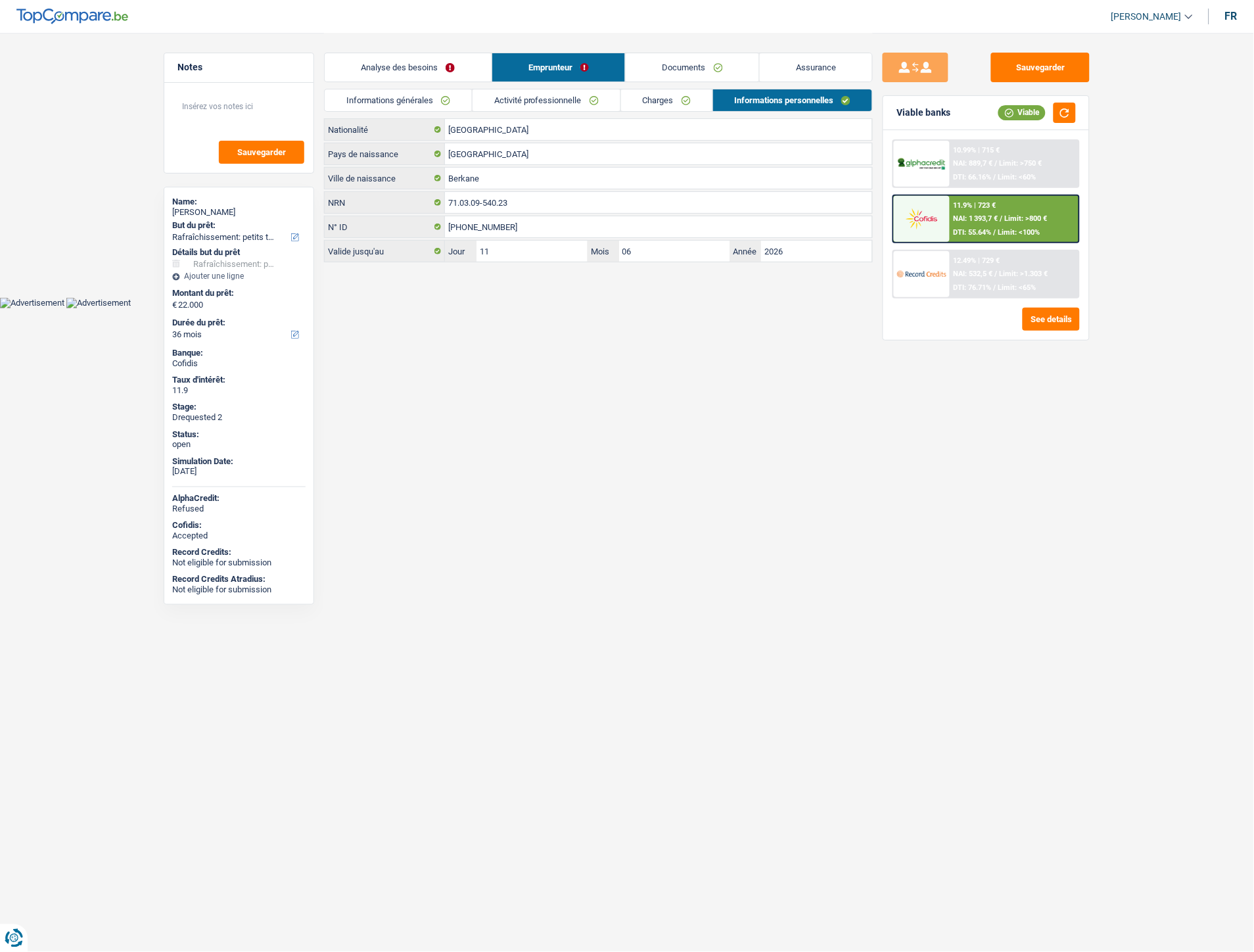
click at [579, 308] on html "Vous avez le contrôle de vos données Nous utilisons des cookies, tout comme nos…" at bounding box center [627, 154] width 1254 height 308
click at [542, 98] on link "Activité professionnelle" at bounding box center [546, 100] width 148 height 22
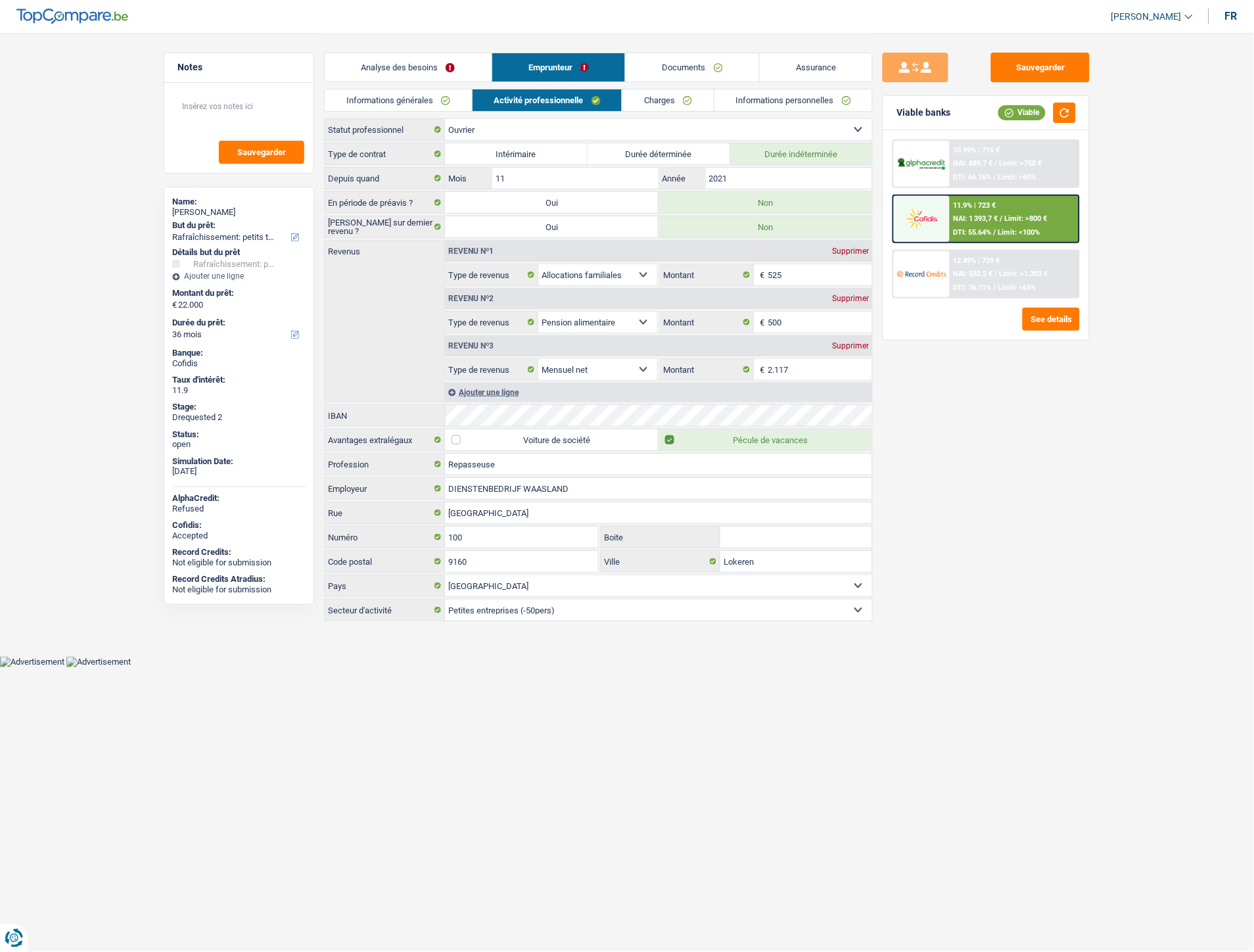
click at [418, 100] on link "Informations générales" at bounding box center [398, 100] width 147 height 22
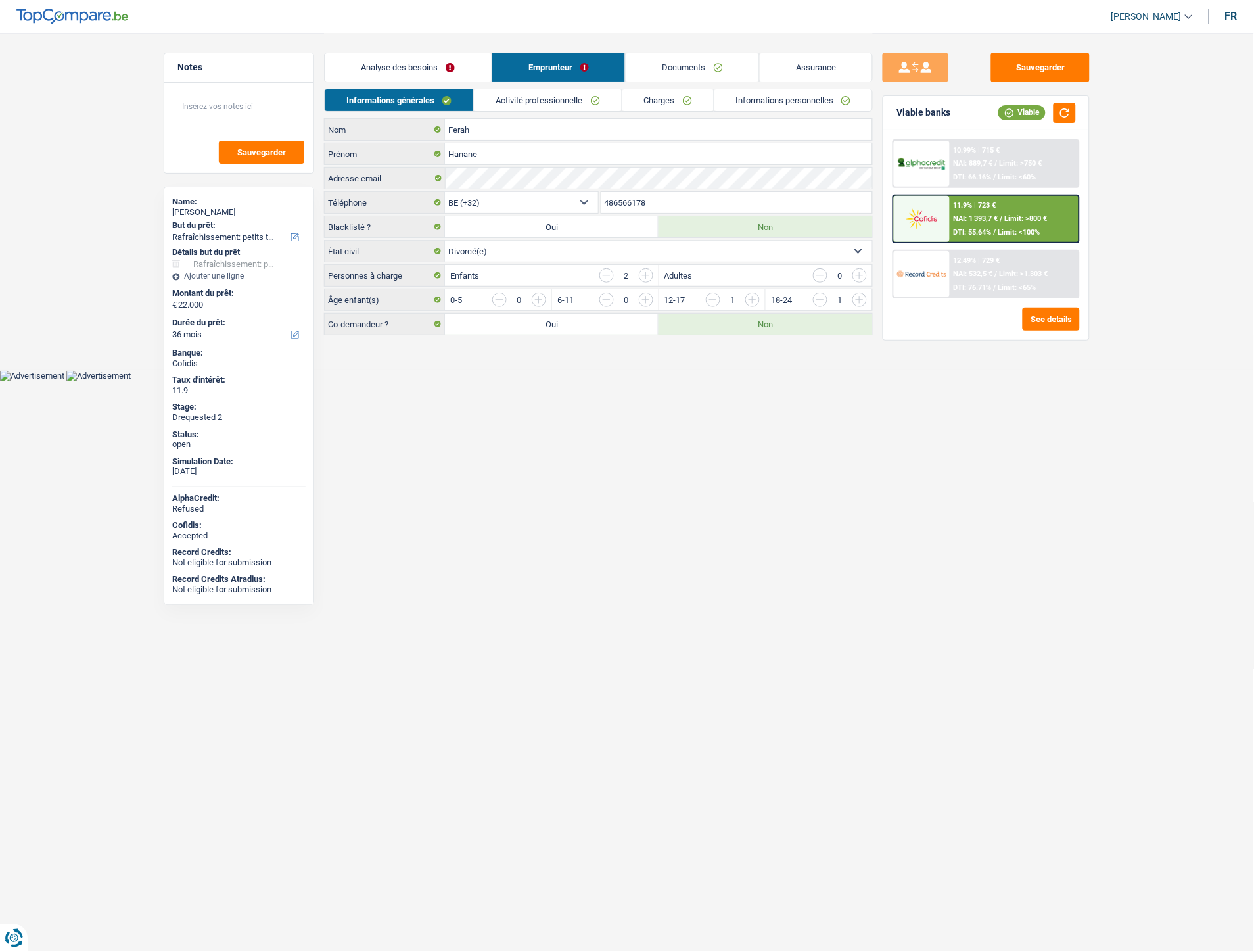
click at [535, 67] on link "Emprunteur" at bounding box center [559, 67] width 133 height 29
click at [426, 62] on link "Analyse des besoins" at bounding box center [408, 67] width 167 height 29
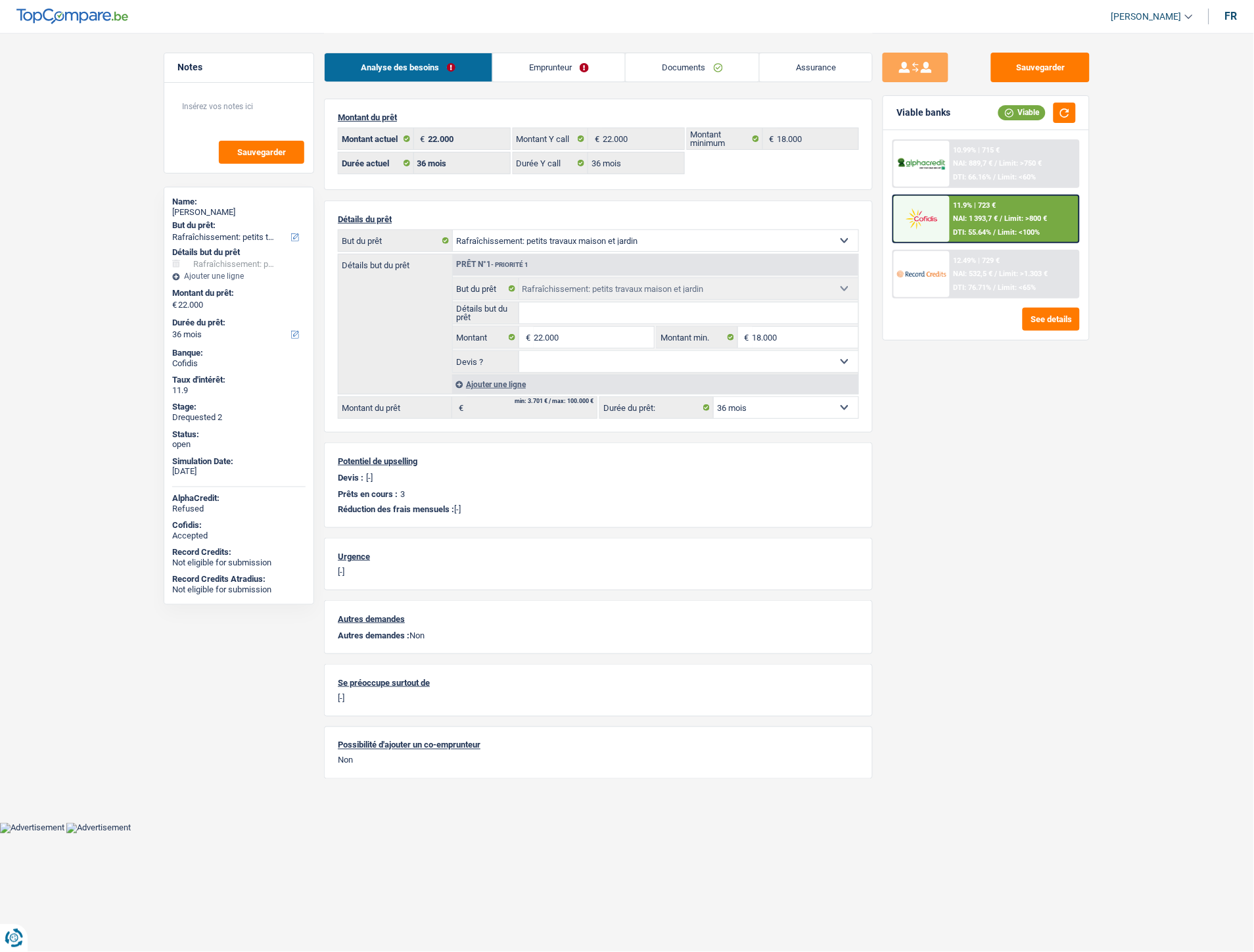
click at [557, 59] on link "Emprunteur" at bounding box center [559, 67] width 133 height 29
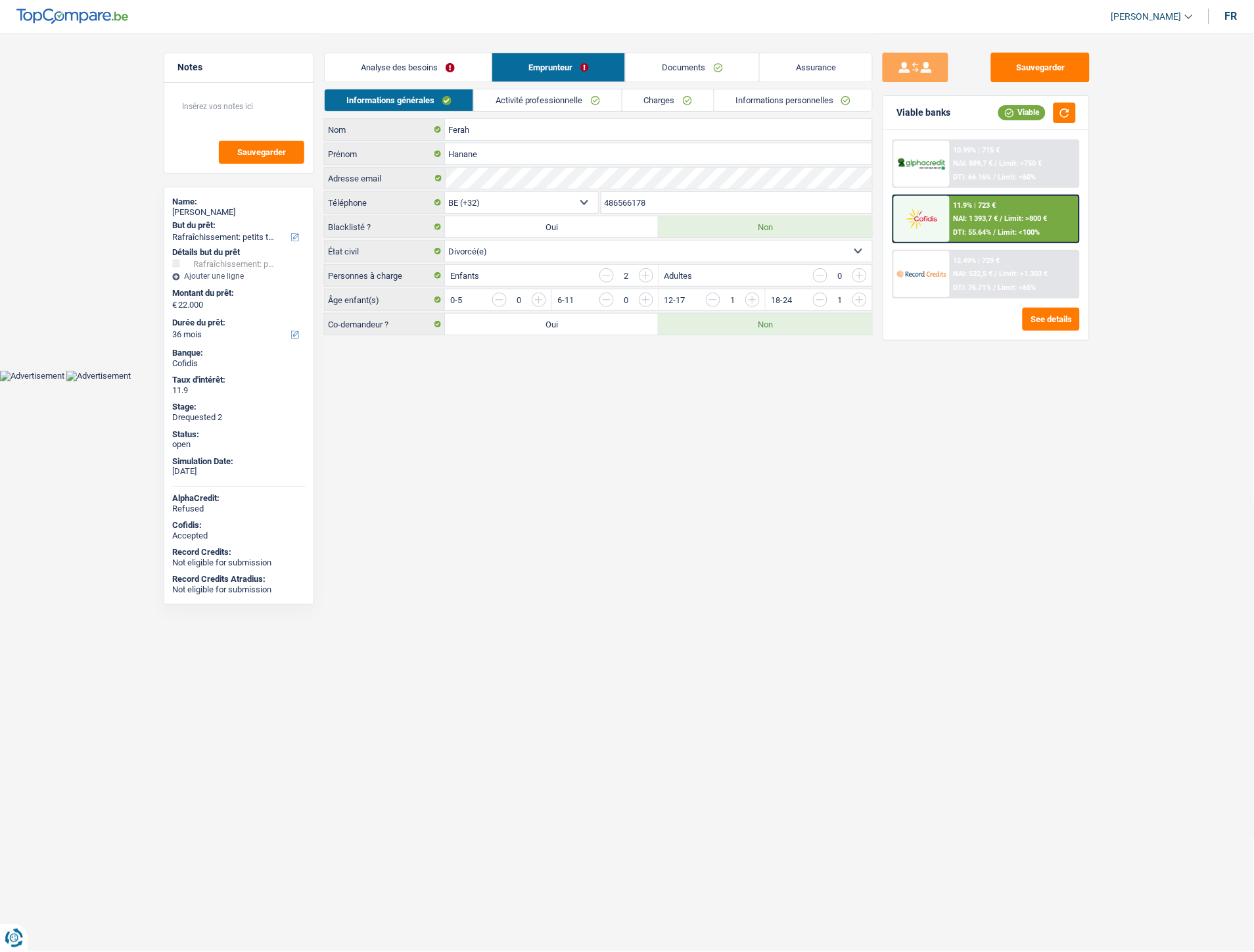
click at [555, 102] on link "Activité professionnelle" at bounding box center [548, 100] width 148 height 22
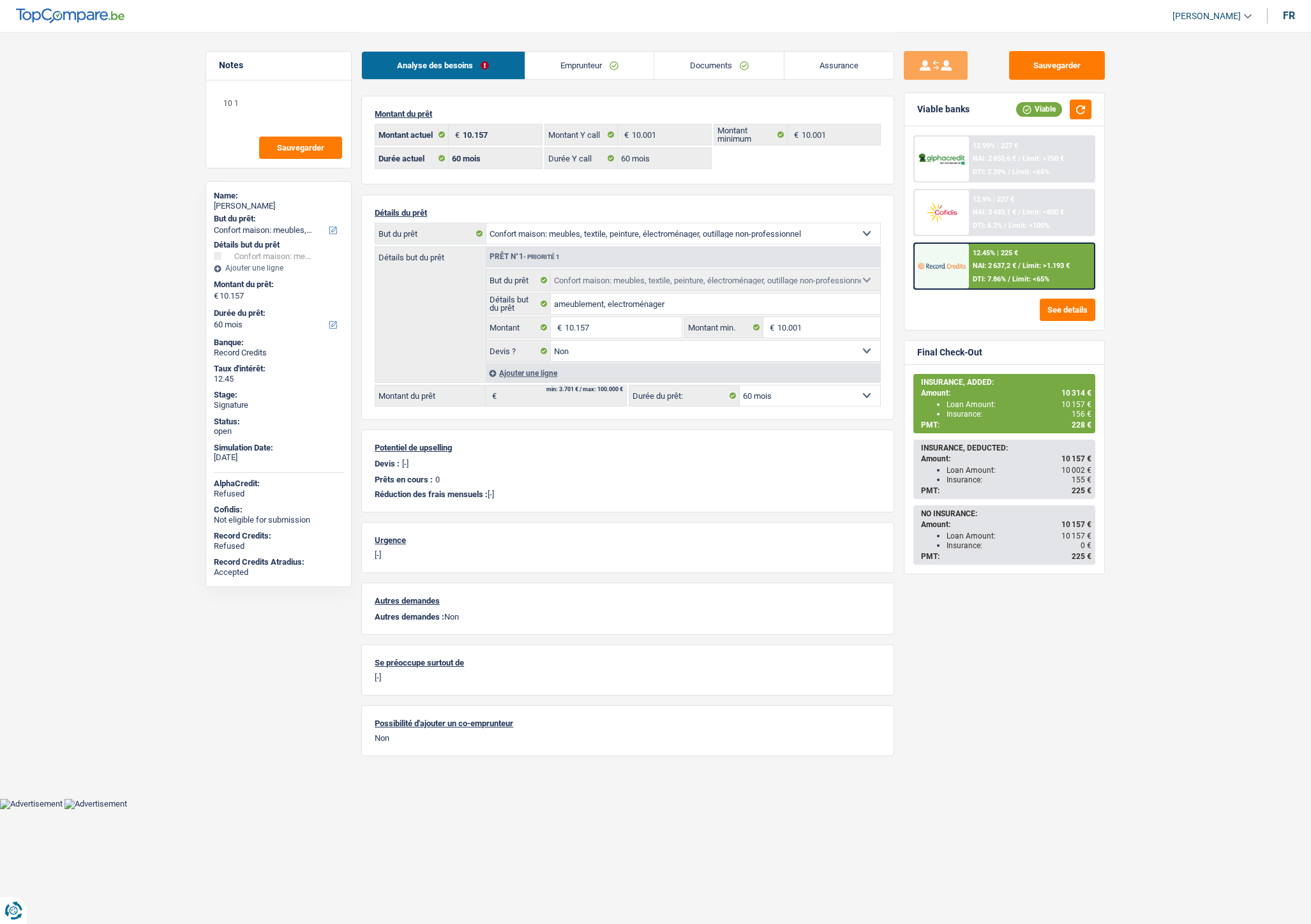
select select "household"
select select "60"
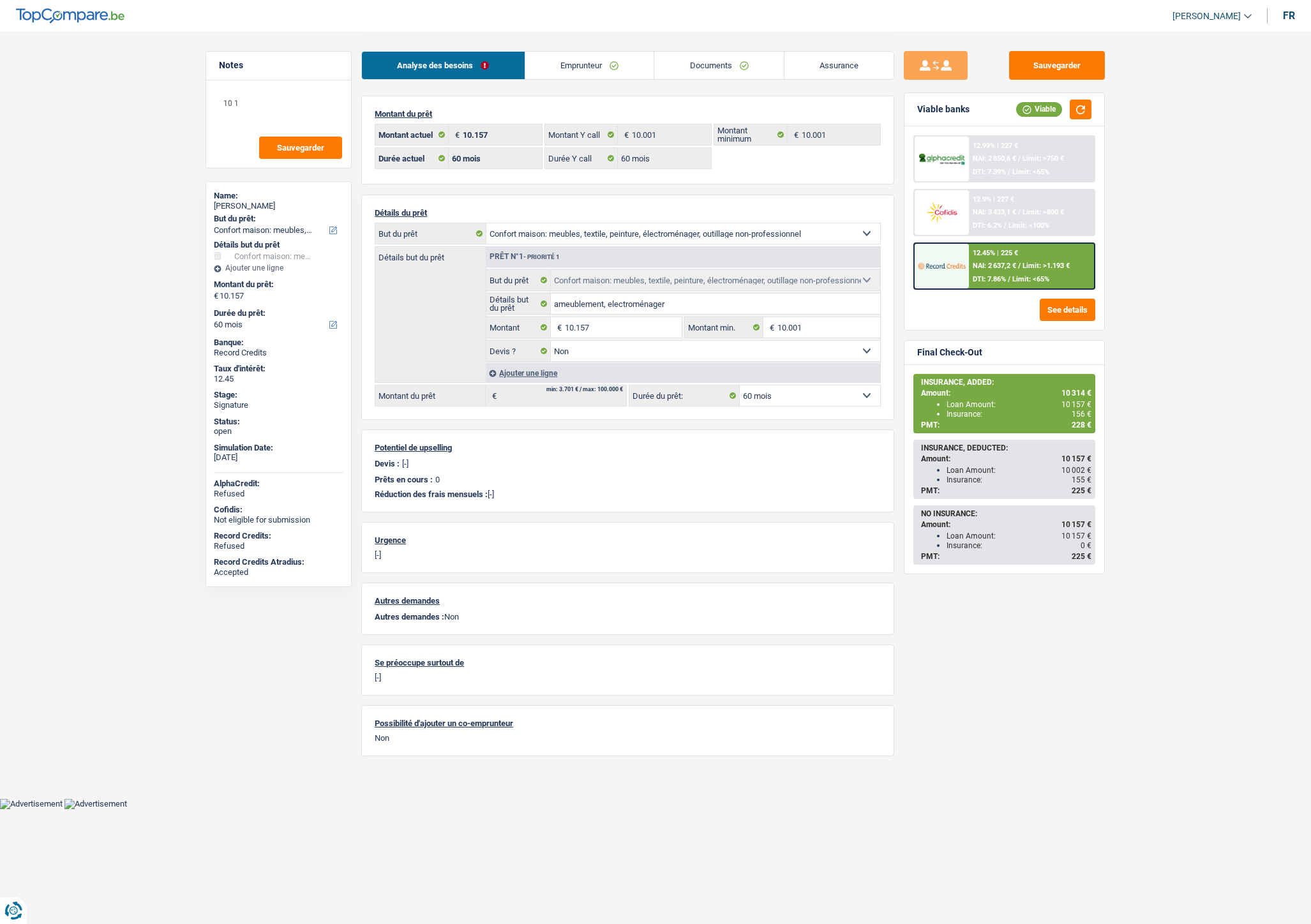
select select "household"
select select "false"
select select "60"
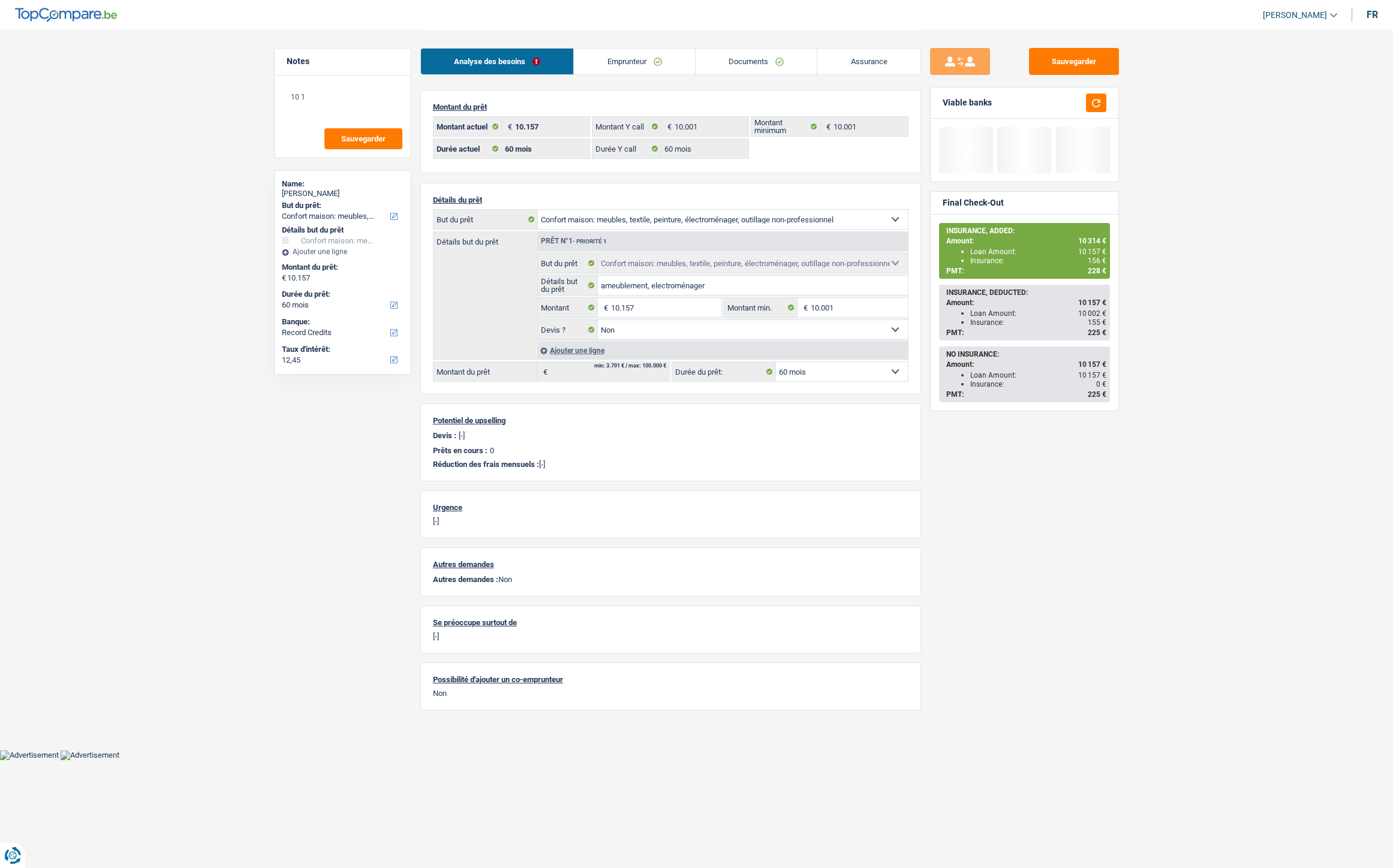
select select "household"
select select "60"
select select "record credits"
select select "60"
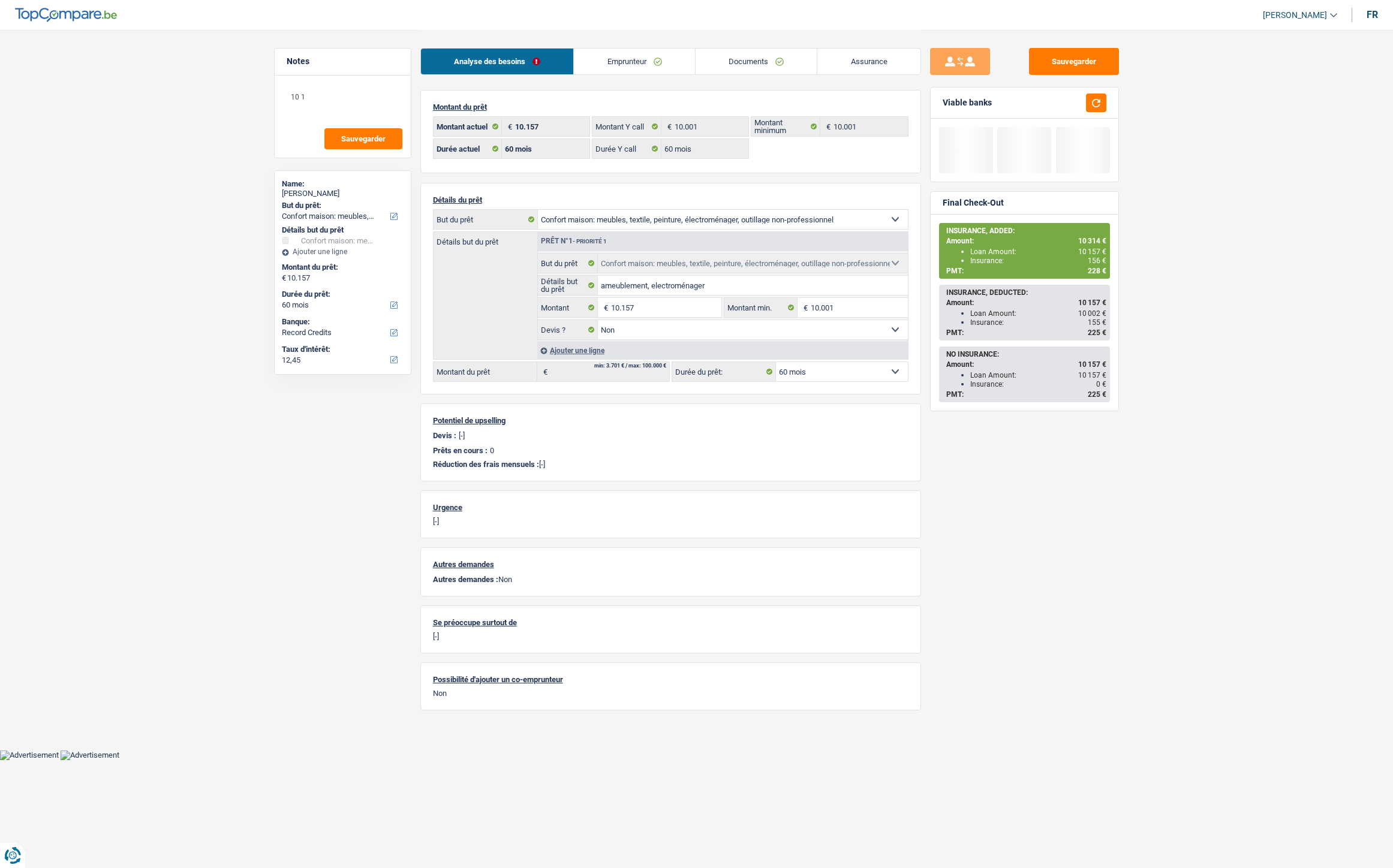
select select "60"
select select "household"
select select "false"
select select "60"
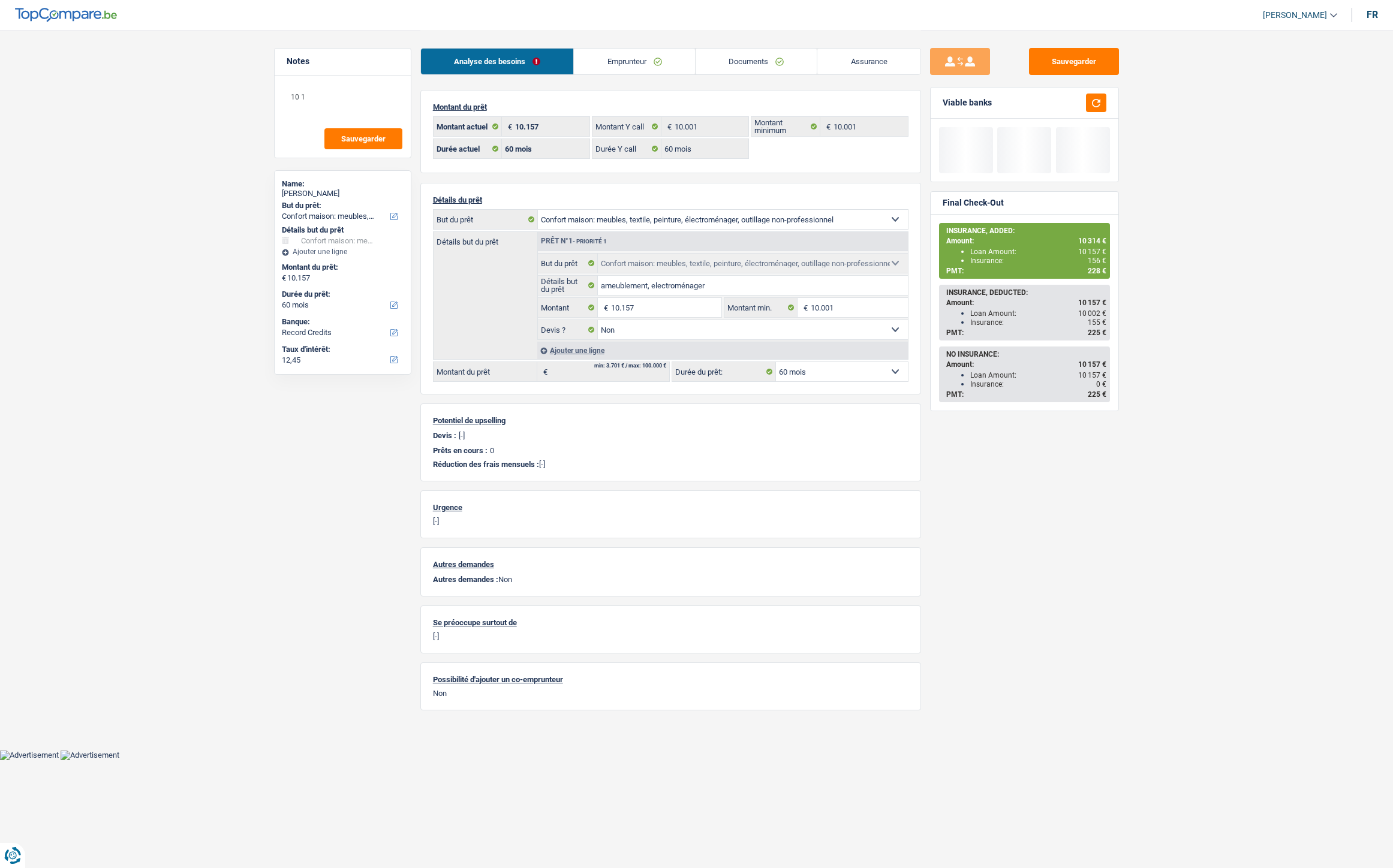
select select "32"
select select "single"
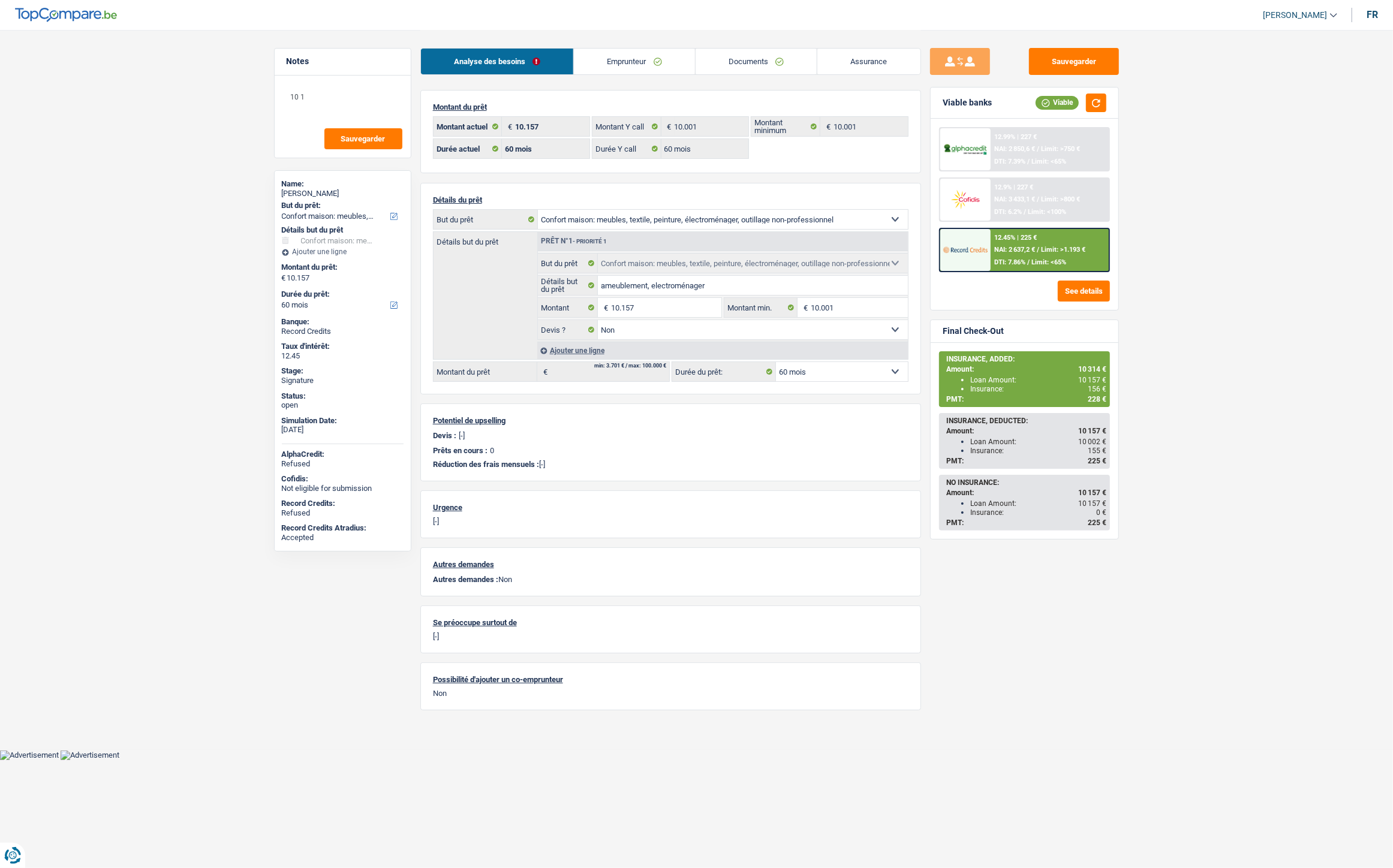
click at [654, 64] on link "Emprunteur" at bounding box center [634, 62] width 121 height 26
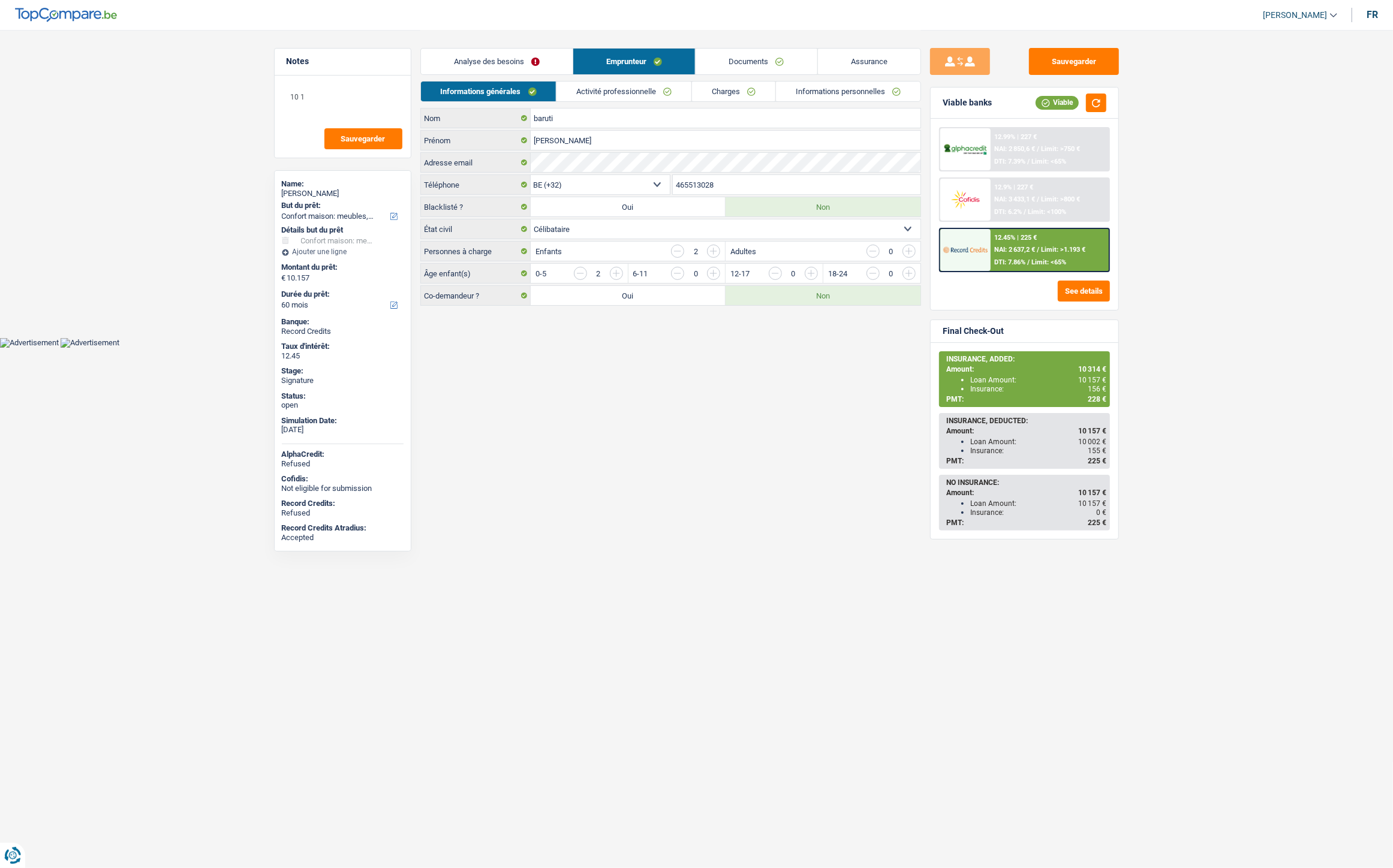
click at [517, 60] on link "Analyse des besoins" at bounding box center [496, 62] width 152 height 26
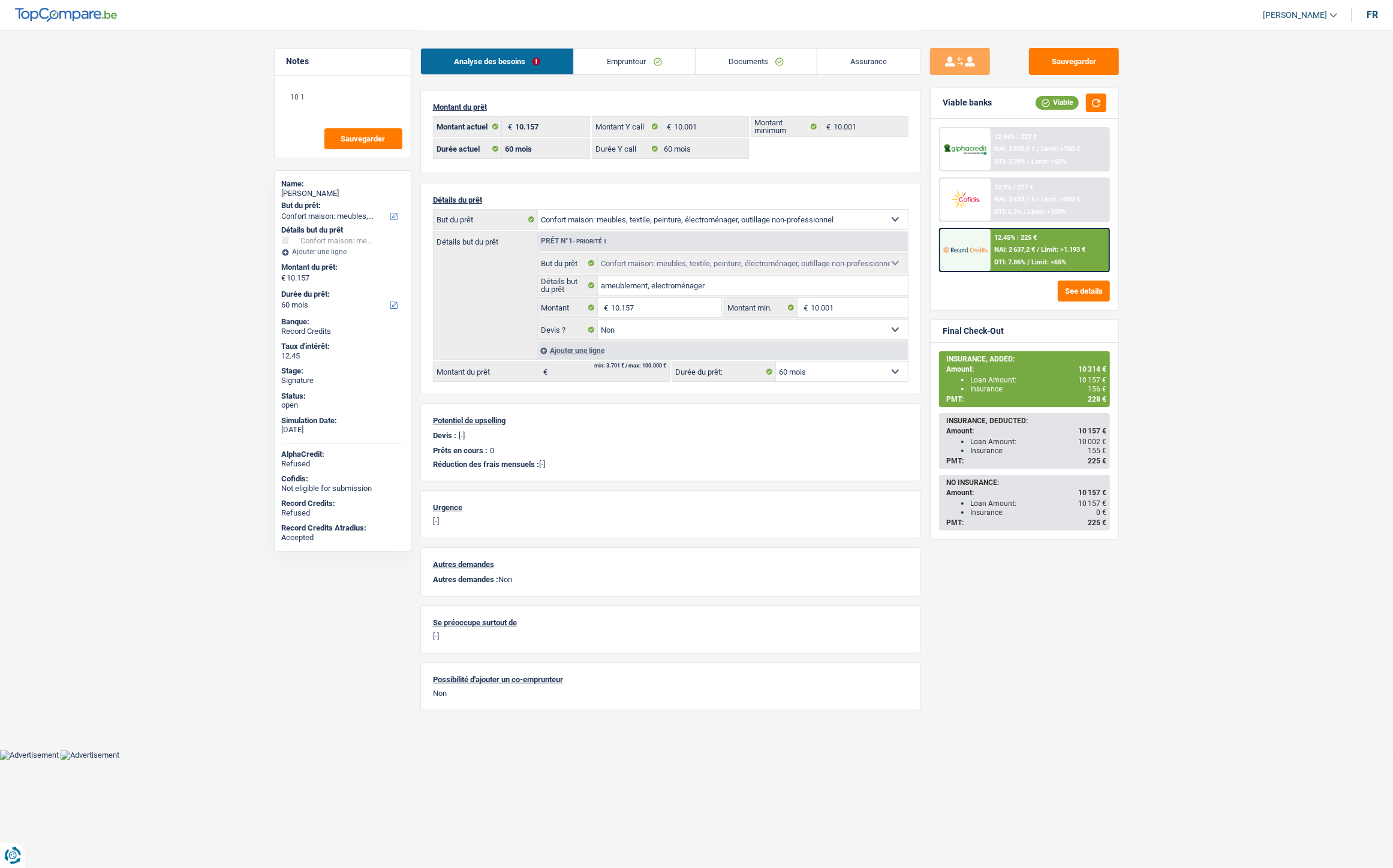
click at [644, 58] on link "Emprunteur" at bounding box center [634, 62] width 121 height 26
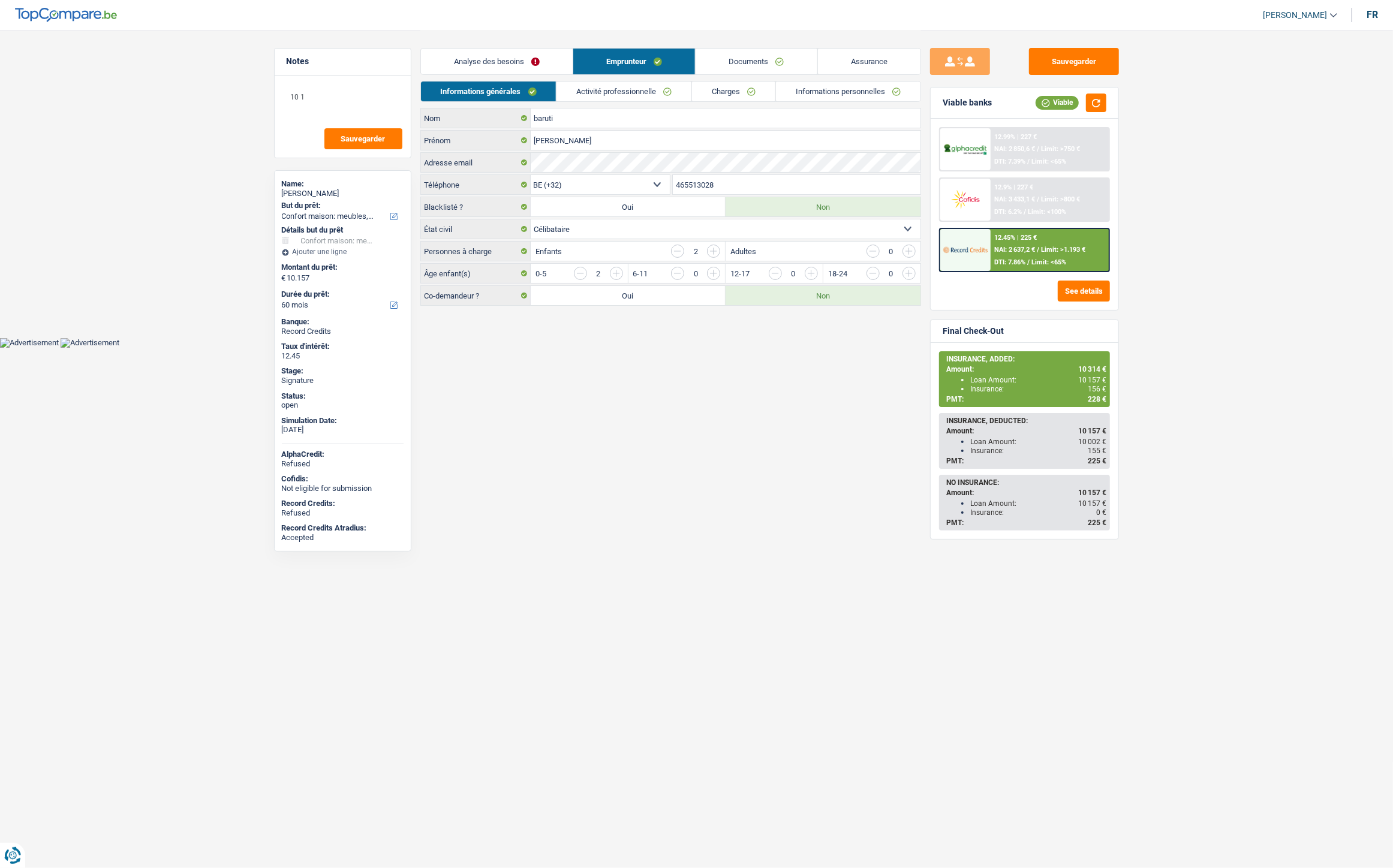
click at [630, 92] on link "Activité professionnelle" at bounding box center [624, 92] width 135 height 20
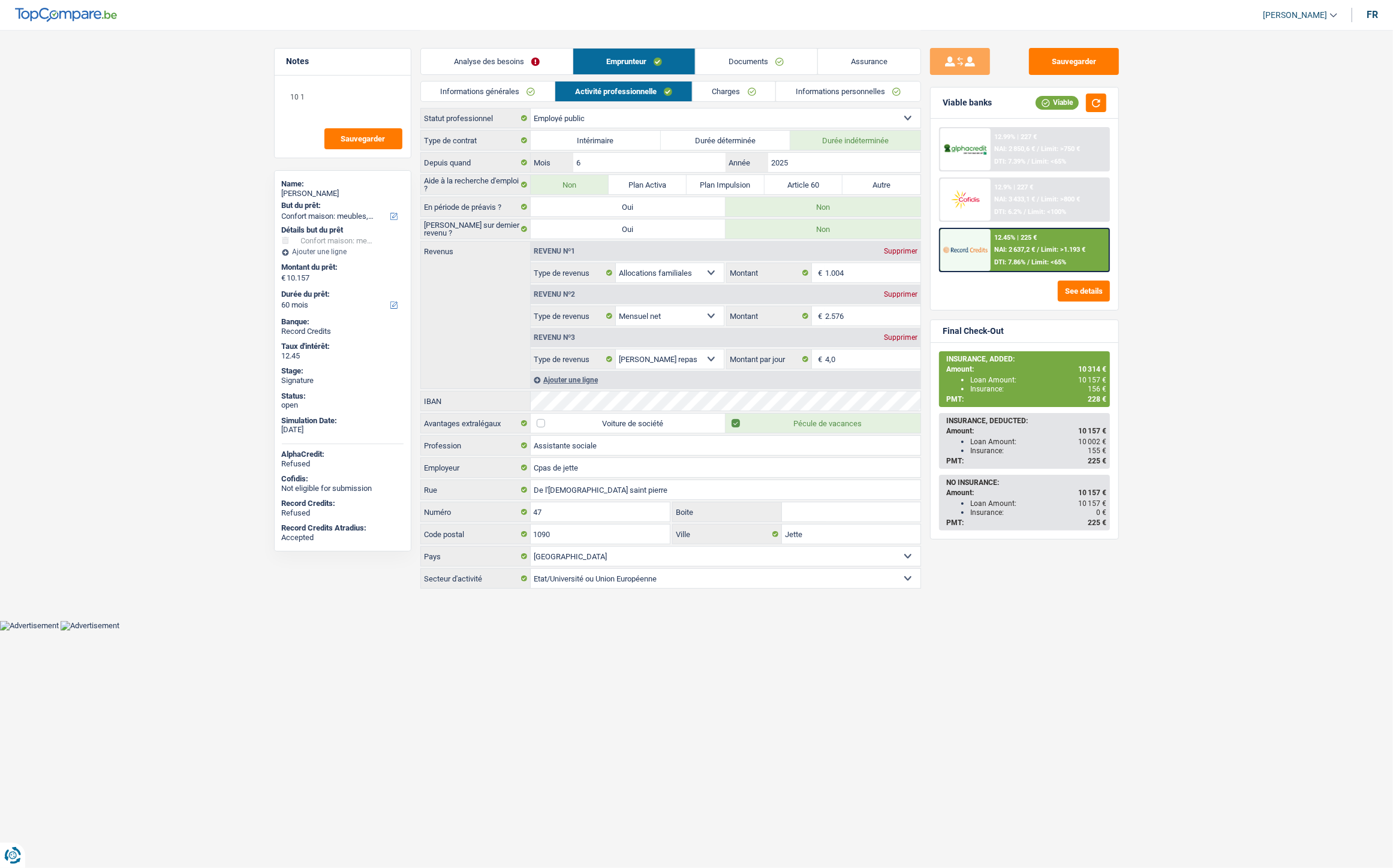
click at [716, 84] on link "Charges" at bounding box center [734, 92] width 84 height 20
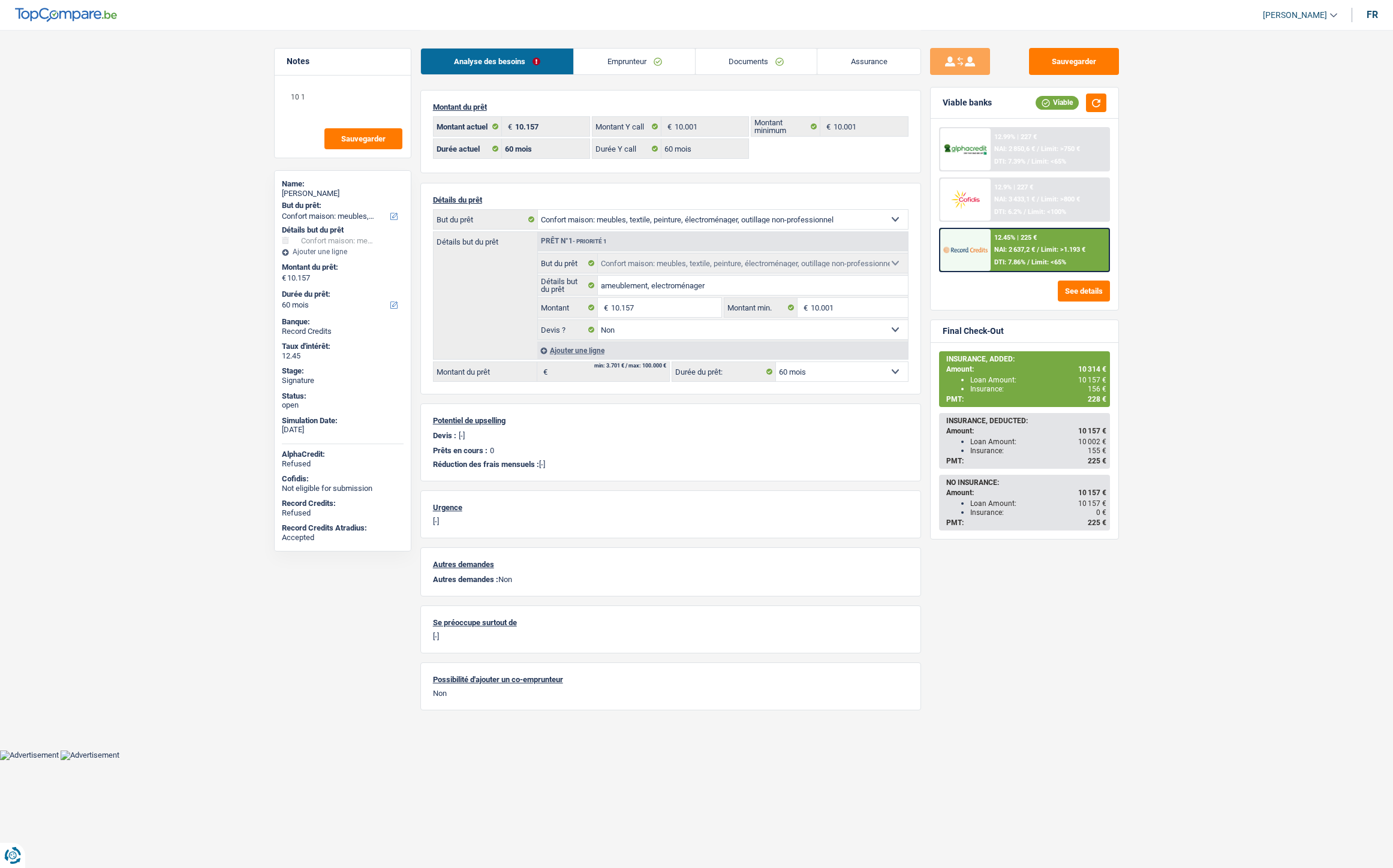
select select "household"
select select "60"
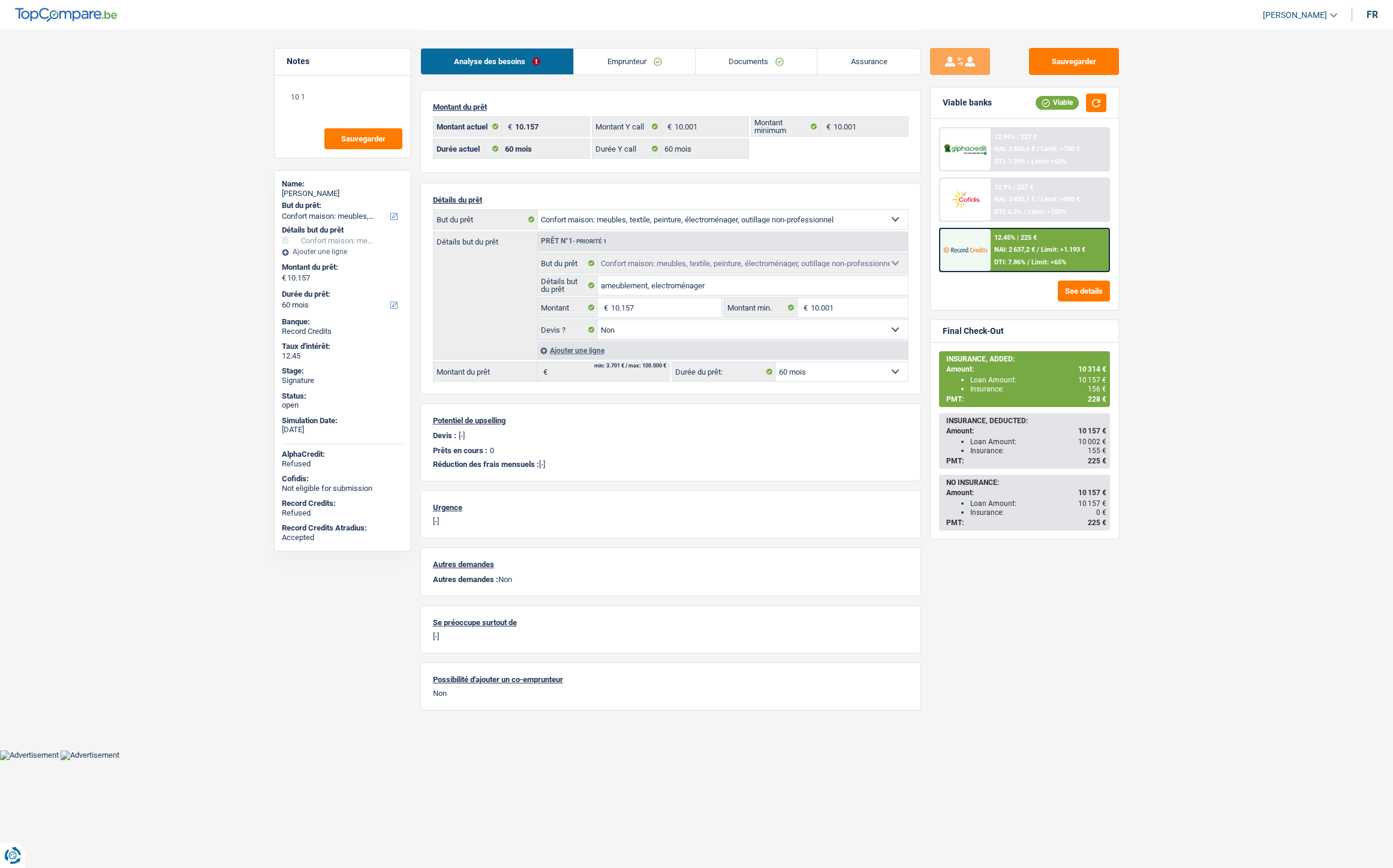
select select "household"
select select "false"
select select "60"
select select "32"
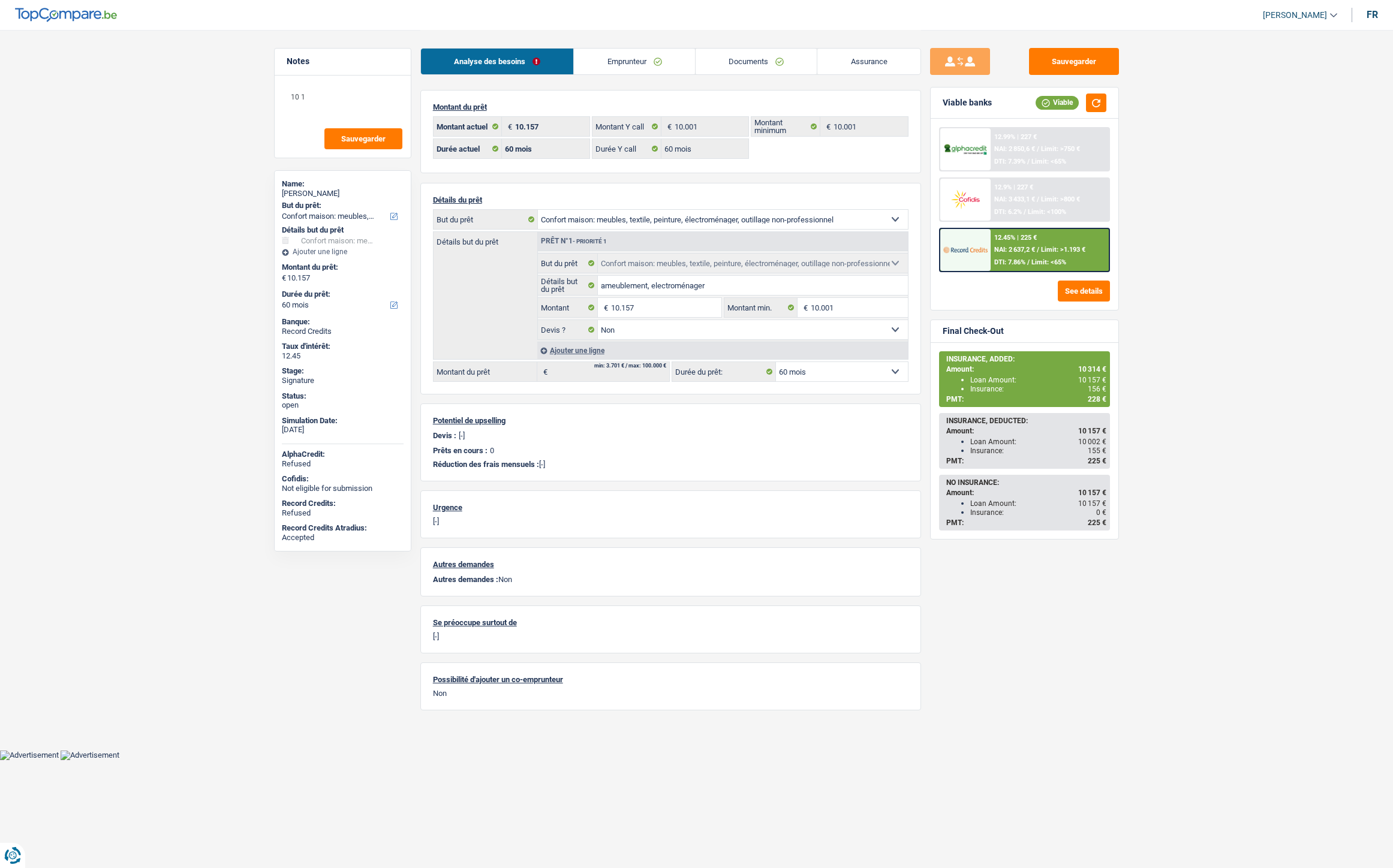
select select "single"
click at [608, 64] on link "Emprunteur" at bounding box center [634, 62] width 121 height 26
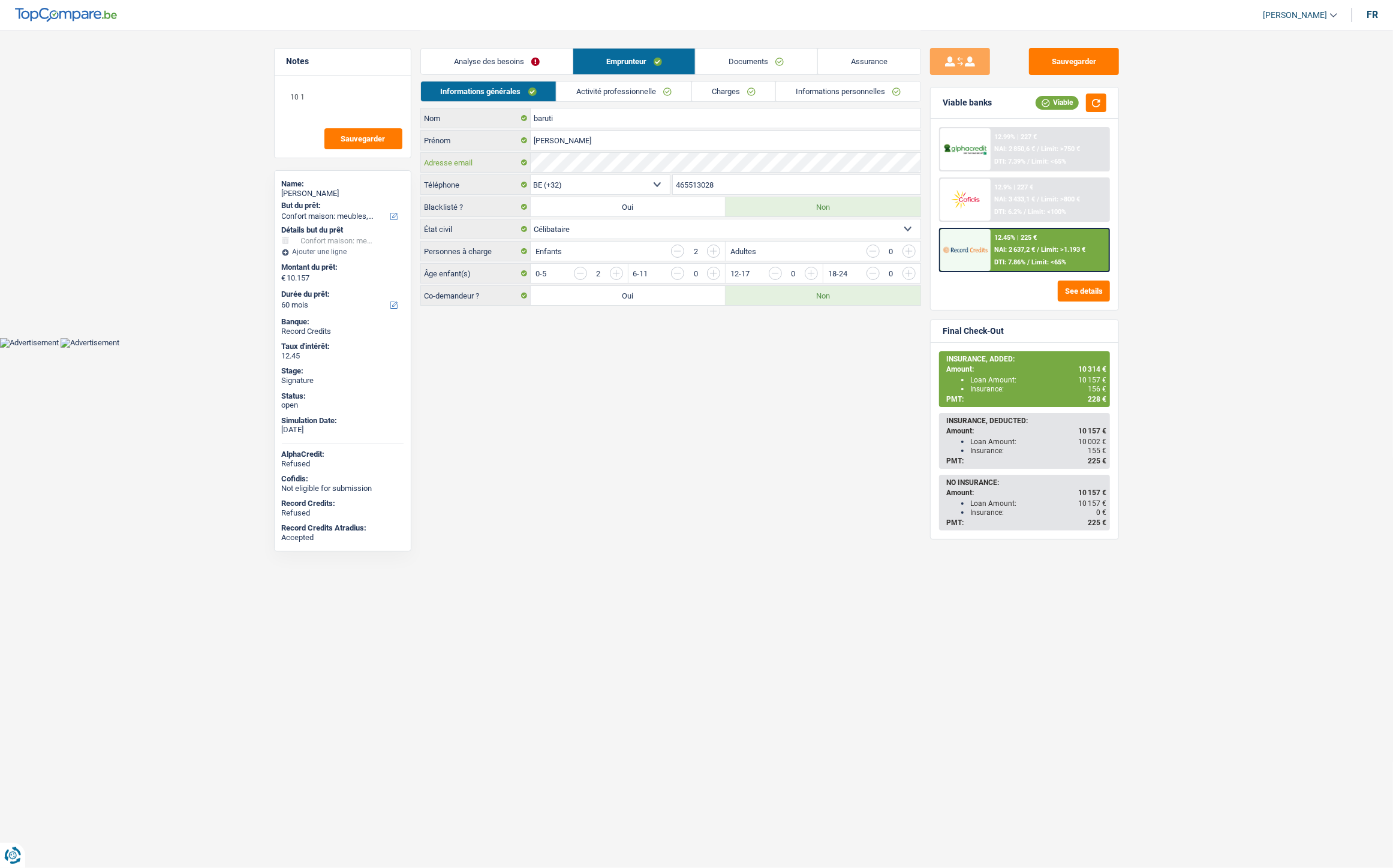
click at [529, 165] on div "Adresse email" at bounding box center [670, 162] width 500 height 19
